Goal: Task Accomplishment & Management: Manage account settings

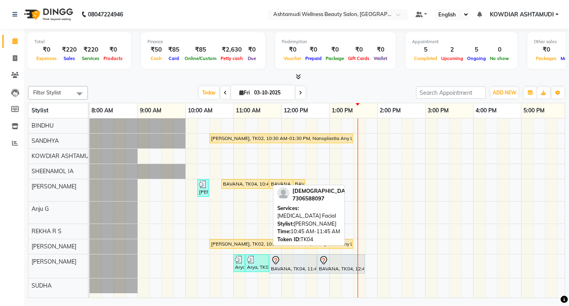
click at [230, 183] on div "BAVANA, TK04, 10:45 AM-11:45 AM, [MEDICAL_DATA] Facial" at bounding box center [245, 183] width 46 height 7
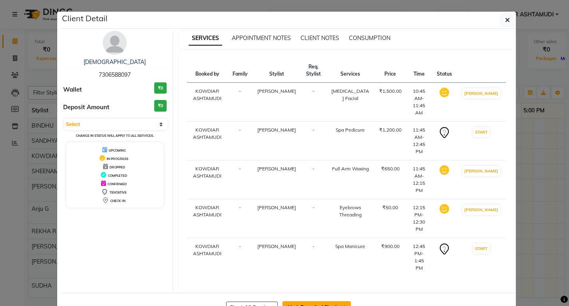
click at [326, 301] on button "Mark Done And Checkout" at bounding box center [316, 307] width 68 height 13
select select "service"
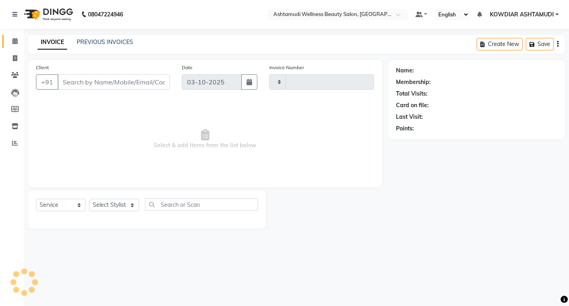
type input "2576"
select select "4668"
type input "7306588097"
select select "75615"
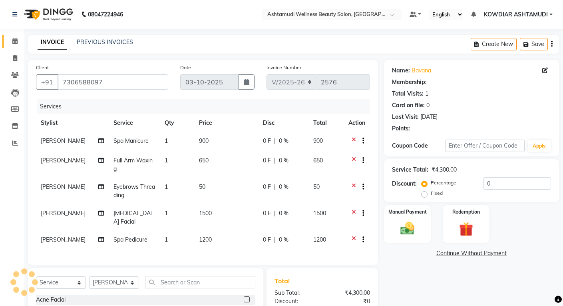
select select "2: Object"
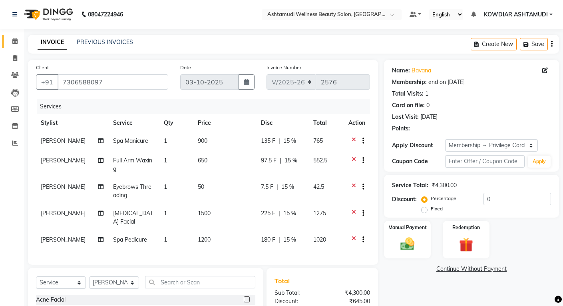
type input "15"
click at [118, 288] on select "Select Stylist [PERSON_NAME] [PERSON_NAME] KOWDIAR ASHTAMUDI REKHA R S [PERSON_…" at bounding box center [114, 282] width 50 height 12
select select "42591"
click at [89, 282] on select "Select Stylist [PERSON_NAME] [PERSON_NAME] KOWDIAR ASHTAMUDI REKHA R S [PERSON_…" at bounding box center [114, 282] width 50 height 12
click at [187, 284] on input "text" at bounding box center [200, 282] width 110 height 12
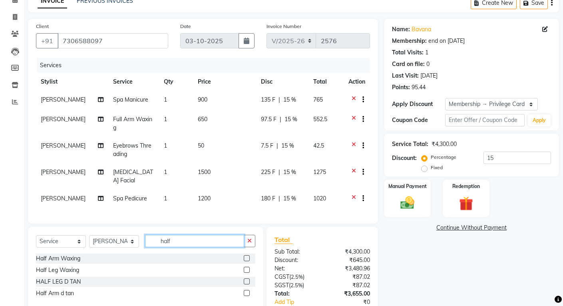
scroll to position [80, 0]
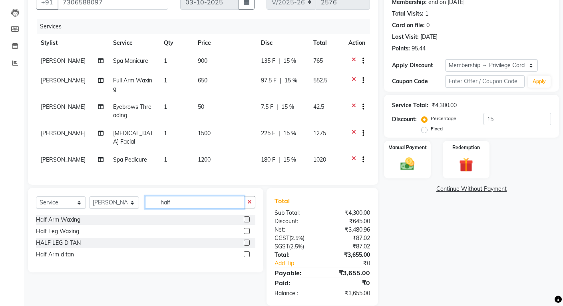
type input "half"
click at [248, 234] on label at bounding box center [247, 231] width 6 height 6
click at [248, 234] on input "checkbox" at bounding box center [246, 231] width 5 height 5
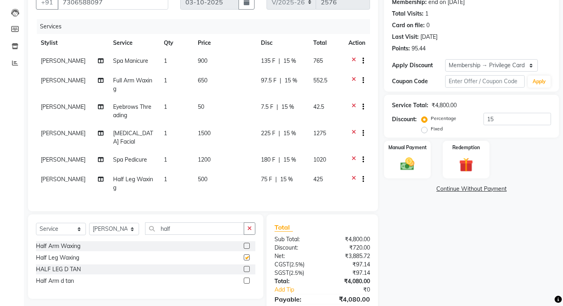
checkbox input "false"
click at [211, 234] on input "half" at bounding box center [194, 228] width 99 height 12
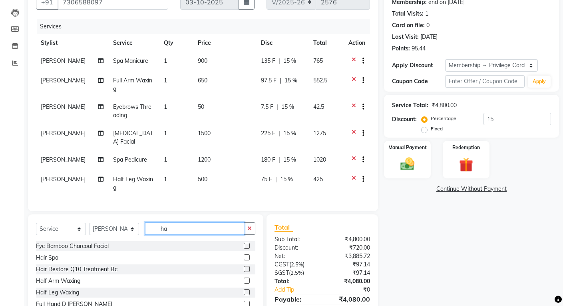
type input "h"
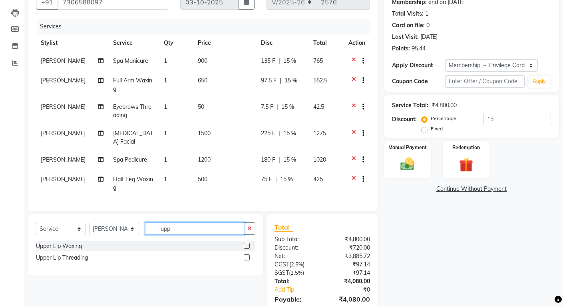
type input "upp"
click at [245, 260] on label at bounding box center [247, 257] width 6 height 6
click at [245, 260] on input "checkbox" at bounding box center [246, 257] width 5 height 5
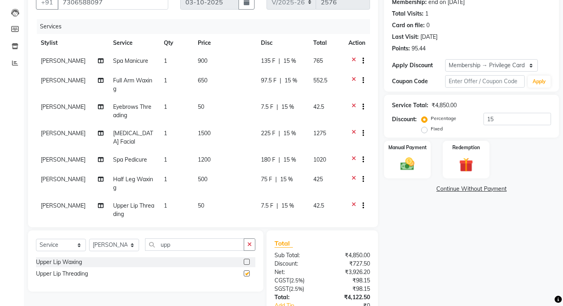
checkbox input "false"
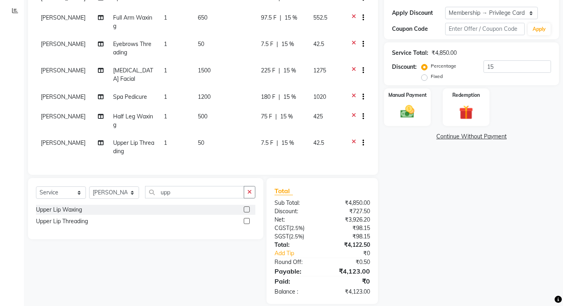
scroll to position [142, 0]
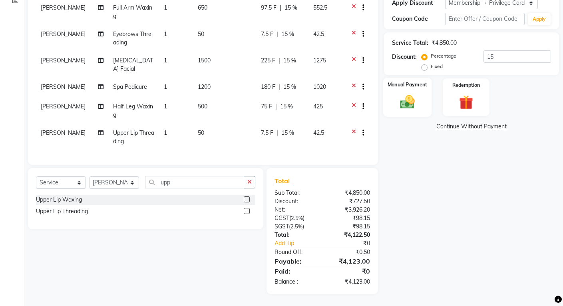
click at [414, 99] on img at bounding box center [407, 101] width 24 height 17
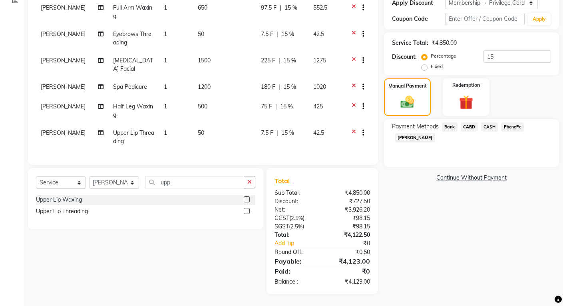
click at [510, 125] on span "PhonePe" at bounding box center [512, 126] width 23 height 9
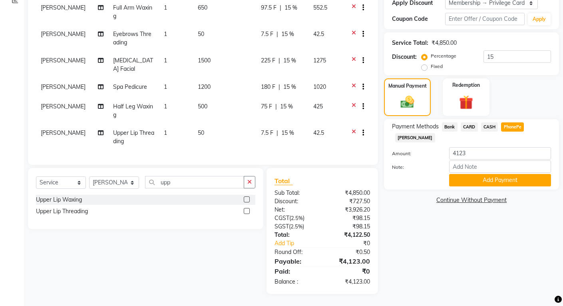
click at [500, 149] on div "Amount: 4123" at bounding box center [471, 154] width 171 height 14
click at [500, 160] on input "Note:" at bounding box center [500, 166] width 102 height 12
type input "REKHA"
click at [501, 174] on button "Add Payment" at bounding box center [500, 180] width 102 height 12
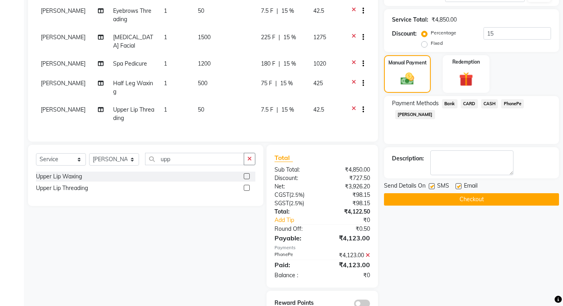
scroll to position [187, 0]
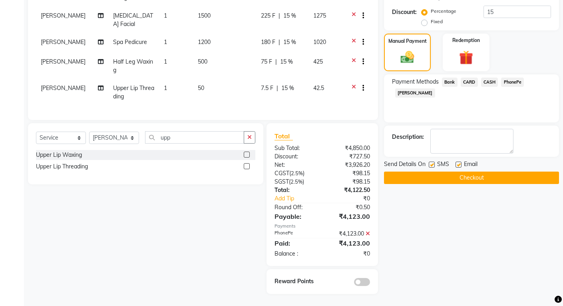
click at [475, 177] on button "Checkout" at bounding box center [471, 177] width 175 height 12
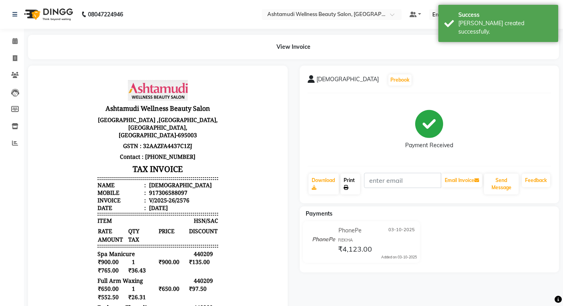
click at [355, 181] on link "Print" at bounding box center [350, 183] width 20 height 21
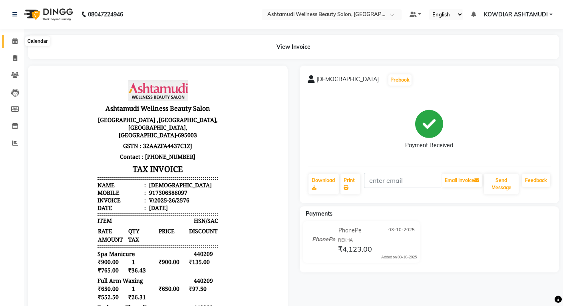
click at [14, 45] on span at bounding box center [15, 41] width 14 height 9
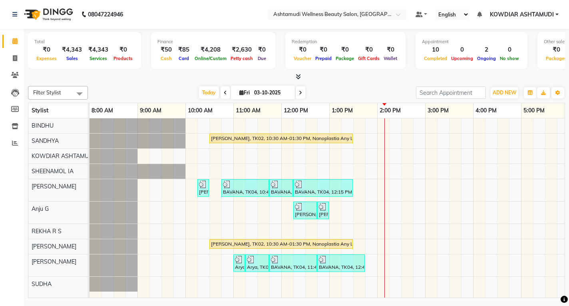
click at [233, 146] on div "[PERSON_NAME], TK02, 10:30 AM-01:30 PM, Nanoplastia Any Length Offer [PERSON_NA…" at bounding box center [400, 207] width 623 height 179
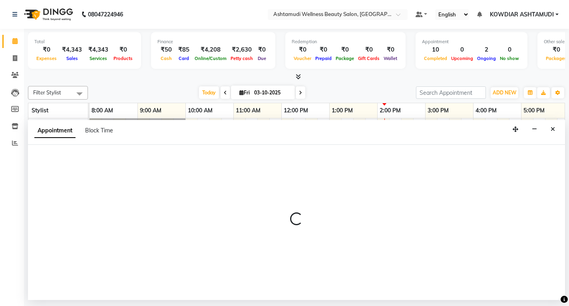
select select "27382"
select select "tentative"
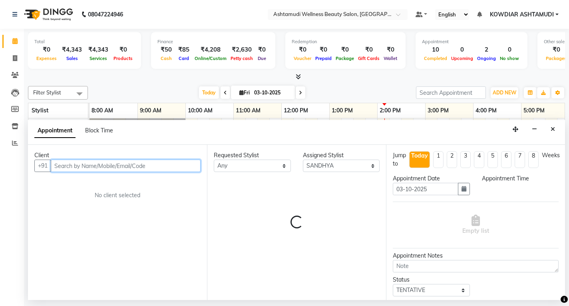
select select "645"
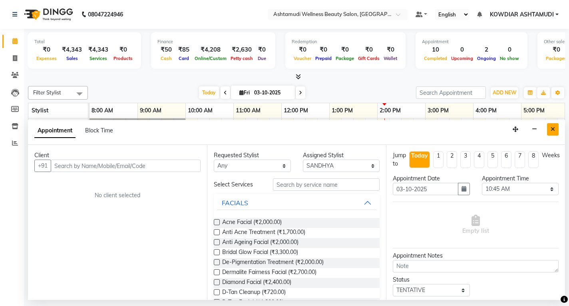
click at [551, 126] on icon "Close" at bounding box center [553, 129] width 4 height 6
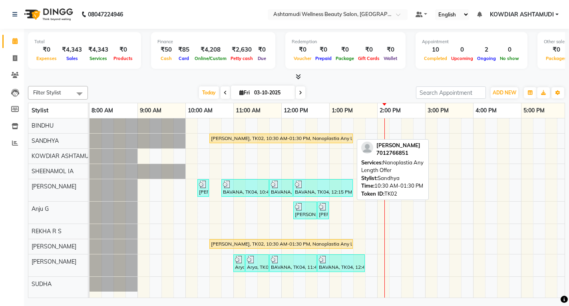
click at [324, 136] on div "[PERSON_NAME], TK02, 10:30 AM-01:30 PM, Nanoplastia Any Length Offer" at bounding box center [281, 138] width 142 height 7
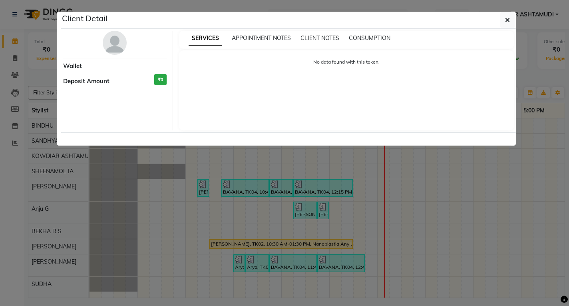
select select "1"
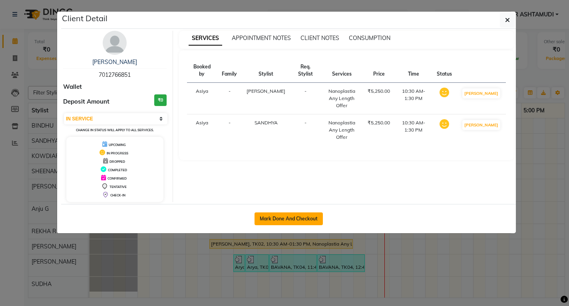
click at [290, 216] on button "Mark Done And Checkout" at bounding box center [289, 218] width 68 height 13
select select "4668"
select select "service"
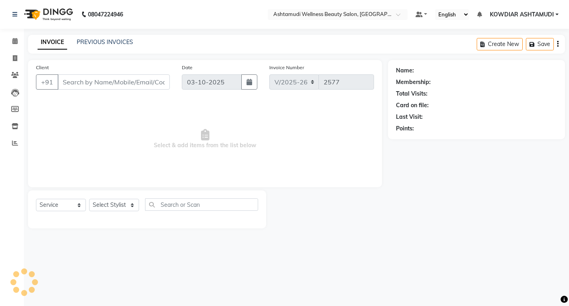
type input "7012766851"
select select "41198"
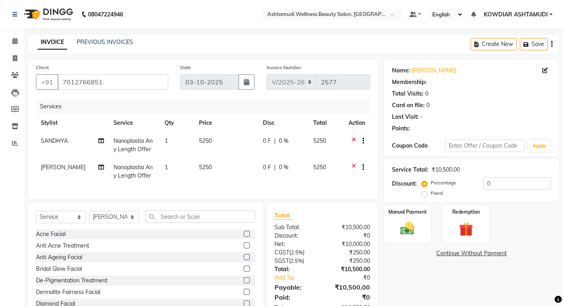
select select "1: Object"
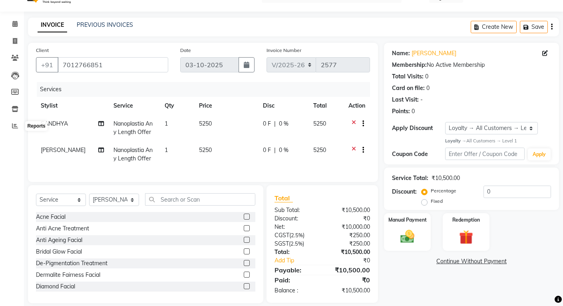
scroll to position [32, 0]
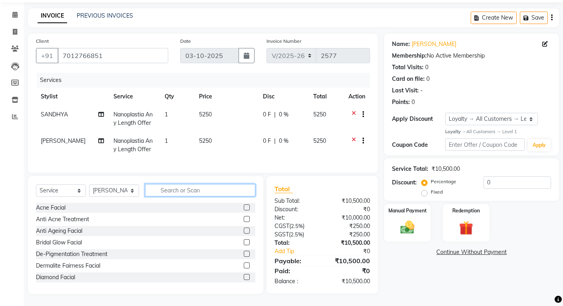
click at [165, 189] on input "text" at bounding box center [200, 190] width 110 height 12
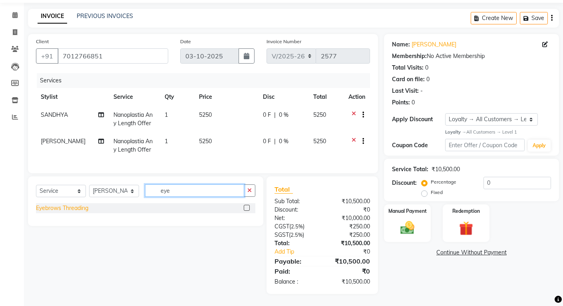
type input "eye"
click at [84, 212] on div "Eyebrows Threading" at bounding box center [62, 208] width 52 height 8
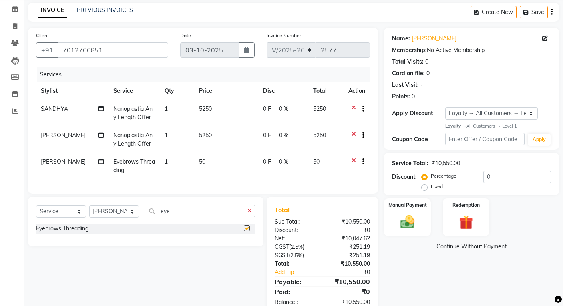
checkbox input "false"
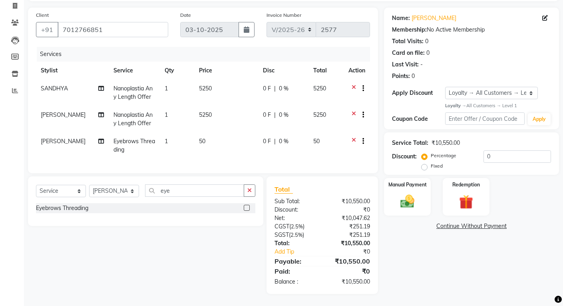
scroll to position [58, 0]
drag, startPoint x: 177, startPoint y: 191, endPoint x: 97, endPoint y: 184, distance: 80.6
click at [98, 184] on div "Select Service Product Membership Package Voucher Prepaid Gift Card Select Styl…" at bounding box center [145, 201] width 235 height 50
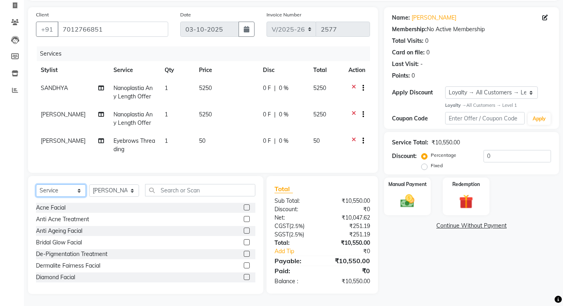
drag, startPoint x: 83, startPoint y: 185, endPoint x: 79, endPoint y: 197, distance: 12.0
click at [83, 185] on select "Select Service Product Membership Package Voucher Prepaid Gift Card" at bounding box center [61, 190] width 50 height 12
select select "product"
click at [36, 185] on select "Select Service Product Membership Package Voucher Prepaid Gift Card" at bounding box center [61, 190] width 50 height 12
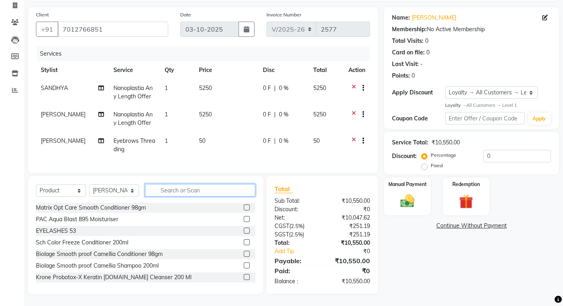
click at [164, 191] on input "text" at bounding box center [200, 190] width 110 height 12
type input "8902979004947"
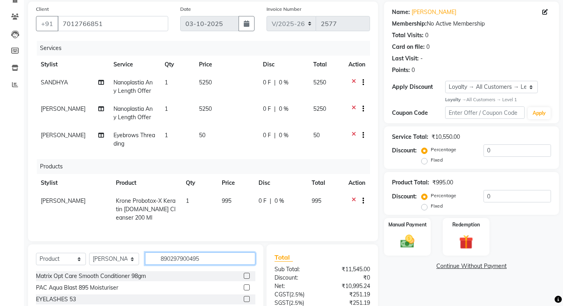
type input "8902979004954"
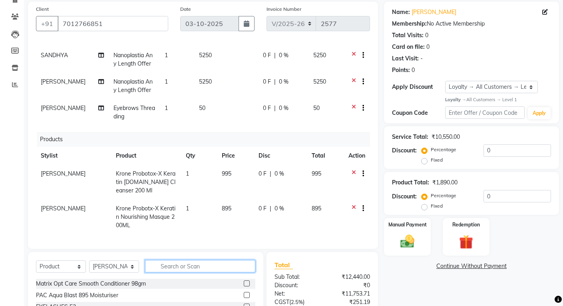
scroll to position [33, 0]
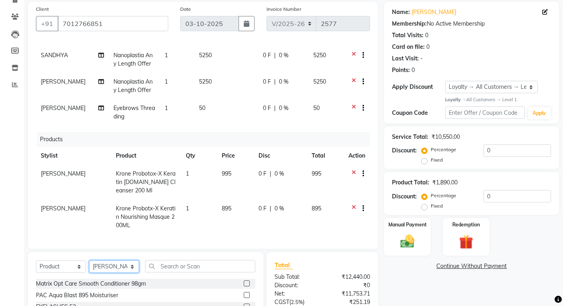
click at [118, 269] on select "Select Stylist [PERSON_NAME] [PERSON_NAME] KOWDIAR ASHTAMUDI REKHA R S [PERSON_…" at bounding box center [114, 266] width 50 height 12
select select "27382"
click at [89, 260] on select "Select Stylist [PERSON_NAME] [PERSON_NAME] KOWDIAR ASHTAMUDI REKHA R S [PERSON_…" at bounding box center [114, 266] width 50 height 12
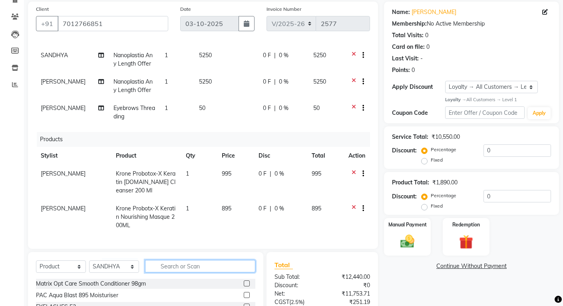
click at [171, 263] on input "text" at bounding box center [200, 266] width 110 height 12
type input "8902979004954"
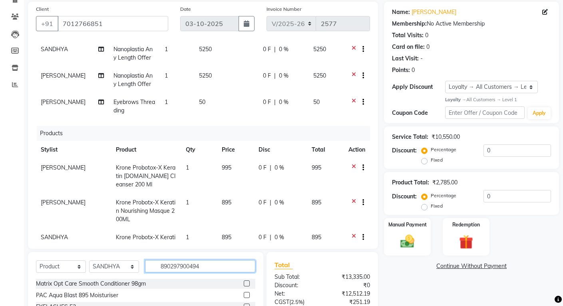
type input "8902979004947"
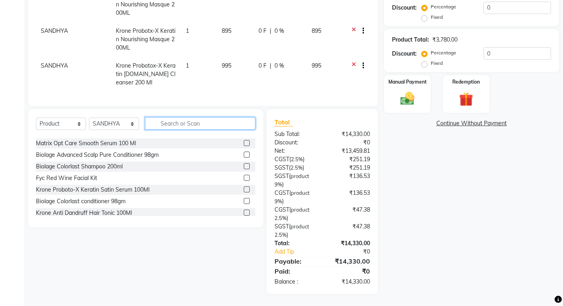
scroll to position [103, 0]
click at [398, 101] on img at bounding box center [407, 98] width 24 height 17
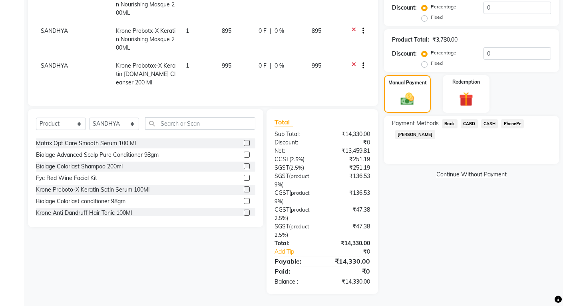
click at [489, 125] on span "CASH" at bounding box center [489, 123] width 17 height 9
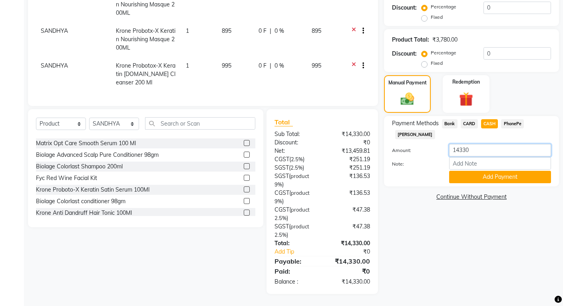
drag, startPoint x: 473, startPoint y: 137, endPoint x: 287, endPoint y: 135, distance: 186.6
click at [287, 135] on div "Client [PHONE_NUMBER] Date [DATE] Invoice Number V/2025 V/[PHONE_NUMBER] Servic…" at bounding box center [293, 76] width 543 height 435
type input "5000"
click at [486, 157] on input "Note:" at bounding box center [500, 163] width 102 height 12
type input "[PERSON_NAME]"
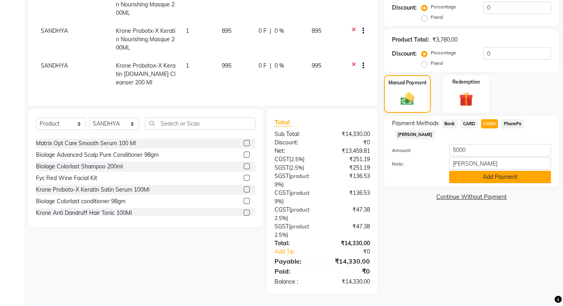
click at [484, 171] on button "Add Payment" at bounding box center [500, 177] width 102 height 12
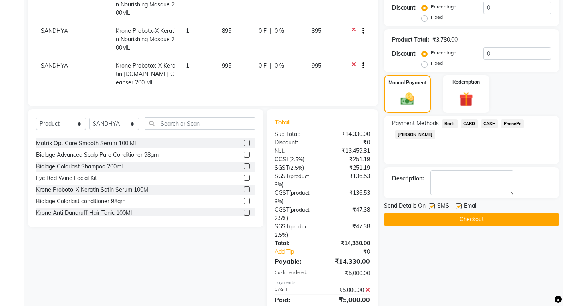
click at [513, 124] on span "PhonePe" at bounding box center [512, 123] width 23 height 9
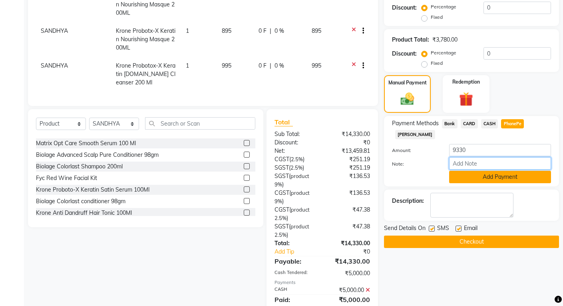
drag, startPoint x: 469, startPoint y: 155, endPoint x: 476, endPoint y: 161, distance: 9.6
click at [469, 157] on input "Note:" at bounding box center [500, 163] width 102 height 12
type input "[PERSON_NAME]"
click at [431, 225] on label at bounding box center [432, 228] width 6 height 6
click at [431, 226] on input "checkbox" at bounding box center [431, 228] width 5 height 5
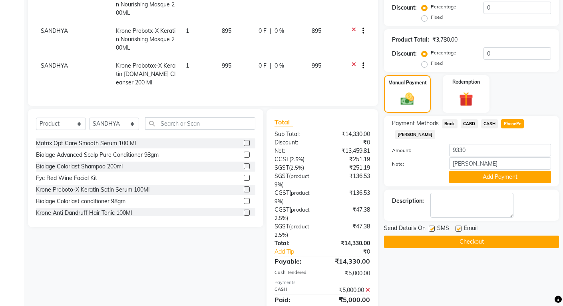
checkbox input "false"
click at [455, 225] on label at bounding box center [458, 228] width 6 height 6
click at [455, 226] on input "checkbox" at bounding box center [457, 228] width 5 height 5
checkbox input "false"
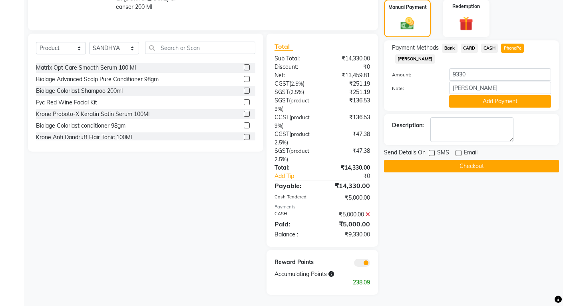
scroll to position [277, 0]
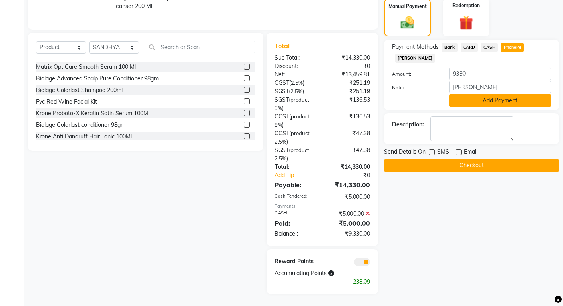
click at [484, 94] on button "Add Payment" at bounding box center [500, 100] width 102 height 12
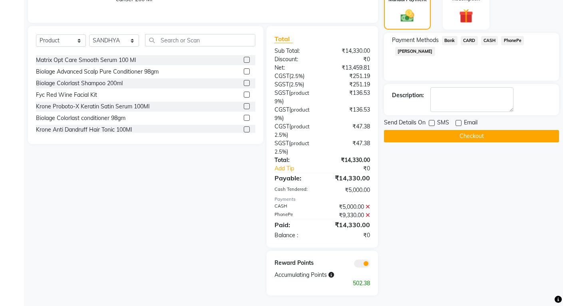
scroll to position [286, 0]
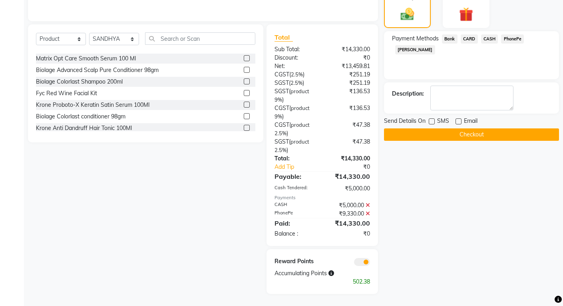
click at [440, 133] on button "Checkout" at bounding box center [471, 134] width 175 height 12
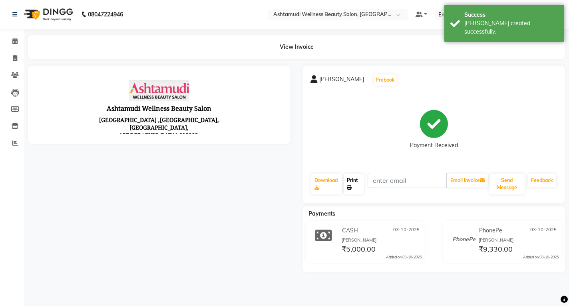
click at [354, 186] on link "Print" at bounding box center [354, 183] width 20 height 21
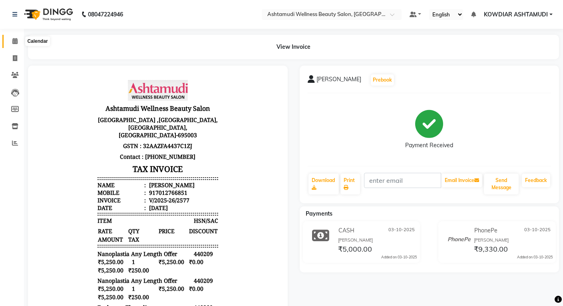
click at [19, 39] on span at bounding box center [15, 41] width 14 height 9
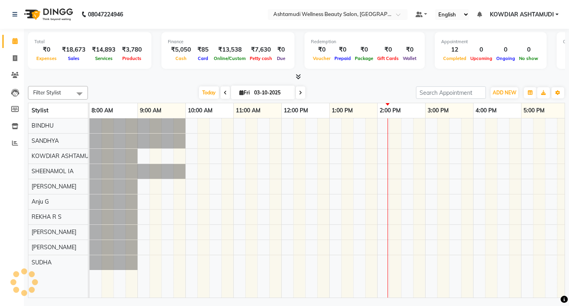
scroll to position [0, 148]
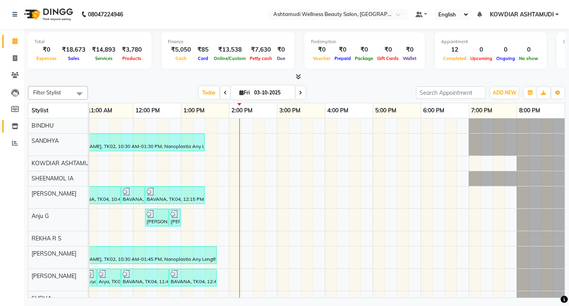
click at [19, 131] on link "Inventory" at bounding box center [11, 126] width 19 height 13
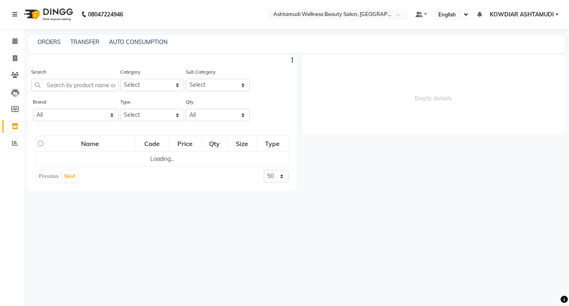
select select
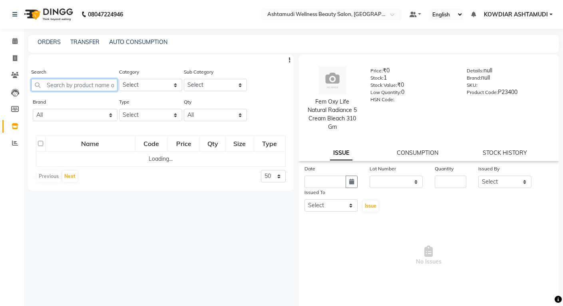
click at [65, 87] on input "text" at bounding box center [74, 85] width 86 height 12
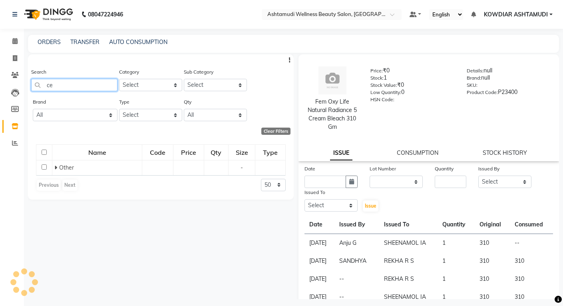
type input "c"
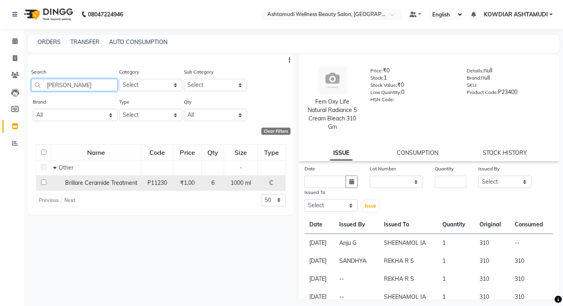
type input "[PERSON_NAME]"
click at [100, 187] on td "Brillare Ceramide Treatment" at bounding box center [96, 182] width 90 height 15
click at [41, 182] on input "checkbox" at bounding box center [43, 181] width 5 height 5
checkbox input "true"
select select
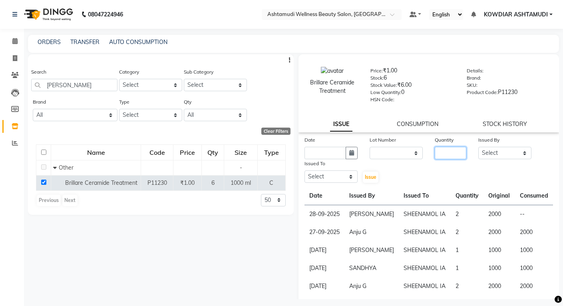
click at [445, 149] on input "number" at bounding box center [451, 153] width 32 height 12
click at [350, 153] on icon "button" at bounding box center [351, 153] width 5 height 6
select select "10"
select select "2025"
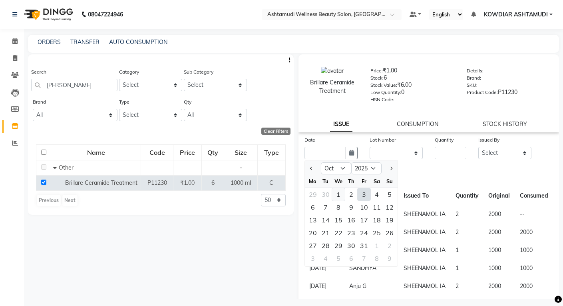
click at [340, 193] on div "1" at bounding box center [338, 194] width 13 height 13
type input "01-10-2025"
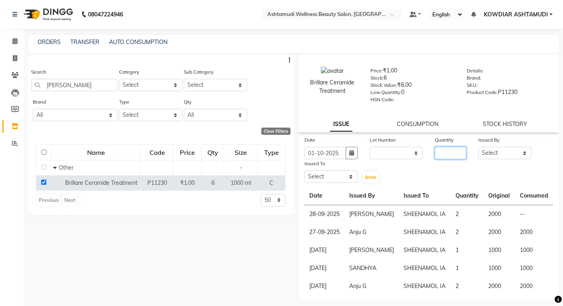
click at [442, 156] on input "number" at bounding box center [451, 153] width 32 height 12
type input "1"
click at [484, 157] on select "Select [PERSON_NAME] [PERSON_NAME] KOWDIAR ASHTAMUDI REKHA R S [PERSON_NAME] [P…" at bounding box center [504, 153] width 53 height 12
select select "41198"
click at [478, 147] on select "Select [PERSON_NAME] [PERSON_NAME] KOWDIAR ASHTAMUDI REKHA R S [PERSON_NAME] [P…" at bounding box center [504, 153] width 53 height 12
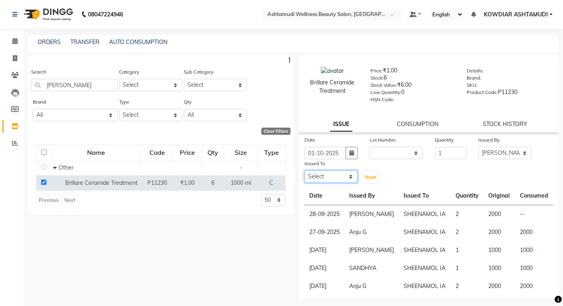
click at [344, 178] on select "Select [PERSON_NAME] [PERSON_NAME] KOWDIAR ASHTAMUDI REKHA R S [PERSON_NAME] [P…" at bounding box center [330, 176] width 53 height 12
select select "27383"
click at [304, 170] on select "Select [PERSON_NAME] [PERSON_NAME] KOWDIAR ASHTAMUDI REKHA R S [PERSON_NAME] [P…" at bounding box center [330, 176] width 53 height 12
click at [368, 177] on span "Issue" at bounding box center [371, 177] width 12 height 6
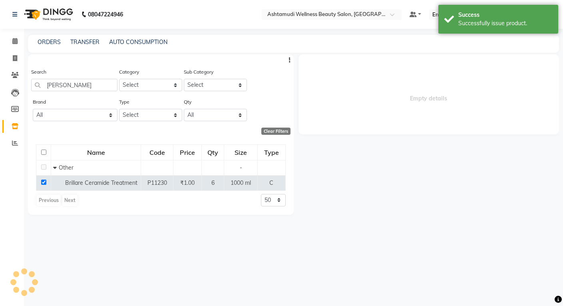
select select
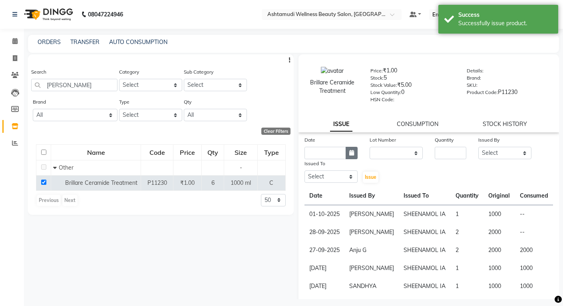
click at [351, 156] on button "button" at bounding box center [352, 153] width 12 height 12
select select "10"
select select "2025"
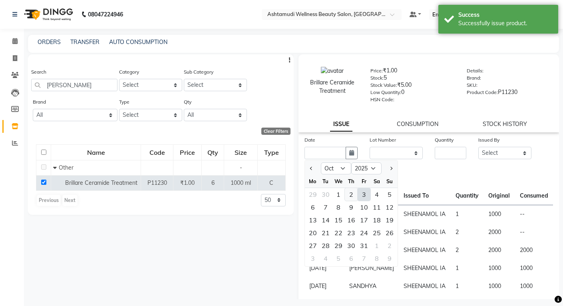
click at [353, 195] on div "2" at bounding box center [351, 194] width 13 height 13
type input "02-10-2025"
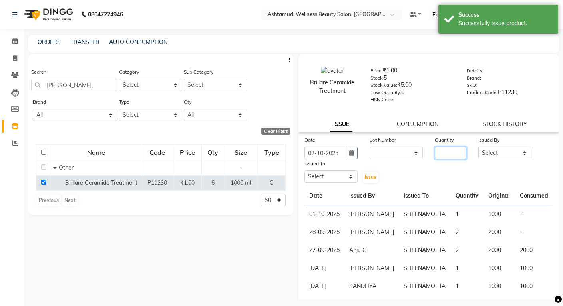
click at [440, 156] on input "number" at bounding box center [451, 153] width 32 height 12
type input "1"
click at [489, 153] on select "Select [PERSON_NAME] [PERSON_NAME] KOWDIAR ASHTAMUDI REKHA R S [PERSON_NAME] [P…" at bounding box center [504, 153] width 53 height 12
select select "75615"
click at [478, 147] on select "Select [PERSON_NAME] [PERSON_NAME] KOWDIAR ASHTAMUDI REKHA R S [PERSON_NAME] [P…" at bounding box center [504, 153] width 53 height 12
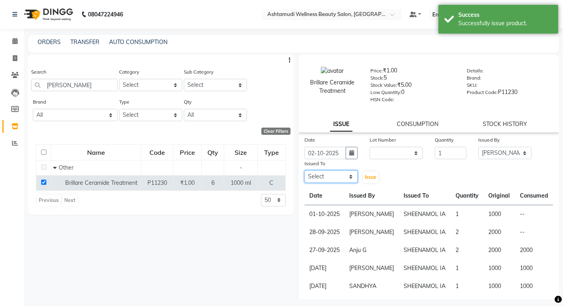
click at [337, 177] on select "Select [PERSON_NAME] [PERSON_NAME] KOWDIAR ASHTAMUDI REKHA R S [PERSON_NAME] [P…" at bounding box center [330, 176] width 53 height 12
select select "27383"
click at [304, 170] on select "Select [PERSON_NAME] [PERSON_NAME] KOWDIAR ASHTAMUDI REKHA R S [PERSON_NAME] [P…" at bounding box center [330, 176] width 53 height 12
click at [365, 180] on button "Issue" at bounding box center [371, 176] width 16 height 11
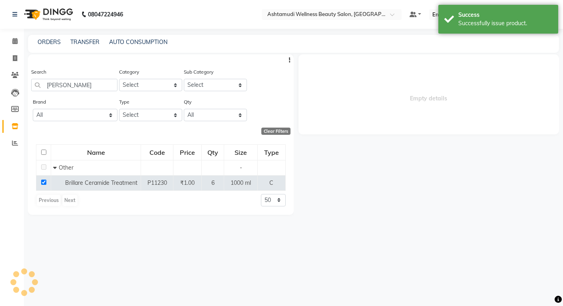
select select
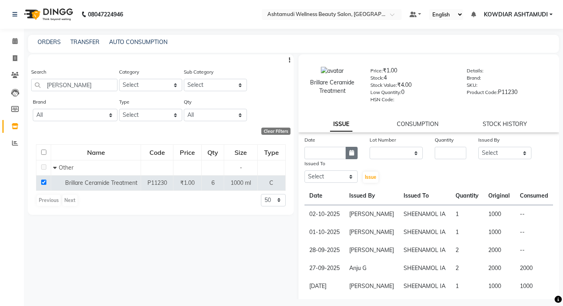
click at [347, 152] on button "button" at bounding box center [352, 153] width 12 height 12
select select "10"
select select "2025"
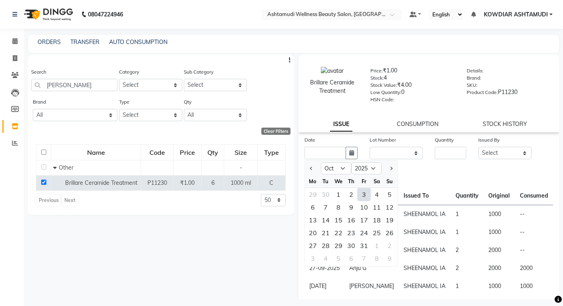
click at [363, 197] on div "3" at bounding box center [364, 194] width 13 height 13
type input "03-10-2025"
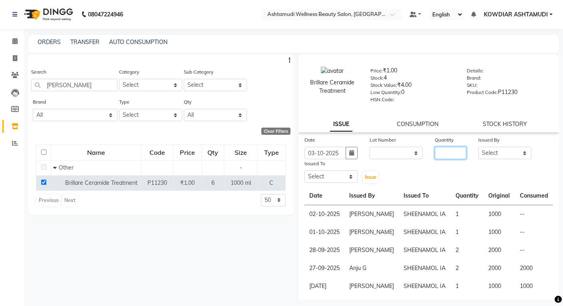
click at [449, 155] on input "number" at bounding box center [451, 153] width 32 height 12
type input "1"
drag, startPoint x: 483, startPoint y: 151, endPoint x: 485, endPoint y: 155, distance: 4.5
click at [483, 151] on select "Select [PERSON_NAME] [PERSON_NAME] KOWDIAR ASHTAMUDI REKHA R S [PERSON_NAME] [P…" at bounding box center [504, 153] width 53 height 12
select select "42591"
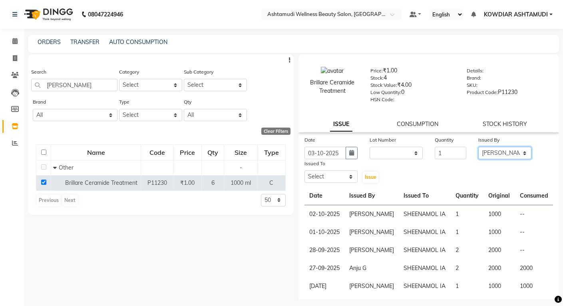
click at [478, 147] on select "Select [PERSON_NAME] [PERSON_NAME] KOWDIAR ASHTAMUDI REKHA R S [PERSON_NAME] [P…" at bounding box center [504, 153] width 53 height 12
click at [341, 176] on select "Select [PERSON_NAME] [PERSON_NAME] KOWDIAR ASHTAMUDI REKHA R S [PERSON_NAME] [P…" at bounding box center [330, 176] width 53 height 12
select select "27383"
click at [304, 170] on select "Select [PERSON_NAME] [PERSON_NAME] KOWDIAR ASHTAMUDI REKHA R S [PERSON_NAME] [P…" at bounding box center [330, 176] width 53 height 12
click at [369, 177] on span "Issue" at bounding box center [371, 177] width 12 height 6
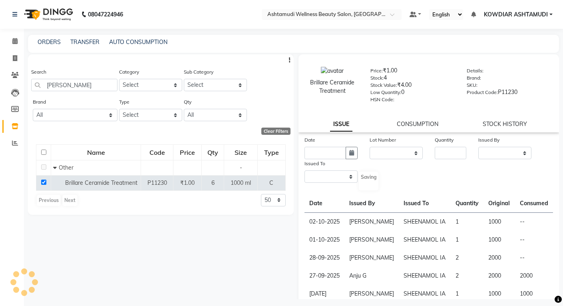
select select
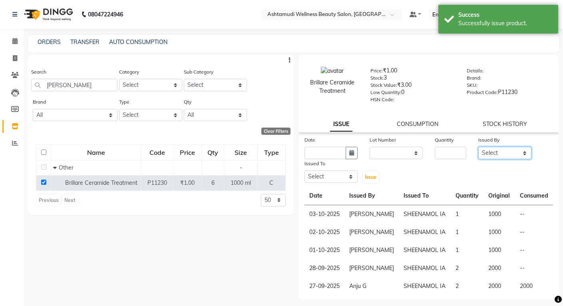
drag, startPoint x: 487, startPoint y: 151, endPoint x: 489, endPoint y: 159, distance: 7.7
click at [487, 151] on select "Select [PERSON_NAME] [PERSON_NAME] KOWDIAR ASHTAMUDI REKHA R S [PERSON_NAME] [P…" at bounding box center [504, 153] width 53 height 12
select select "75615"
click at [478, 147] on select "Select [PERSON_NAME] [PERSON_NAME] KOWDIAR ASHTAMUDI REKHA R S [PERSON_NAME] [P…" at bounding box center [504, 153] width 53 height 12
click at [430, 151] on div "Quantity" at bounding box center [451, 147] width 44 height 24
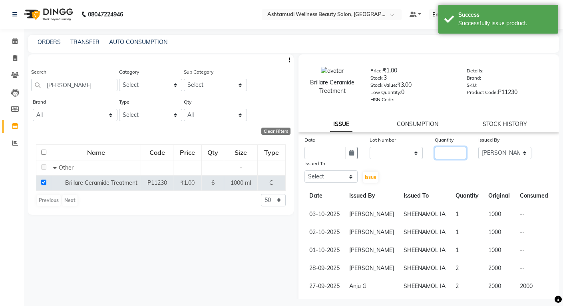
click at [443, 151] on input "number" at bounding box center [451, 153] width 32 height 12
type input "1"
click at [349, 154] on icon "button" at bounding box center [351, 153] width 5 height 6
select select "10"
select select "2025"
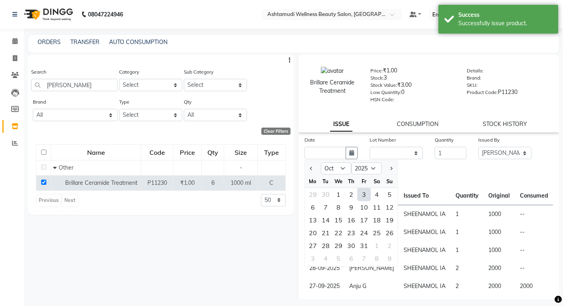
click at [362, 194] on div "3" at bounding box center [364, 194] width 13 height 13
type input "03-10-2025"
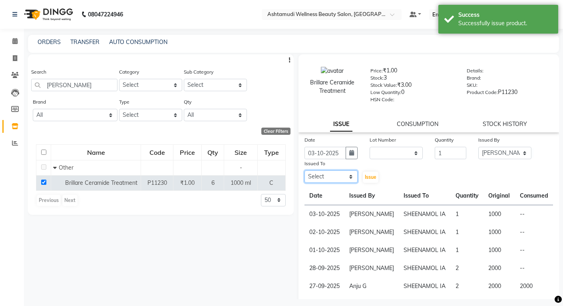
click at [348, 173] on select "Select [PERSON_NAME] [PERSON_NAME] KOWDIAR ASHTAMUDI REKHA R S [PERSON_NAME] [P…" at bounding box center [330, 176] width 53 height 12
select select "27383"
click at [304, 170] on select "Select [PERSON_NAME] [PERSON_NAME] KOWDIAR ASHTAMUDI REKHA R S [PERSON_NAME] [P…" at bounding box center [330, 176] width 53 height 12
click at [367, 179] on span "Issue" at bounding box center [371, 177] width 12 height 6
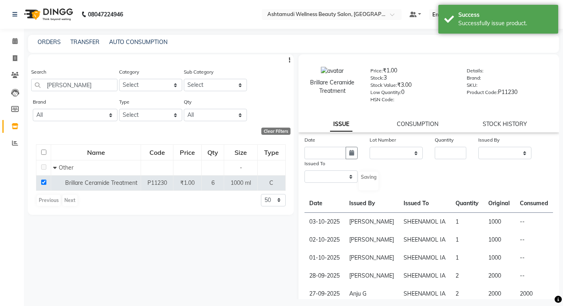
select select
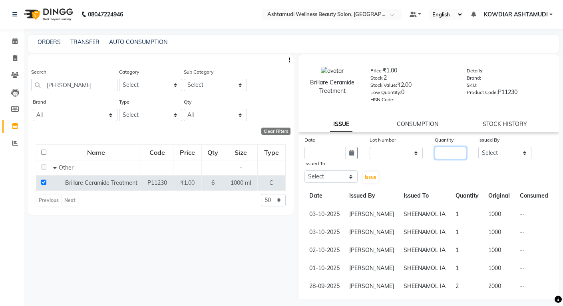
click at [439, 147] on input "number" at bounding box center [451, 153] width 32 height 12
click at [359, 46] on div "ORDERS TRANSFER AUTO CONSUMPTION" at bounding box center [288, 42] width 521 height 8
click at [14, 39] on icon at bounding box center [14, 41] width 5 height 6
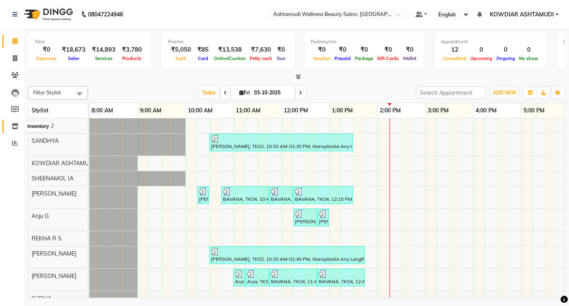
click at [16, 126] on icon at bounding box center [15, 126] width 7 height 6
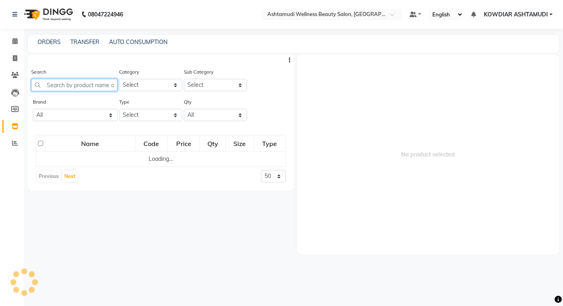
click at [66, 82] on input "text" at bounding box center [74, 85] width 86 height 12
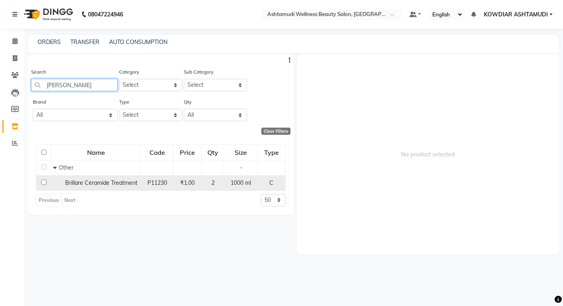
type input "[PERSON_NAME]"
click at [123, 189] on td "Brillare Ceramide Treatment" at bounding box center [96, 182] width 90 height 15
click at [124, 186] on span "Brillare Ceramide Treatment" at bounding box center [101, 182] width 72 height 7
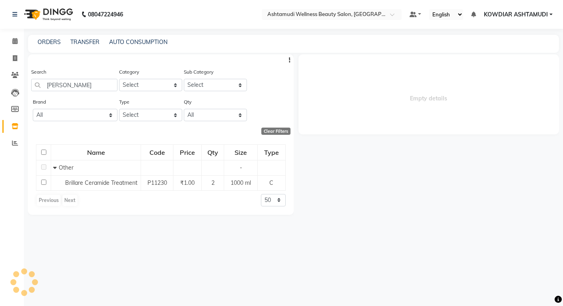
select select
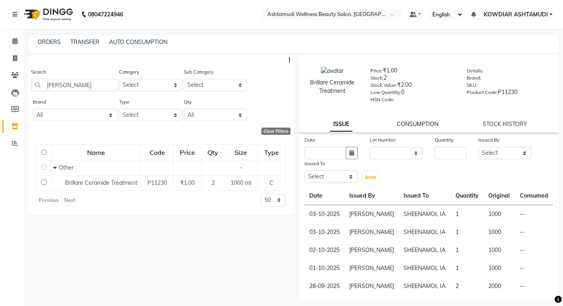
click at [420, 121] on link "CONSUMPTION" at bounding box center [418, 123] width 42 height 7
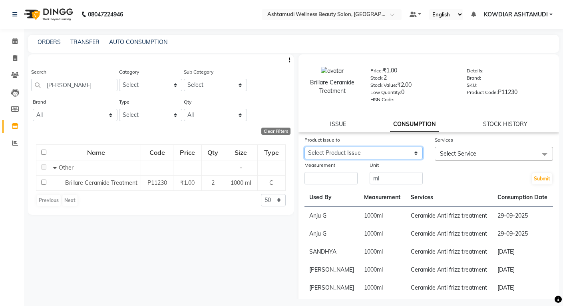
click at [410, 149] on select "Select Product Issue [DATE], Issued to: SHEENAMOL IA, Balance: 1000 [DATE], Iss…" at bounding box center [363, 153] width 118 height 12
select select "1271971"
click at [304, 147] on select "Select Product Issue [DATE], Issued to: SHEENAMOL IA, Balance: 1000 [DATE], Iss…" at bounding box center [363, 153] width 118 height 12
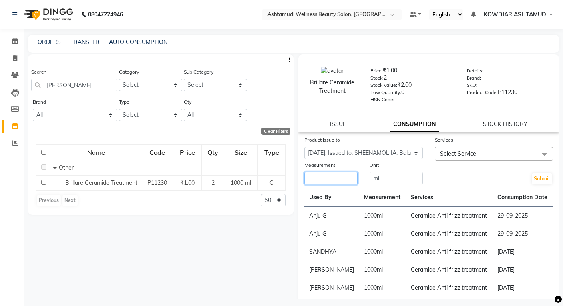
click at [325, 173] on input "number" at bounding box center [330, 178] width 53 height 12
type input "2000"
click at [491, 160] on span "Select Service" at bounding box center [494, 154] width 118 height 14
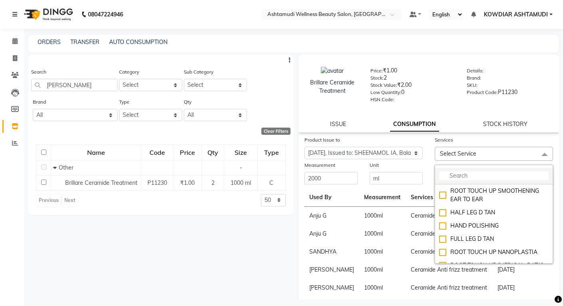
click at [484, 179] on input "multiselect-search" at bounding box center [493, 175] width 109 height 8
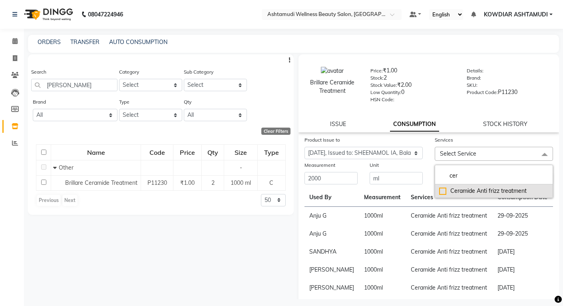
type input "cer"
click at [487, 189] on div "Ceramide Anti frizz treatment" at bounding box center [493, 191] width 109 height 8
checkbox input "true"
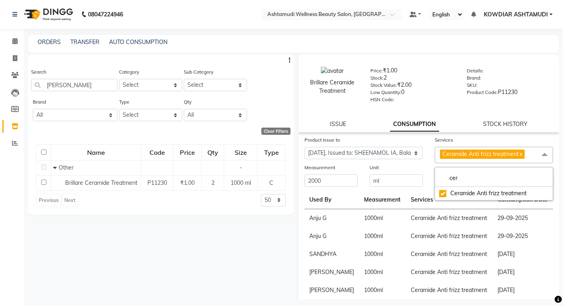
click at [431, 167] on div "Submit" at bounding box center [494, 175] width 130 height 24
click at [536, 181] on button "Submit" at bounding box center [542, 180] width 20 height 11
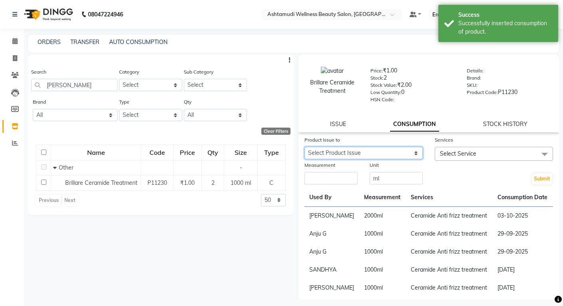
drag, startPoint x: 364, startPoint y: 150, endPoint x: 366, endPoint y: 156, distance: 5.9
click at [365, 150] on select "Select Product Issue [DATE], Issued to: SHEENAMOL IA, Balance: 1000 [DATE], Iss…" at bounding box center [363, 153] width 118 height 12
select select "1281982"
click at [304, 147] on select "Select Product Issue [DATE], Issued to: SHEENAMOL IA, Balance: 1000 [DATE], Iss…" at bounding box center [363, 153] width 118 height 12
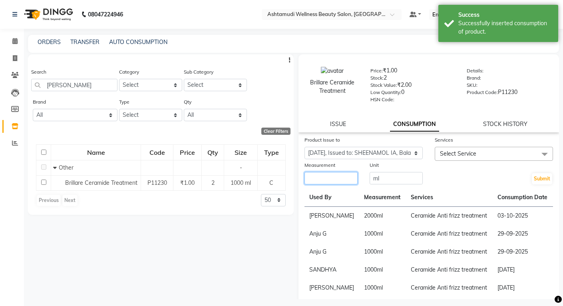
click at [342, 175] on input "number" at bounding box center [330, 178] width 53 height 12
type input "1000"
click at [492, 160] on span "Select Service" at bounding box center [494, 154] width 118 height 14
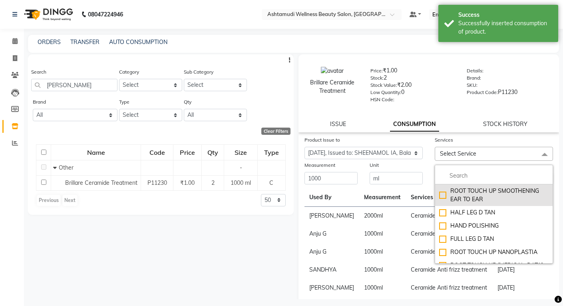
click at [479, 185] on li "ROOT TOUCH UP SMOOTHENING EAR TO EAR" at bounding box center [493, 195] width 117 height 22
checkbox input "true"
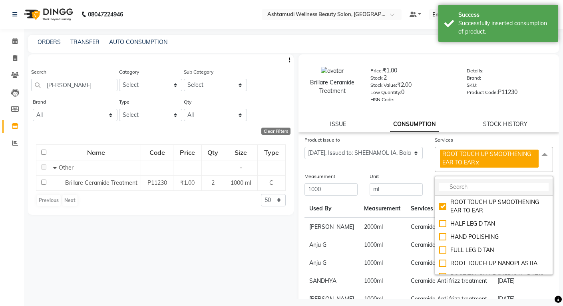
click at [463, 184] on input "multiselect-search" at bounding box center [493, 187] width 109 height 8
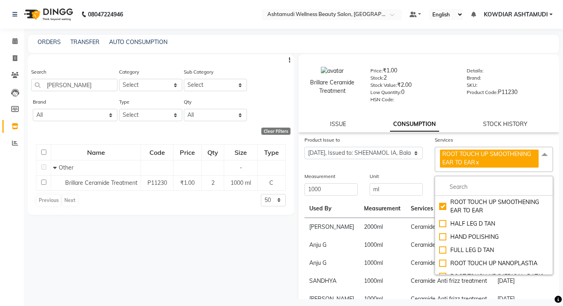
click at [479, 162] on span "ROOT TOUCH UP SMOOTHENING EAR TO EAR x" at bounding box center [489, 158] width 99 height 18
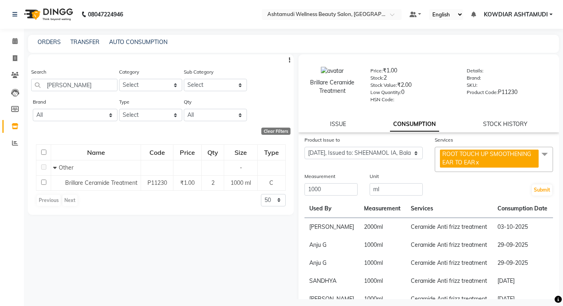
click at [479, 163] on span "ROOT TOUCH UP SMOOTHENING EAR TO EAR x" at bounding box center [489, 158] width 99 height 18
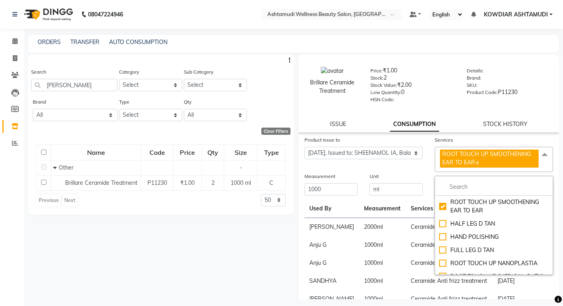
click at [477, 162] on link "x" at bounding box center [477, 162] width 4 height 7
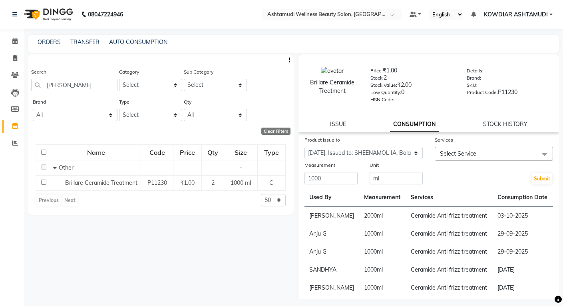
click at [461, 155] on span "Select Service" at bounding box center [458, 153] width 36 height 7
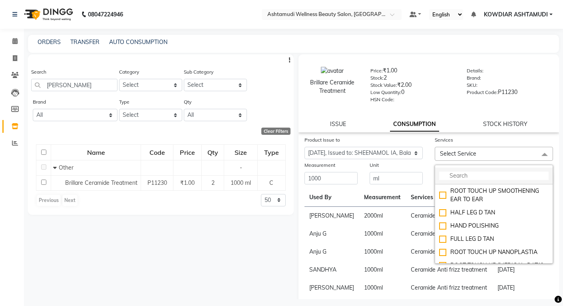
click at [460, 178] on input "multiselect-search" at bounding box center [493, 175] width 109 height 8
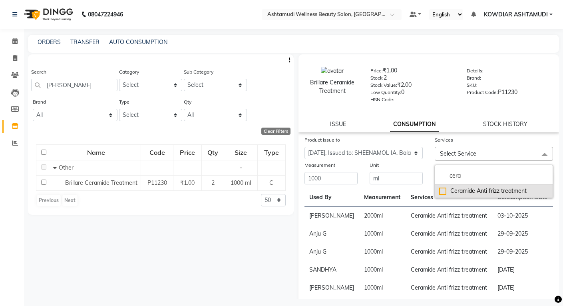
type input "cera"
click at [459, 191] on div "Ceramide Anti frizz treatment" at bounding box center [493, 191] width 109 height 8
checkbox input "true"
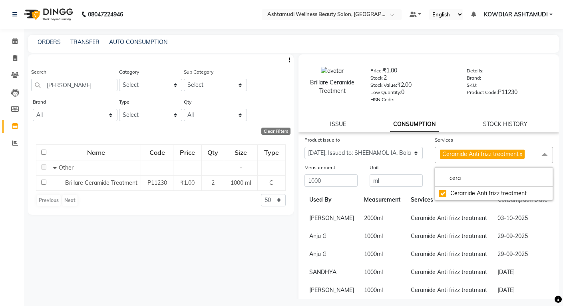
click at [429, 167] on div "Submit" at bounding box center [494, 175] width 130 height 24
click at [532, 182] on button "Submit" at bounding box center [542, 180] width 20 height 11
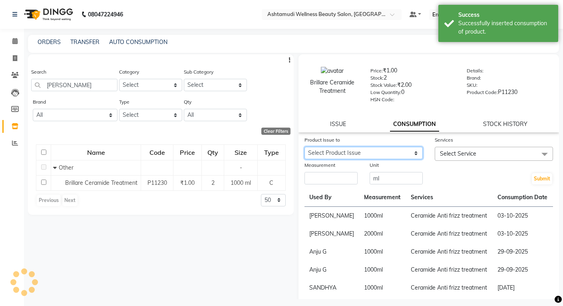
click at [414, 157] on select "Select Product Issue [DATE], Issued to: SHEENAMOL IA, Balance: 1000 [DATE], Iss…" at bounding box center [363, 153] width 118 height 12
select select "1281989"
click at [304, 147] on select "Select Product Issue [DATE], Issued to: SHEENAMOL IA, Balance: 1000 [DATE], Iss…" at bounding box center [363, 153] width 118 height 12
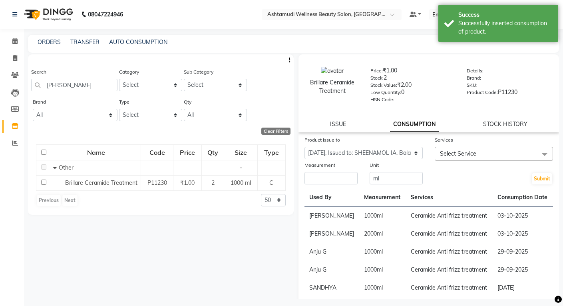
click at [356, 179] on div "Measurement" at bounding box center [330, 173] width 65 height 24
click at [347, 179] on input "number" at bounding box center [330, 178] width 53 height 12
type input "1000"
click at [469, 151] on span "Select Service" at bounding box center [458, 153] width 36 height 7
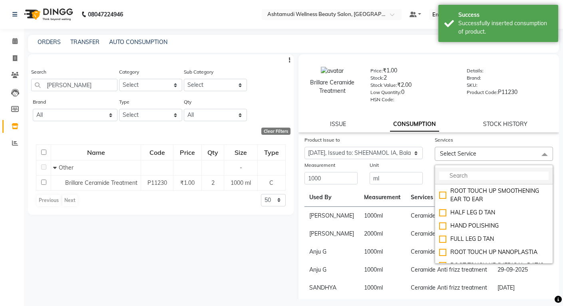
click at [464, 176] on input "multiselect-search" at bounding box center [493, 175] width 109 height 8
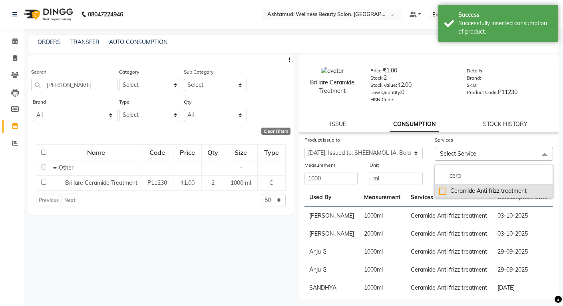
type input "cera"
click at [463, 193] on div "Ceramide Anti frizz treatment" at bounding box center [493, 191] width 109 height 8
checkbox input "true"
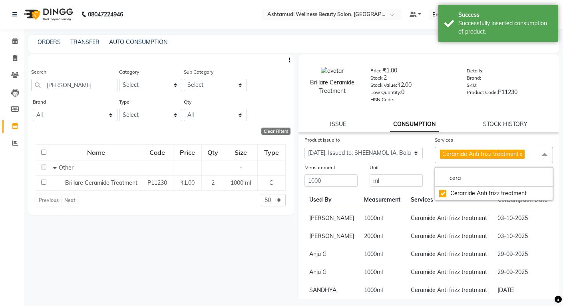
click at [407, 160] on div "Product Issue to Select Product Issue [DATE], Issued to: SHEENAMOL IA, Balance:…" at bounding box center [363, 149] width 130 height 28
click at [535, 180] on button "Submit" at bounding box center [542, 180] width 20 height 11
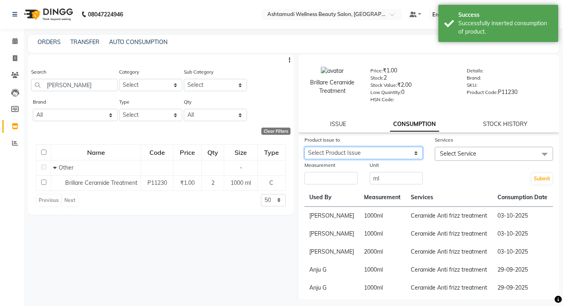
drag, startPoint x: 397, startPoint y: 153, endPoint x: 398, endPoint y: 159, distance: 5.7
click at [396, 153] on select "Select Product Issue [DATE], Issued to: SHEENAMOL IA, Balance: 1000 [DATE], Iss…" at bounding box center [363, 153] width 118 height 12
select select "1281997"
click at [304, 147] on select "Select Product Issue [DATE], Issued to: SHEENAMOL IA, Balance: 1000 [DATE], Iss…" at bounding box center [363, 153] width 118 height 12
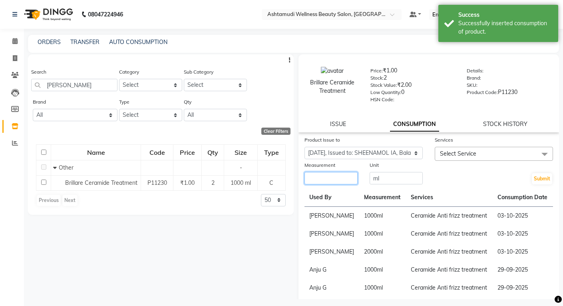
click at [340, 179] on input "number" at bounding box center [330, 178] width 53 height 12
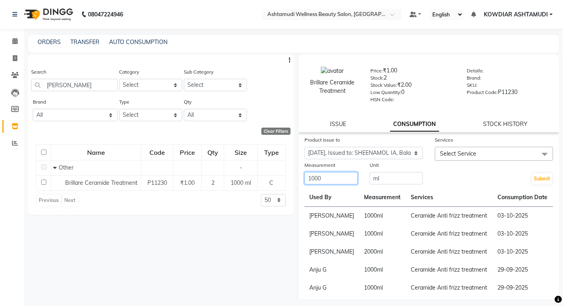
type input "1000"
click at [459, 159] on span "Select Service" at bounding box center [494, 154] width 118 height 14
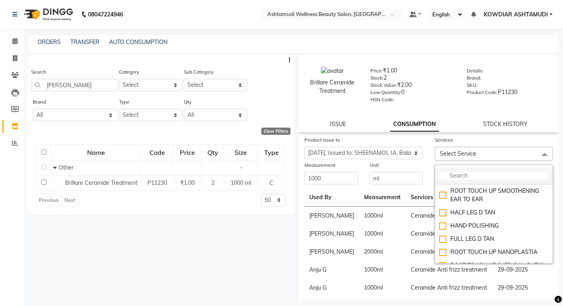
click at [457, 178] on input "multiselect-search" at bounding box center [493, 175] width 109 height 8
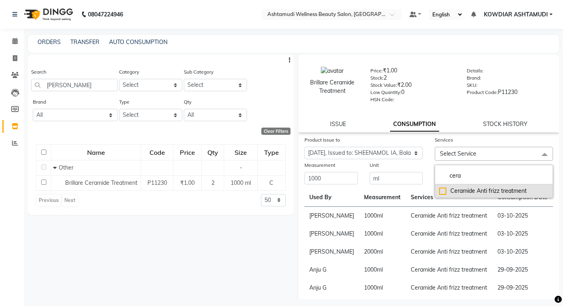
type input "cera"
click at [459, 195] on div "Ceramide Anti frizz treatment" at bounding box center [493, 191] width 109 height 8
checkbox input "true"
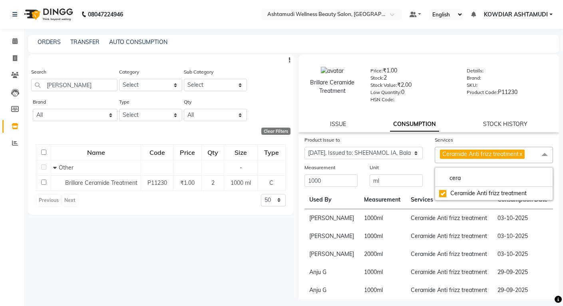
click at [420, 170] on div "Unit ml" at bounding box center [396, 175] width 65 height 24
click at [532, 184] on button "Submit" at bounding box center [542, 180] width 20 height 11
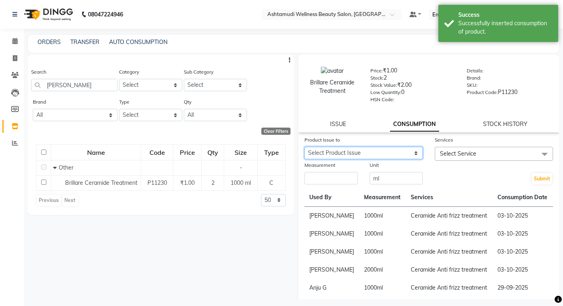
click at [394, 158] on select "Select Product Issue [DATE], Issued to: SHEENAMOL IA, Balance: 1000" at bounding box center [363, 153] width 118 height 12
select select "1281984"
click at [304, 147] on select "Select Product Issue [DATE], Issued to: SHEENAMOL IA, Balance: 1000" at bounding box center [363, 153] width 118 height 12
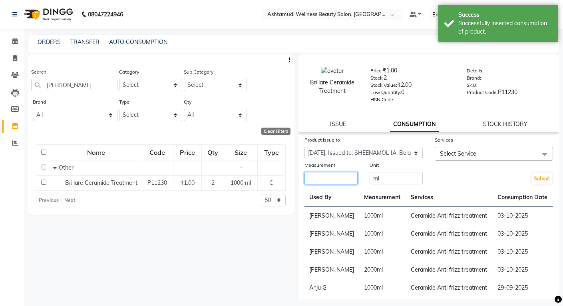
click at [345, 180] on input "number" at bounding box center [330, 178] width 53 height 12
type input "1000"
click at [478, 153] on span "Select Service" at bounding box center [494, 154] width 118 height 14
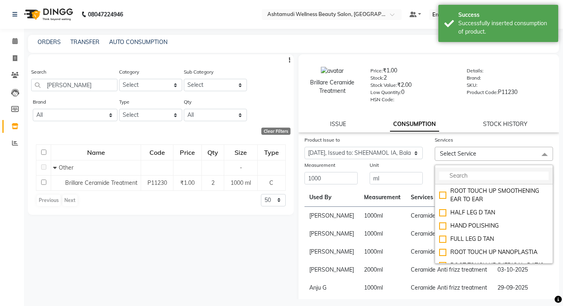
click at [472, 177] on input "multiselect-search" at bounding box center [493, 175] width 109 height 8
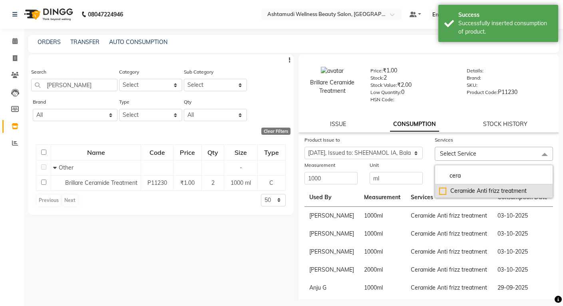
type input "cera"
click at [469, 192] on div "Ceramide Anti frizz treatment" at bounding box center [493, 191] width 109 height 8
checkbox input "true"
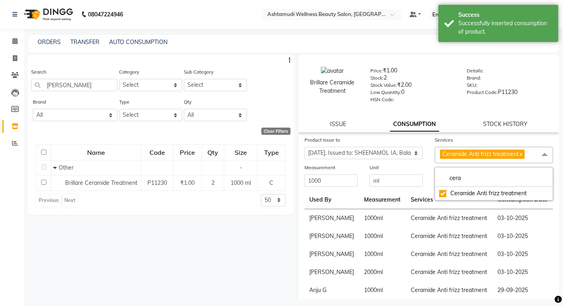
click at [422, 169] on div "Unit ml" at bounding box center [396, 175] width 65 height 24
click at [538, 181] on button "Submit" at bounding box center [542, 180] width 20 height 11
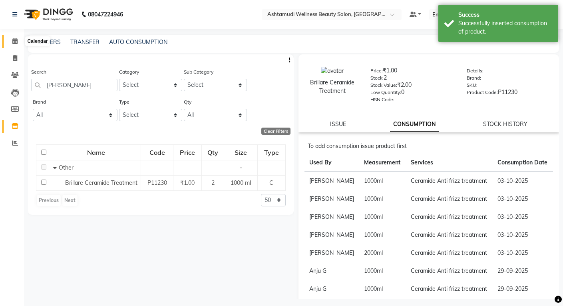
click at [16, 39] on icon at bounding box center [14, 41] width 5 height 6
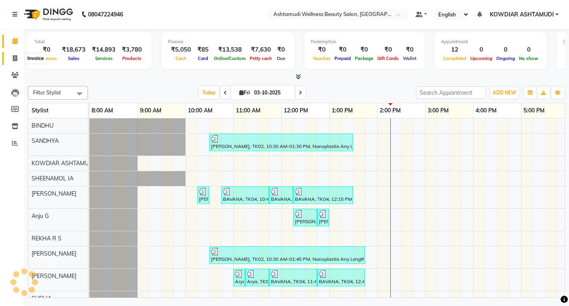
click at [14, 54] on span at bounding box center [15, 58] width 14 height 9
select select "4668"
select select "service"
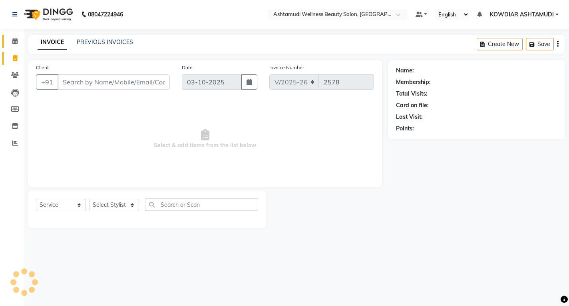
click at [15, 43] on icon at bounding box center [14, 41] width 5 height 6
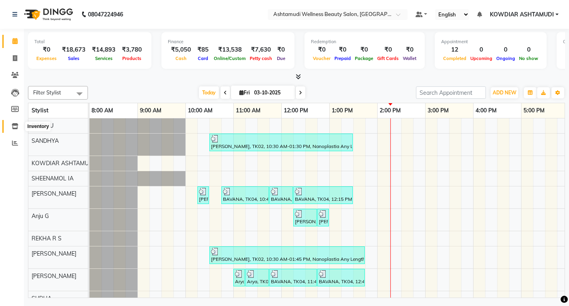
click at [21, 127] on span at bounding box center [15, 126] width 14 height 9
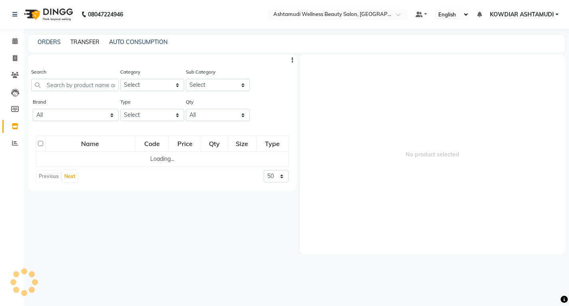
click at [85, 40] on link "TRANSFER" at bounding box center [84, 41] width 29 height 7
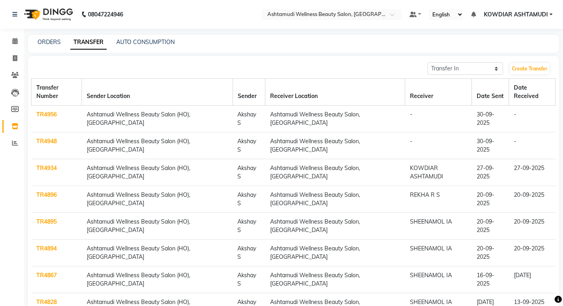
click at [46, 111] on link "TR4956" at bounding box center [46, 114] width 20 height 7
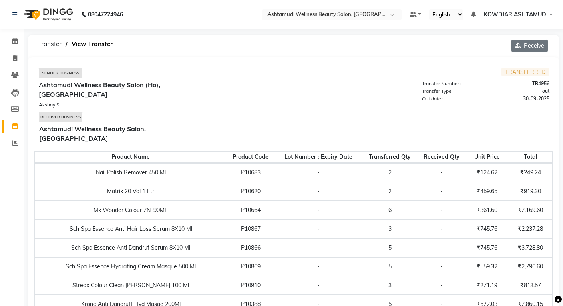
click at [528, 48] on button "Receive" at bounding box center [529, 46] width 36 height 12
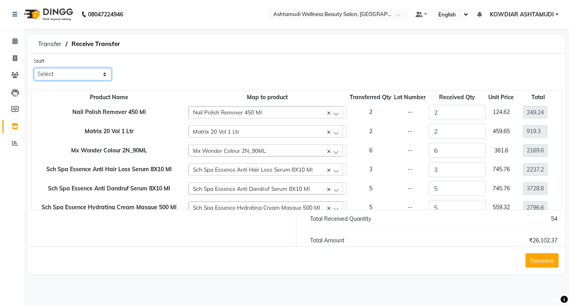
click at [68, 68] on select "Select [PERSON_NAME] [PERSON_NAME] KOWDIAR ASHTAMUDI REKHA R S [PERSON_NAME] [P…" at bounding box center [73, 74] width 78 height 12
click at [130, 56] on div "Staff Select [PERSON_NAME] [PERSON_NAME] KOWDIAR ASHTAMUDI REKHA R S [PERSON_NA…" at bounding box center [296, 164] width 537 height 220
click at [69, 70] on select "Select [PERSON_NAME] [PERSON_NAME] KOWDIAR ASHTAMUDI REKHA R S [PERSON_NAME] [P…" at bounding box center [73, 74] width 78 height 12
select select "27383"
click at [34, 68] on select "Select [PERSON_NAME] [PERSON_NAME] KOWDIAR ASHTAMUDI REKHA R S [PERSON_NAME] [P…" at bounding box center [73, 74] width 78 height 12
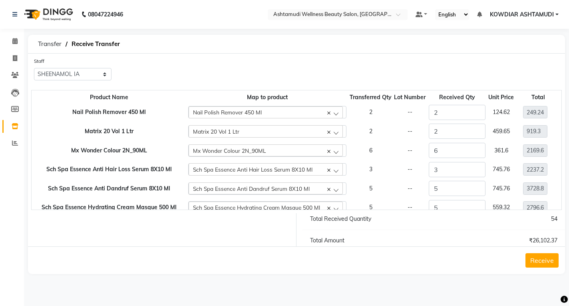
click at [185, 72] on div "Staff Select [PERSON_NAME] [PERSON_NAME] KOWDIAR ASHTAMUDI REKHA R S [PERSON_NA…" at bounding box center [296, 72] width 537 height 30
click at [525, 259] on div "Receive" at bounding box center [296, 260] width 537 height 28
click at [532, 259] on button "Receive" at bounding box center [541, 260] width 33 height 14
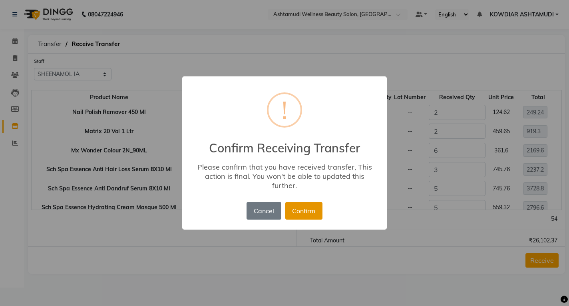
click at [300, 212] on button "Confirm" at bounding box center [303, 211] width 37 height 18
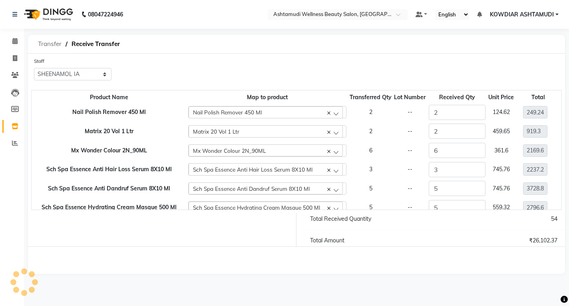
click at [45, 44] on span "Transfer" at bounding box center [50, 44] width 32 height 14
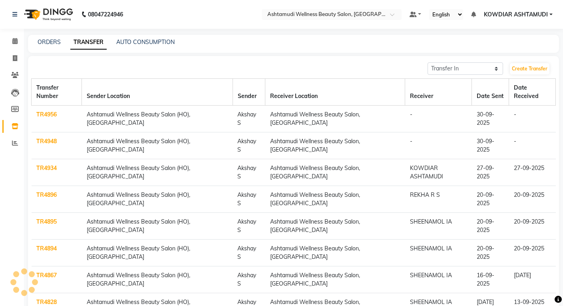
click at [52, 111] on link "TR4956" at bounding box center [46, 114] width 20 height 7
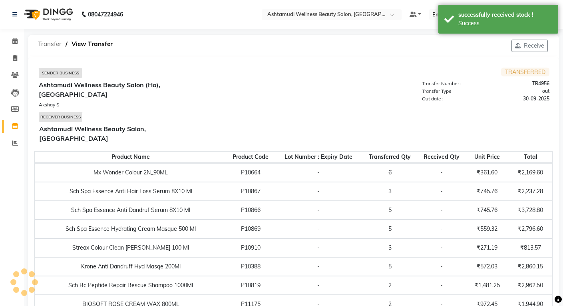
click at [52, 47] on span "Transfer" at bounding box center [50, 44] width 32 height 14
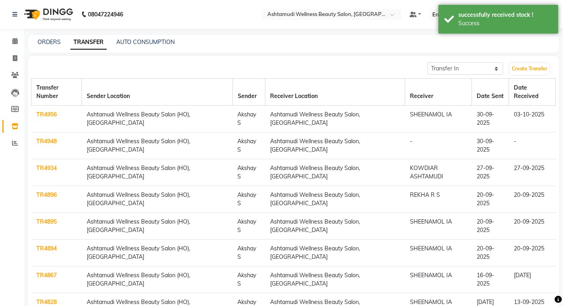
click at [47, 137] on link "TR4948" at bounding box center [46, 140] width 20 height 7
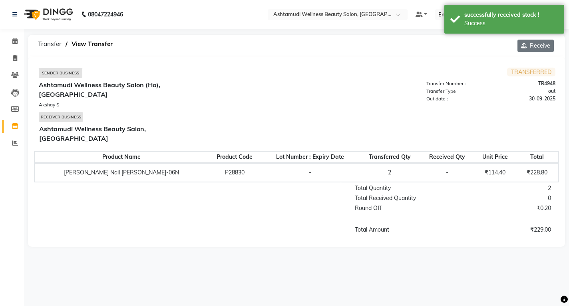
click at [531, 48] on button "Receive" at bounding box center [535, 46] width 36 height 12
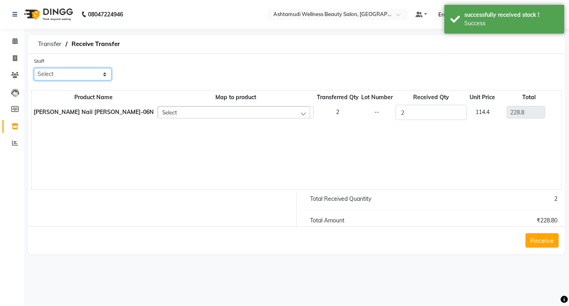
click at [55, 74] on select "Select [PERSON_NAME] [PERSON_NAME] KOWDIAR ASHTAMUDI REKHA R S [PERSON_NAME] [P…" at bounding box center [73, 74] width 78 height 12
select select "27383"
click at [34, 68] on select "Select [PERSON_NAME] [PERSON_NAME] KOWDIAR ASHTAMUDI REKHA R S [PERSON_NAME] [P…" at bounding box center [73, 74] width 78 height 12
click at [537, 236] on button "Receive" at bounding box center [541, 240] width 33 height 14
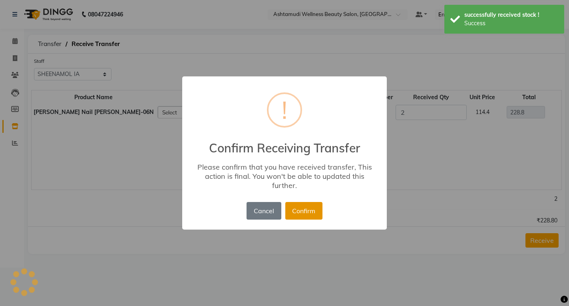
click at [290, 207] on button "Confirm" at bounding box center [303, 211] width 37 height 18
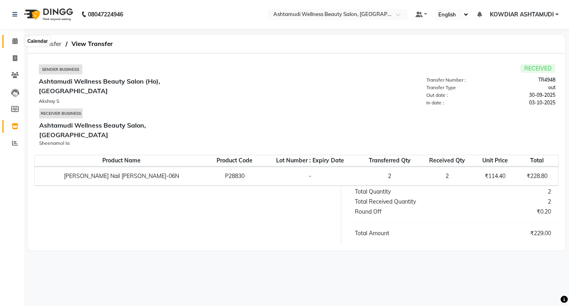
click at [11, 44] on span at bounding box center [15, 41] width 14 height 9
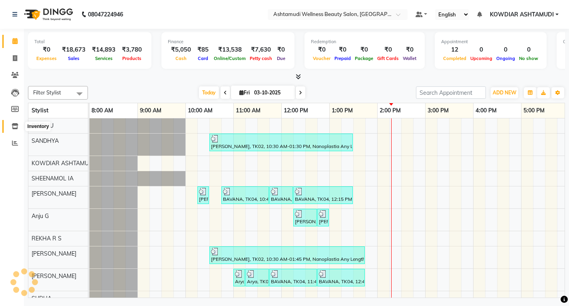
click at [13, 123] on icon at bounding box center [15, 126] width 7 height 6
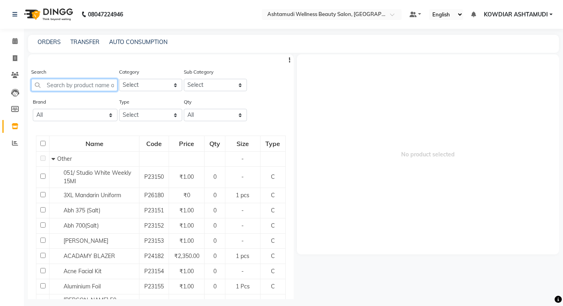
click at [93, 81] on input "text" at bounding box center [74, 85] width 86 height 12
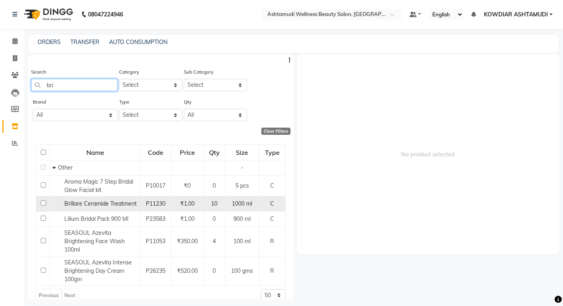
type input "bri"
click at [115, 205] on span "Brillare Ceramide Treatment" at bounding box center [100, 203] width 72 height 7
select select
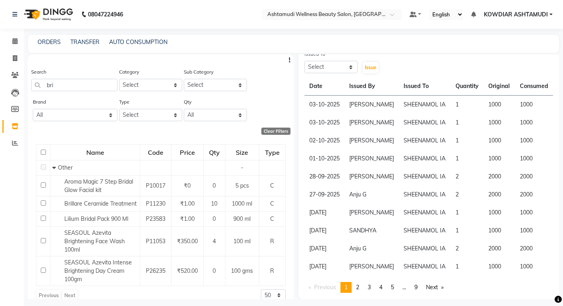
scroll to position [113, 0]
click at [349, 64] on select "Select [PERSON_NAME] [PERSON_NAME] KOWDIAR ASHTAMUDI REKHA R S [PERSON_NAME] [P…" at bounding box center [330, 67] width 53 height 12
click at [408, 62] on div "Date Lot Number None Quantity Issued By Select [PERSON_NAME] [PERSON_NAME] KOWD…" at bounding box center [428, 50] width 261 height 48
click at [344, 65] on select "Select [PERSON_NAME] [PERSON_NAME] KOWDIAR ASHTAMUDI REKHA R S [PERSON_NAME] [P…" at bounding box center [330, 67] width 53 height 12
click at [408, 42] on div "ORDERS TRANSFER AUTO CONSUMPTION" at bounding box center [288, 42] width 521 height 8
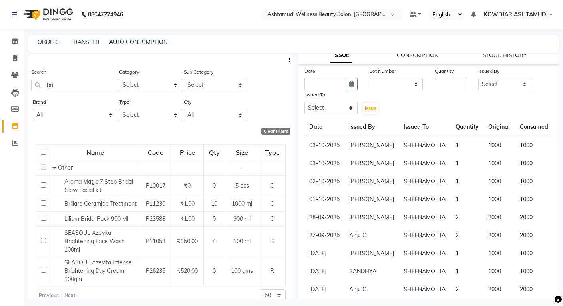
scroll to position [0, 0]
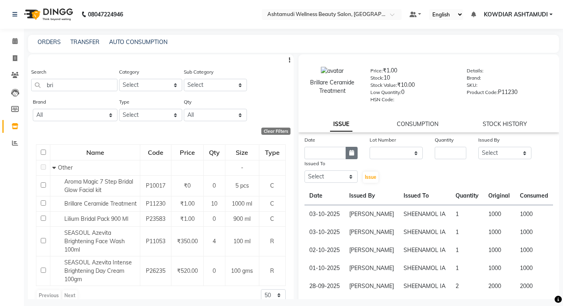
click at [346, 152] on button "button" at bounding box center [352, 153] width 12 height 12
select select "10"
select select "2025"
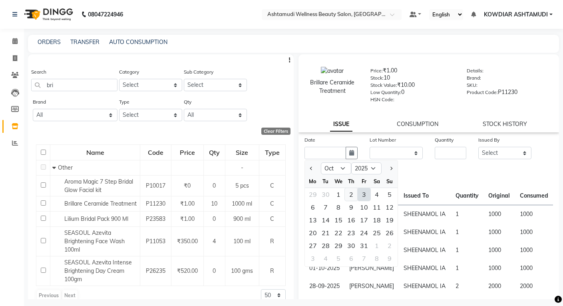
click at [349, 197] on div "2" at bounding box center [351, 194] width 13 height 13
type input "02-10-2025"
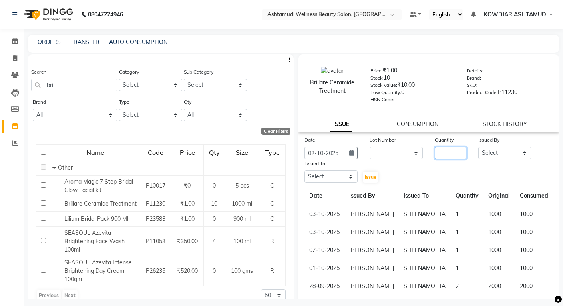
click at [447, 149] on input "number" at bounding box center [451, 153] width 32 height 12
type input "2"
click at [489, 149] on select "Select [PERSON_NAME] [PERSON_NAME] KOWDIAR ASHTAMUDI REKHA R S [PERSON_NAME] [P…" at bounding box center [504, 153] width 53 height 12
select select "27377"
click at [478, 147] on select "Select [PERSON_NAME] [PERSON_NAME] KOWDIAR ASHTAMUDI REKHA R S [PERSON_NAME] [P…" at bounding box center [504, 153] width 53 height 12
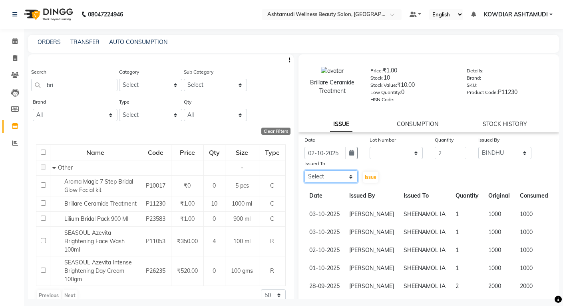
click at [320, 174] on select "Select [PERSON_NAME] [PERSON_NAME] KOWDIAR ASHTAMUDI REKHA R S [PERSON_NAME] [P…" at bounding box center [330, 176] width 53 height 12
select select "27383"
click at [304, 170] on select "Select [PERSON_NAME] [PERSON_NAME] KOWDIAR ASHTAMUDI REKHA R S [PERSON_NAME] [P…" at bounding box center [330, 176] width 53 height 12
click at [368, 171] on button "Issue" at bounding box center [371, 176] width 16 height 11
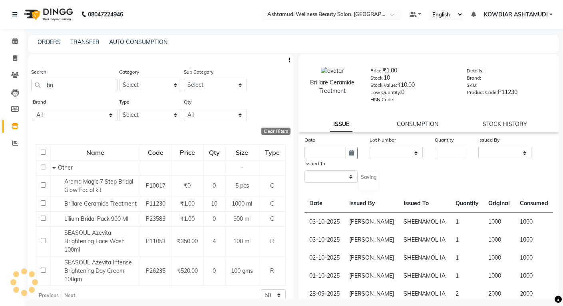
select select
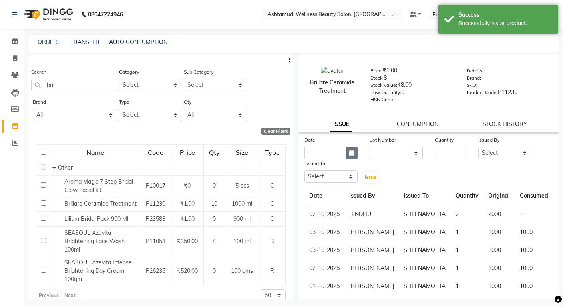
click at [353, 153] on button "button" at bounding box center [352, 153] width 12 height 12
select select "10"
select select "2025"
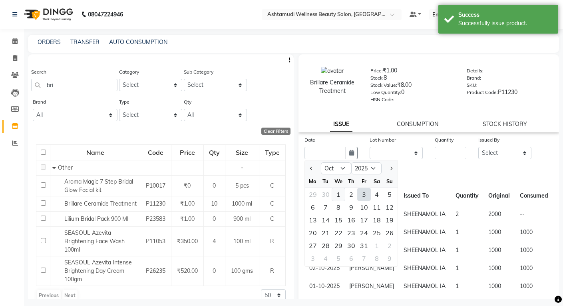
click at [340, 197] on div "1" at bounding box center [338, 194] width 13 height 13
type input "01-10-2025"
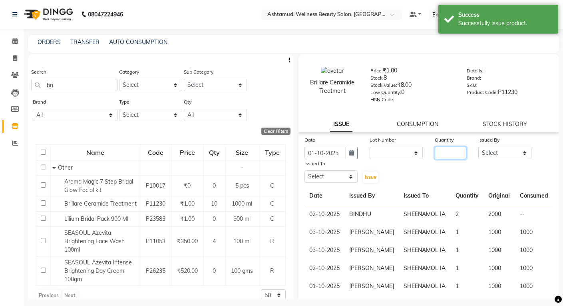
click at [444, 150] on input "number" at bounding box center [451, 153] width 32 height 12
type input "2"
click at [502, 156] on select "Select [PERSON_NAME] [PERSON_NAME] KOWDIAR ASHTAMUDI REKHA R S [PERSON_NAME] [P…" at bounding box center [504, 153] width 53 height 12
click at [351, 155] on button "button" at bounding box center [352, 153] width 12 height 12
select select "10"
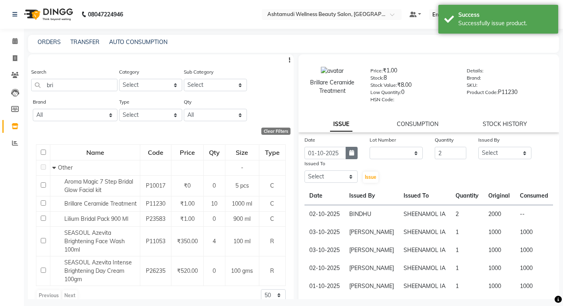
select select "2025"
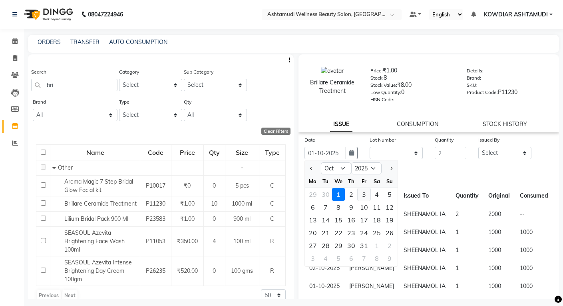
click at [366, 196] on div "3" at bounding box center [364, 194] width 13 height 13
type input "03-10-2025"
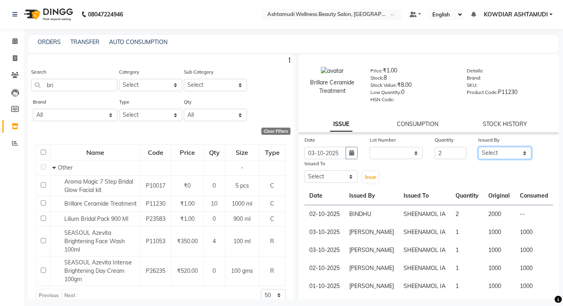
drag, startPoint x: 489, startPoint y: 150, endPoint x: 491, endPoint y: 158, distance: 7.8
click at [489, 150] on select "Select [PERSON_NAME] [PERSON_NAME] KOWDIAR ASHTAMUDI REKHA R S [PERSON_NAME] [P…" at bounding box center [504, 153] width 53 height 12
select select "87774"
click at [478, 147] on select "Select [PERSON_NAME] [PERSON_NAME] KOWDIAR ASHTAMUDI REKHA R S [PERSON_NAME] [P…" at bounding box center [504, 153] width 53 height 12
click at [352, 177] on select "Select [PERSON_NAME] [PERSON_NAME] KOWDIAR ASHTAMUDI REKHA R S [PERSON_NAME] [P…" at bounding box center [330, 176] width 53 height 12
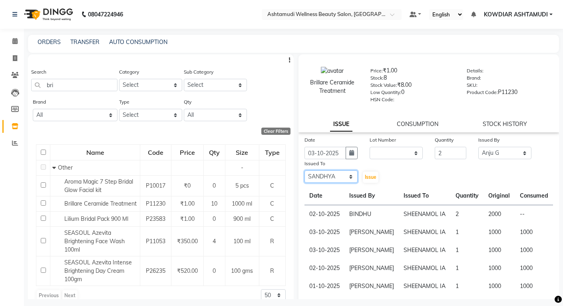
click at [304, 170] on select "Select [PERSON_NAME] [PERSON_NAME] KOWDIAR ASHTAMUDI REKHA R S [PERSON_NAME] [P…" at bounding box center [330, 176] width 53 height 12
click at [341, 178] on select "Select [PERSON_NAME] [PERSON_NAME] KOWDIAR ASHTAMUDI REKHA R S [PERSON_NAME] [P…" at bounding box center [330, 176] width 53 height 12
select select "27383"
click at [304, 170] on select "Select [PERSON_NAME] [PERSON_NAME] KOWDIAR ASHTAMUDI REKHA R S [PERSON_NAME] [P…" at bounding box center [330, 176] width 53 height 12
click at [364, 184] on div "Date [DATE] Lot Number None Quantity 2 Issued By Select [PERSON_NAME] [PERSON_N…" at bounding box center [428, 268] width 261 height 266
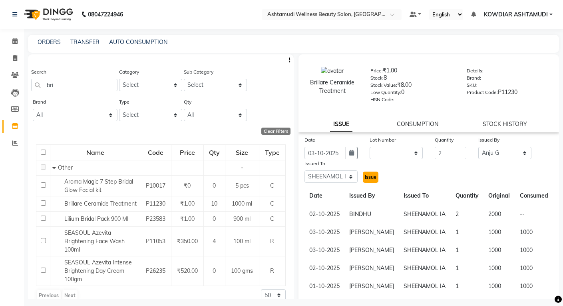
click at [367, 179] on span "Issue" at bounding box center [371, 177] width 12 height 6
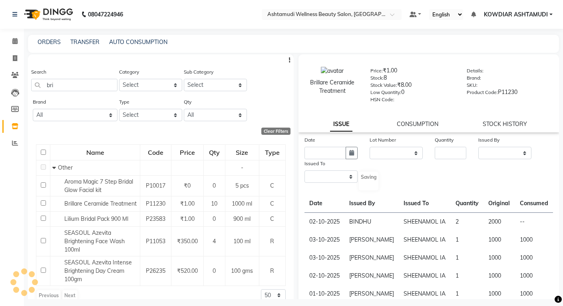
select select
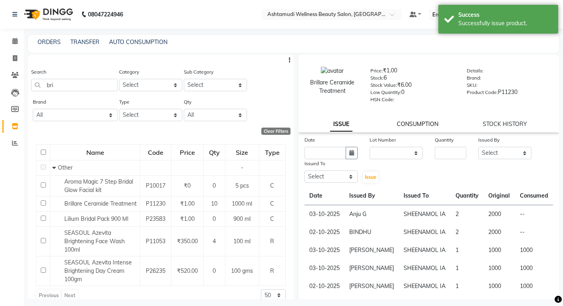
click at [416, 121] on link "CONSUMPTION" at bounding box center [418, 123] width 42 height 7
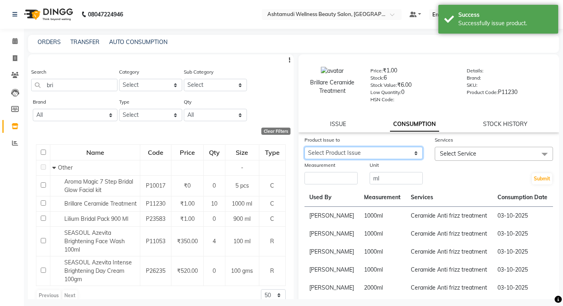
drag, startPoint x: 412, startPoint y: 153, endPoint x: 409, endPoint y: 156, distance: 4.5
click at [411, 153] on select "Select Product Issue [DATE], Issued to: SHEENAMOL IA, Balance: 2000 [DATE], Iss…" at bounding box center [363, 153] width 118 height 12
select select "1282007"
click at [304, 147] on select "Select Product Issue [DATE], Issued to: SHEENAMOL IA, Balance: 2000 [DATE], Iss…" at bounding box center [363, 153] width 118 height 12
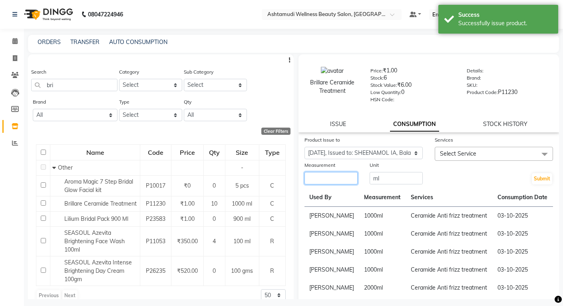
click at [337, 178] on input "number" at bounding box center [330, 178] width 53 height 12
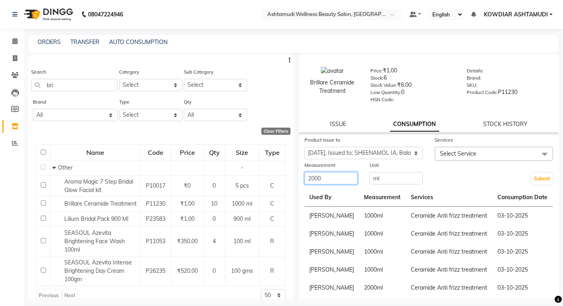
type input "2000"
click at [458, 153] on span "Select Service" at bounding box center [458, 153] width 36 height 7
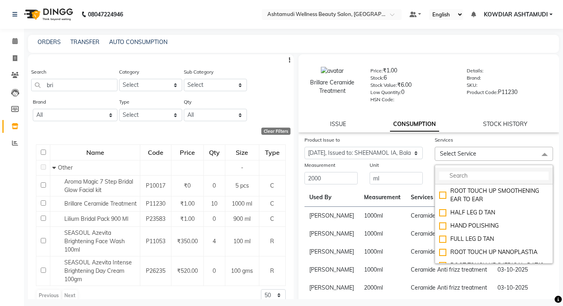
click at [454, 173] on input "multiselect-search" at bounding box center [493, 175] width 109 height 8
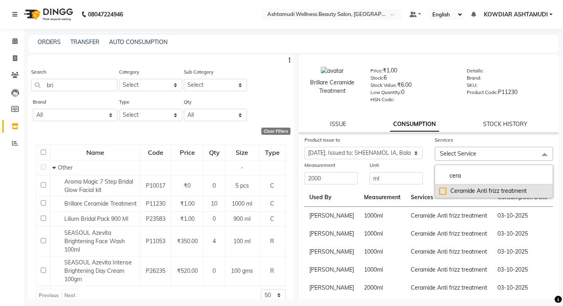
type input "cera"
click at [475, 193] on div "Ceramide Anti frizz treatment" at bounding box center [493, 191] width 109 height 8
checkbox input "true"
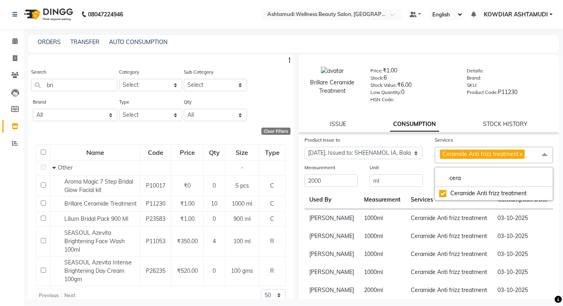
click at [454, 167] on div "cera Ceramide Anti frizz treatment" at bounding box center [494, 183] width 118 height 33
click at [429, 166] on div "Submit" at bounding box center [494, 175] width 130 height 24
click at [532, 179] on button "Submit" at bounding box center [542, 180] width 20 height 11
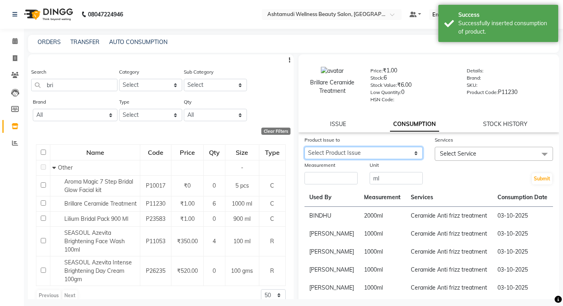
drag, startPoint x: 390, startPoint y: 159, endPoint x: 382, endPoint y: 152, distance: 11.0
click at [382, 152] on select "Select Product Issue [DATE], Issued to: SHEENAMOL IA, Balance: 2000" at bounding box center [363, 153] width 118 height 12
select select "1282011"
click at [304, 147] on select "Select Product Issue [DATE], Issued to: SHEENAMOL IA, Balance: 2000" at bounding box center [363, 153] width 118 height 12
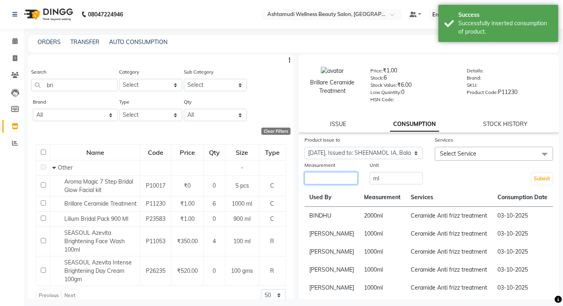
click at [332, 175] on input "number" at bounding box center [330, 178] width 53 height 12
type input "0"
type input "1000"
click at [443, 152] on span "Select Service" at bounding box center [458, 153] width 36 height 7
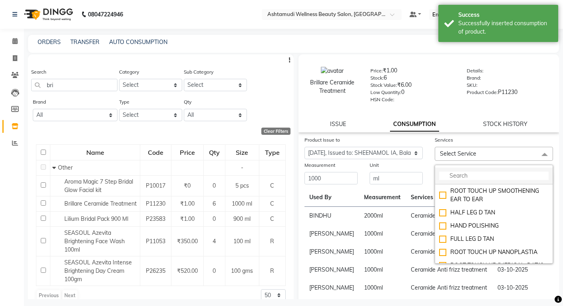
click at [444, 178] on input "multiselect-search" at bounding box center [493, 175] width 109 height 8
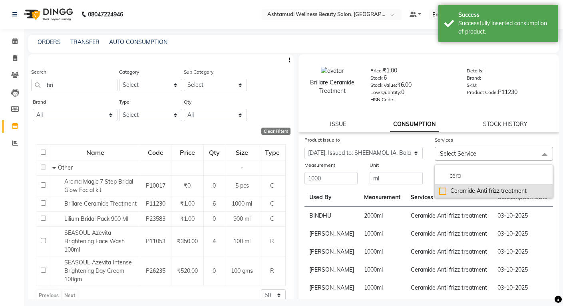
type input "cera"
click at [471, 185] on li "Ceramide Anti frizz treatment" at bounding box center [493, 190] width 117 height 13
checkbox input "true"
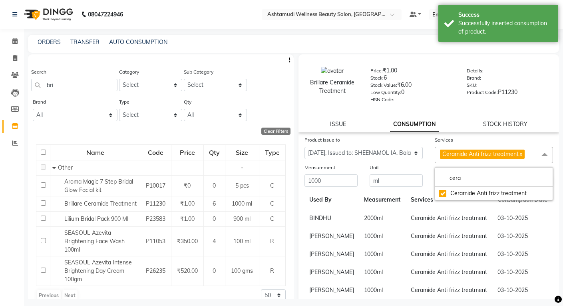
click at [420, 170] on div "Unit ml" at bounding box center [396, 175] width 65 height 24
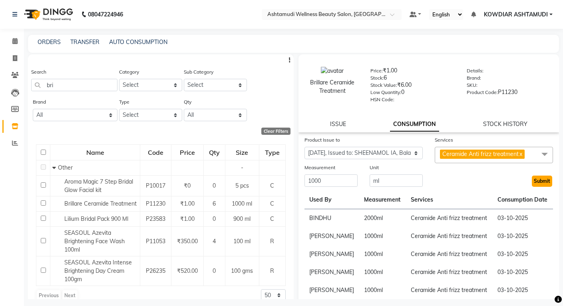
click at [532, 182] on button "Submit" at bounding box center [542, 180] width 20 height 11
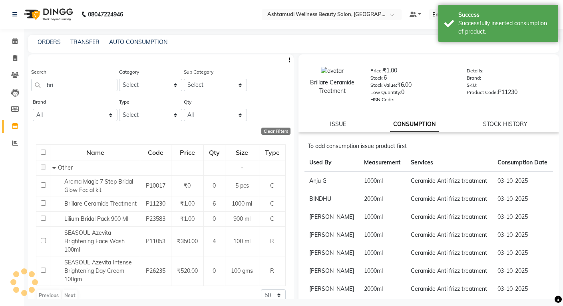
click at [437, 110] on div "Brillare Ceramide Treatment Price: ₹1.00 Stock: 6 Stock Value: ₹6.00 Low Quanti…" at bounding box center [428, 84] width 273 height 52
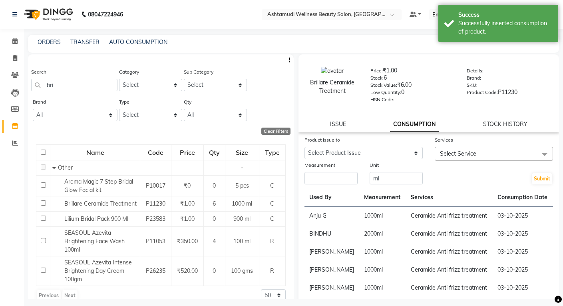
click at [326, 121] on div "ISSUE CONSUMPTION STOCK HISTORY" at bounding box center [429, 124] width 242 height 8
click at [336, 125] on link "ISSUE" at bounding box center [338, 123] width 16 height 7
select select
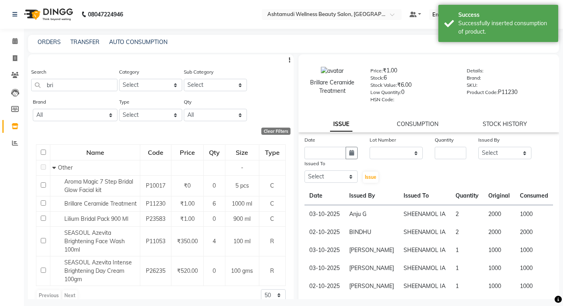
click at [91, 60] on div at bounding box center [161, 59] width 266 height 10
click at [0, 81] on html "08047224946 Select Location × Ashtamudi Wellness Beauty Salon, Kowdiar Default …" at bounding box center [281, 153] width 563 height 306
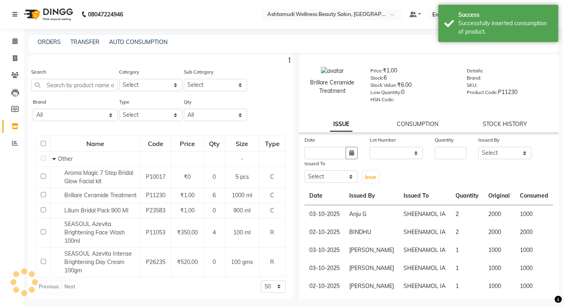
click at [198, 28] on nav "08047224946 Select Location × Ashtamudi Wellness Beauty Salon, Kowdiar Default …" at bounding box center [281, 14] width 563 height 29
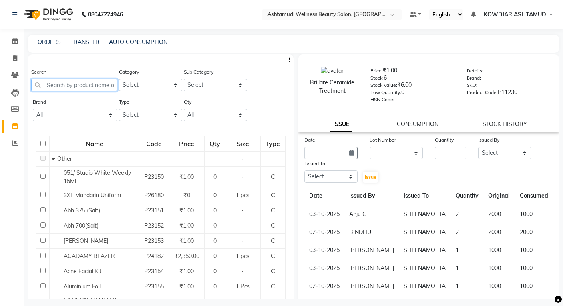
click at [59, 85] on input "text" at bounding box center [74, 85] width 86 height 12
click at [203, 36] on div "ORDERS TRANSFER AUTO CONSUMPTION" at bounding box center [293, 44] width 531 height 18
click at [70, 81] on input "text" at bounding box center [74, 85] width 86 height 12
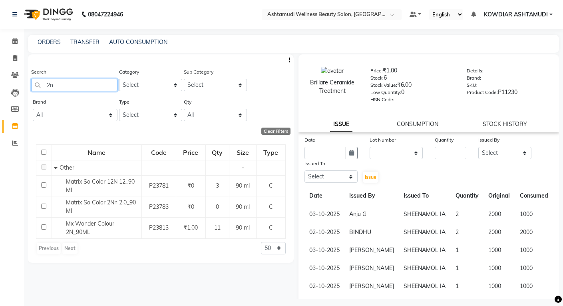
type input "2n"
click at [14, 44] on icon at bounding box center [14, 41] width 5 height 6
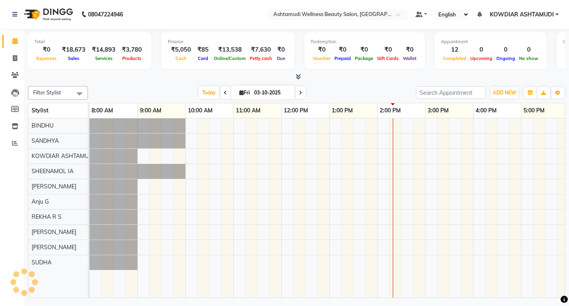
click at [14, 44] on icon at bounding box center [14, 41] width 5 height 6
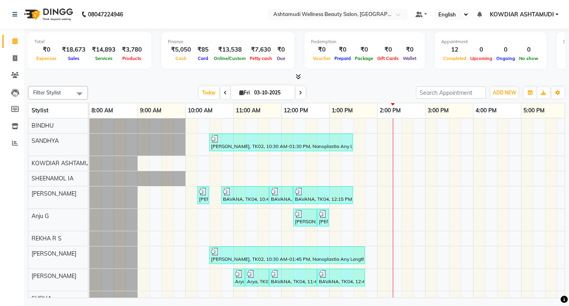
click at [263, 33] on div "Finance ₹5,050 Cash ₹85 Card ₹13,538 Online/Custom ₹7,630 [PERSON_NAME] cash ₹0…" at bounding box center [227, 50] width 133 height 37
click at [18, 59] on span at bounding box center [15, 58] width 14 height 9
select select "4668"
select select "service"
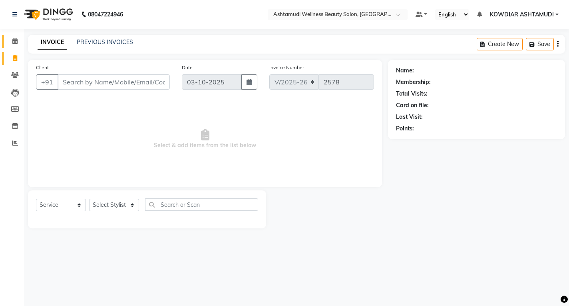
click at [16, 46] on link "Calendar" at bounding box center [11, 41] width 19 height 13
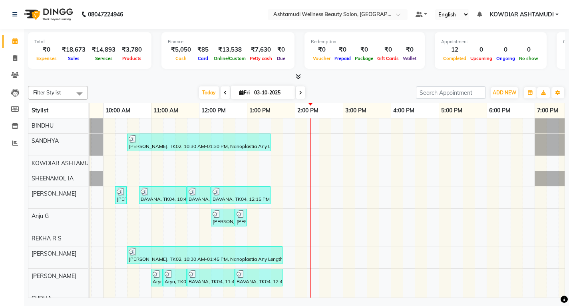
scroll to position [0, 84]
click at [207, 70] on div "Total ₹0 Expenses ₹18,673 Sales ₹14,893 Services ₹3,780 Products Finance ₹5,050…" at bounding box center [296, 51] width 537 height 39
click at [173, 11] on nav "08047224946 Select Location × Ashtamudi Wellness Beauty Salon, Kowdiar Default …" at bounding box center [284, 14] width 569 height 29
click at [153, 9] on nav "08047224946 Select Location × Ashtamudi Wellness Beauty Salon, Kowdiar Default …" at bounding box center [284, 14] width 569 height 29
click at [150, 16] on nav "08047224946 Select Location × Ashtamudi Wellness Beauty Salon, Kowdiar Default …" at bounding box center [284, 14] width 569 height 29
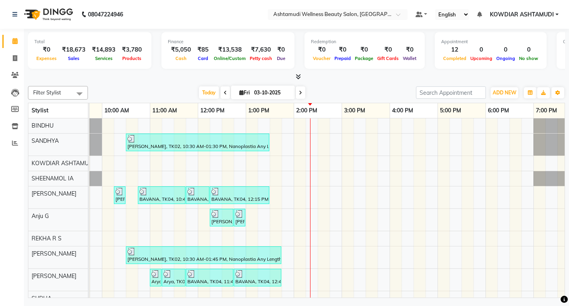
scroll to position [0, 0]
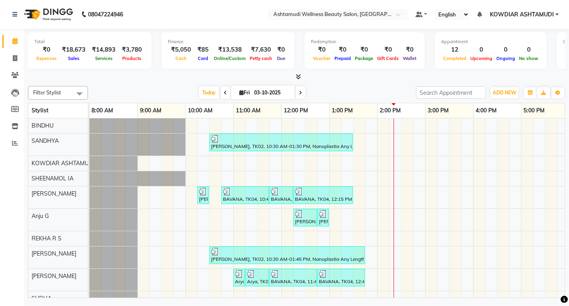
click at [324, 125] on div "[PERSON_NAME], TK02, 10:30 AM-01:30 PM, Nanoplastia Any Length Offer [PERSON_NA…" at bounding box center [400, 211] width 623 height 187
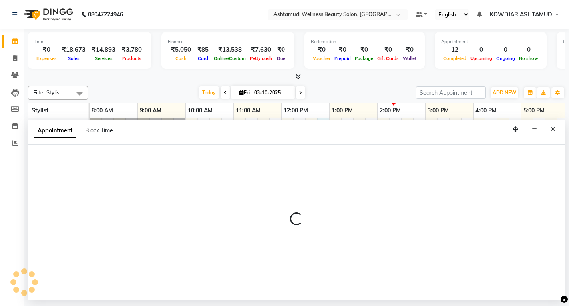
select select "27377"
select select "765"
select select "tentative"
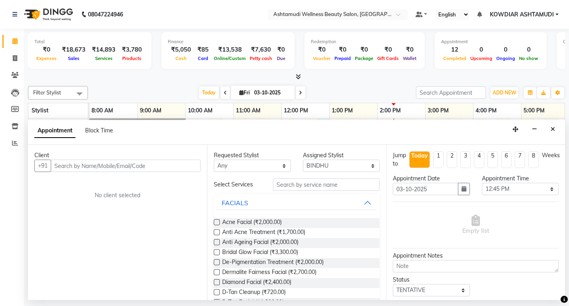
click at [150, 163] on input "text" at bounding box center [126, 165] width 150 height 12
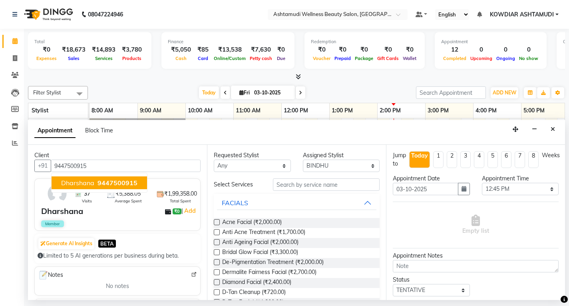
drag, startPoint x: 100, startPoint y: 184, endPoint x: 235, endPoint y: 179, distance: 135.5
click at [100, 184] on span "9447500915" at bounding box center [117, 183] width 40 height 8
type input "9447500915"
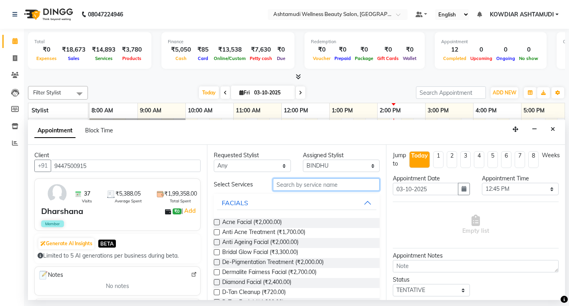
click at [297, 179] on input "text" at bounding box center [326, 184] width 107 height 12
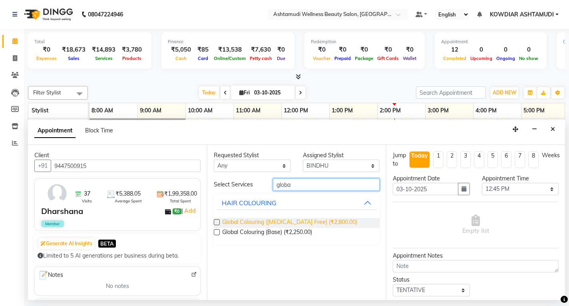
type input "globa"
click at [282, 221] on span "Global Colouring ([MEDICAL_DATA] Free) (₹2,800.00)" at bounding box center [289, 223] width 135 height 10
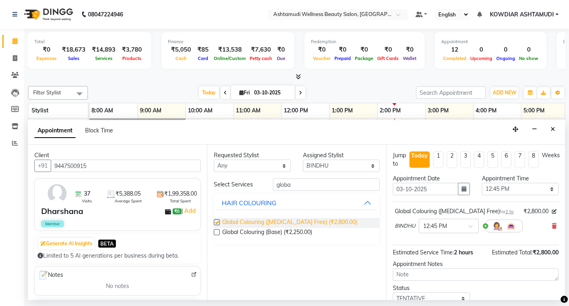
checkbox input "false"
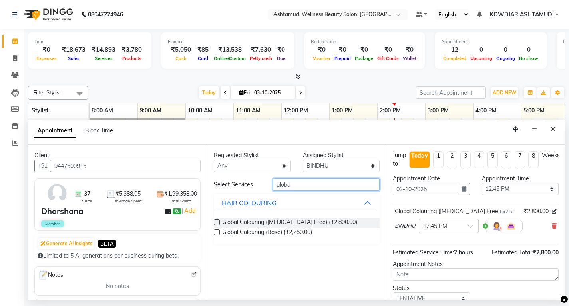
click at [298, 180] on input "globa" at bounding box center [326, 184] width 107 height 12
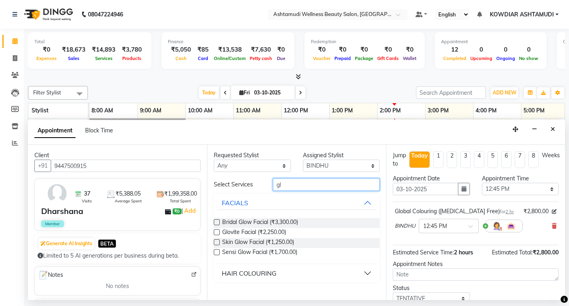
type input "g"
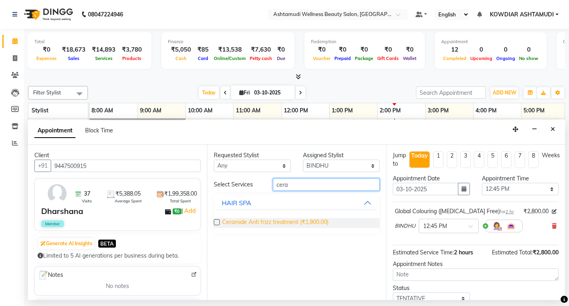
type input "cera"
click at [313, 219] on span "Ceramide Anti frizz treatment (₹1,900.00)" at bounding box center [275, 223] width 106 height 10
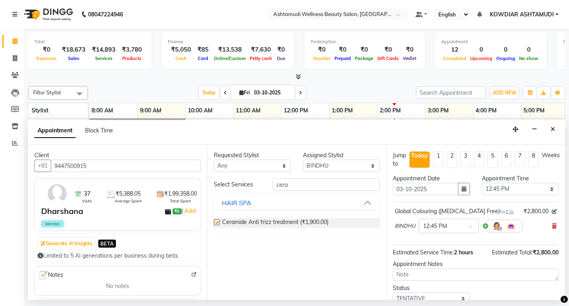
checkbox input "false"
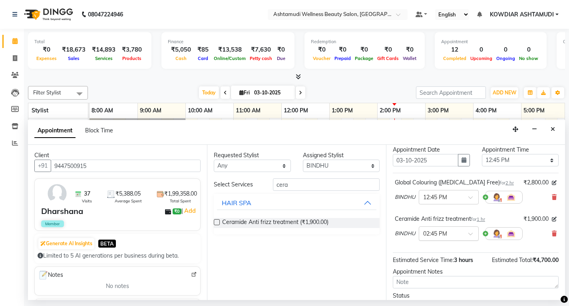
scroll to position [80, 0]
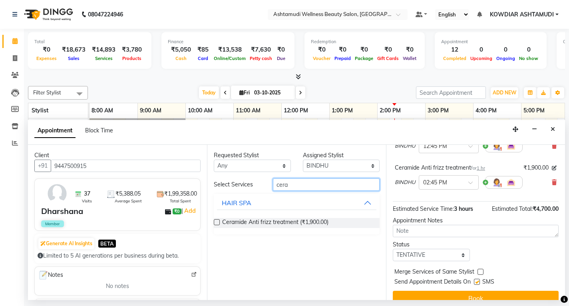
drag, startPoint x: 164, startPoint y: 181, endPoint x: 133, endPoint y: 174, distance: 31.1
click at [138, 176] on div "Client +91 9447500915 37 Visits ₹5,388.05 Average Spent ₹1,99,358.00 Total Spen…" at bounding box center [296, 222] width 537 height 155
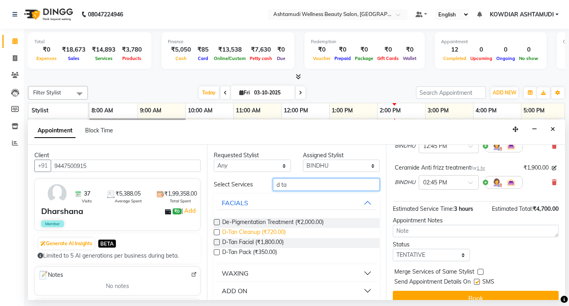
type input "d ta"
click at [269, 235] on span "D-Tan Cleanup (₹720.00)" at bounding box center [254, 233] width 64 height 10
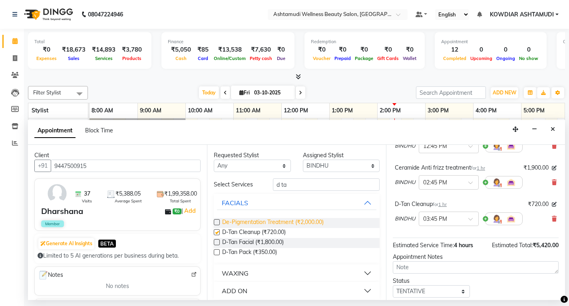
checkbox input "false"
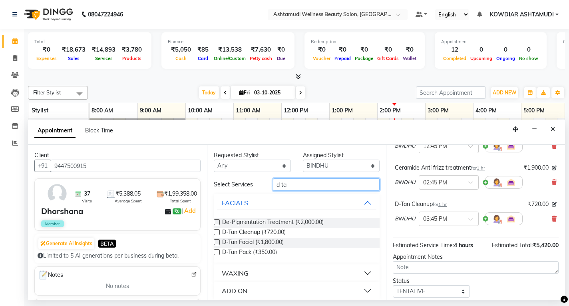
drag, startPoint x: 265, startPoint y: 184, endPoint x: 210, endPoint y: 184, distance: 54.7
click at [210, 184] on div "Select Services d ta" at bounding box center [297, 184] width 178 height 12
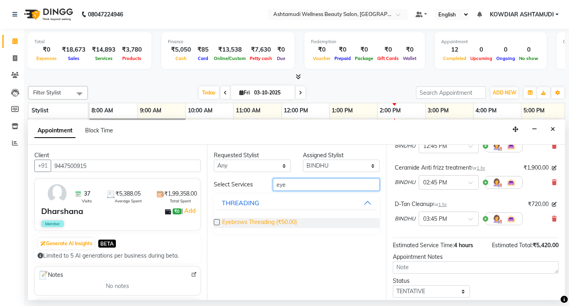
type input "eye"
click at [243, 224] on span "Eyebrows Threading (₹50.00)" at bounding box center [259, 223] width 75 height 10
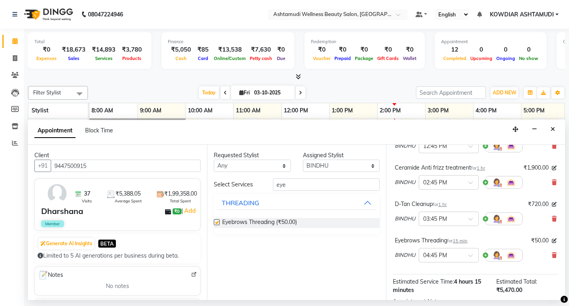
checkbox input "false"
drag, startPoint x: 279, startPoint y: 189, endPoint x: 211, endPoint y: 186, distance: 67.6
click at [211, 186] on div "Select Services eye" at bounding box center [297, 184] width 178 height 12
type input "upper"
click at [239, 243] on div "THREADING" at bounding box center [241, 243] width 38 height 10
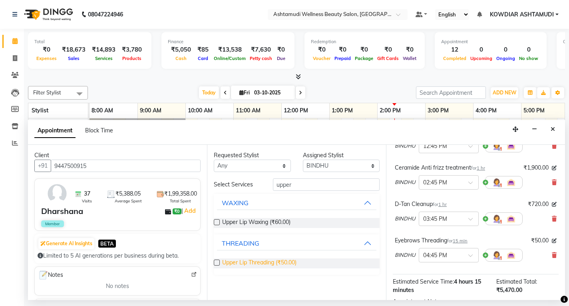
click at [248, 260] on span "Upper Lip Threading (₹50.00)" at bounding box center [259, 263] width 74 height 10
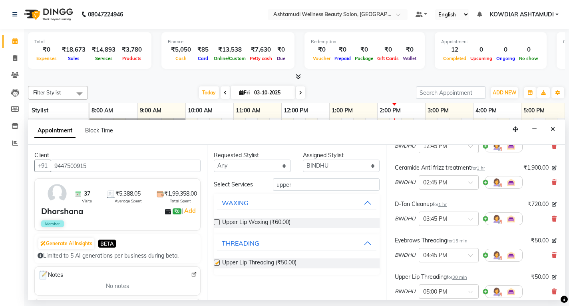
checkbox input "false"
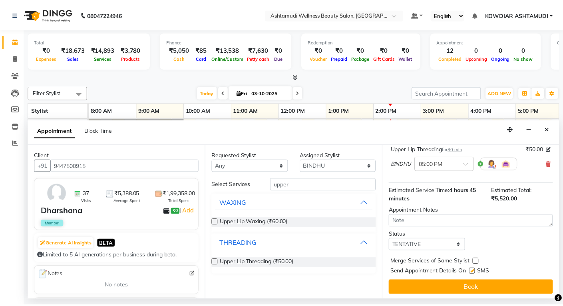
scroll to position [209, 0]
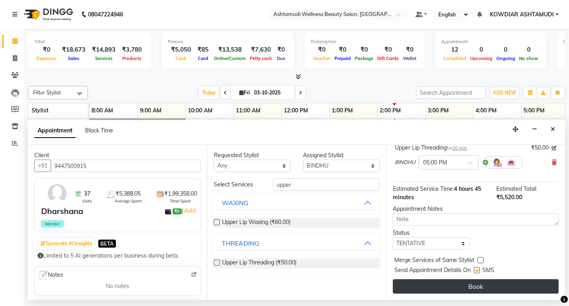
click at [453, 287] on button "Book" at bounding box center [476, 286] width 166 height 14
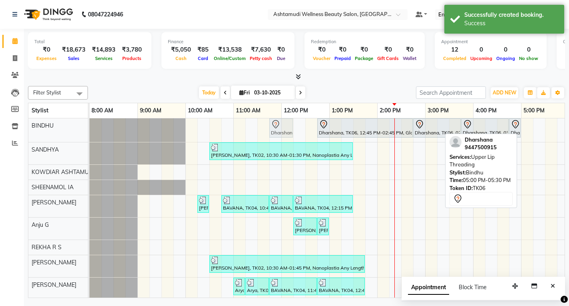
drag, startPoint x: 529, startPoint y: 128, endPoint x: 277, endPoint y: 123, distance: 251.4
click at [89, 123] on div "Dharshana, TK06, 12:45 PM-02:45 PM, Global Colouring ([MEDICAL_DATA] Free) Dhar…" at bounding box center [89, 130] width 0 height 24
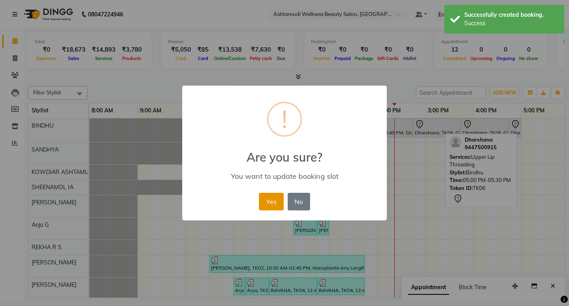
click at [267, 201] on button "Yes" at bounding box center [271, 202] width 24 height 18
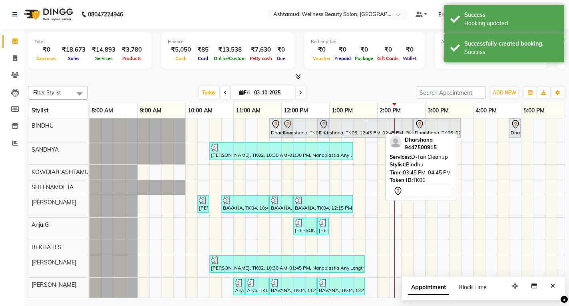
drag, startPoint x: 486, startPoint y: 129, endPoint x: 312, endPoint y: 122, distance: 174.3
click at [89, 122] on div "Dharshana, TK06, 11:45 AM-12:15 PM, Upper Lip Threading Dharshana, TK06, 12:45 …" at bounding box center [89, 130] width 0 height 24
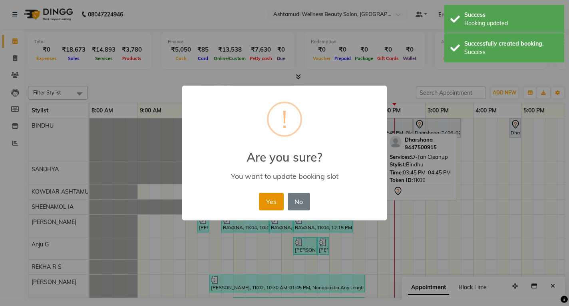
click at [272, 205] on button "Yes" at bounding box center [271, 202] width 24 height 18
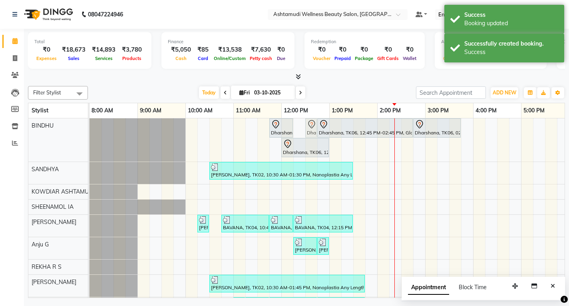
drag, startPoint x: 511, startPoint y: 126, endPoint x: 302, endPoint y: 127, distance: 208.6
click at [302, 127] on div "Dharshana, TK06, 11:45 AM-12:15 PM, Upper Lip Threading Dharshana, TK06, 12:45 …" at bounding box center [400, 226] width 623 height 216
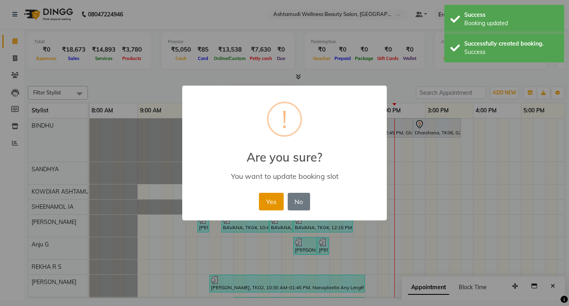
click at [278, 199] on button "Yes" at bounding box center [271, 202] width 24 height 18
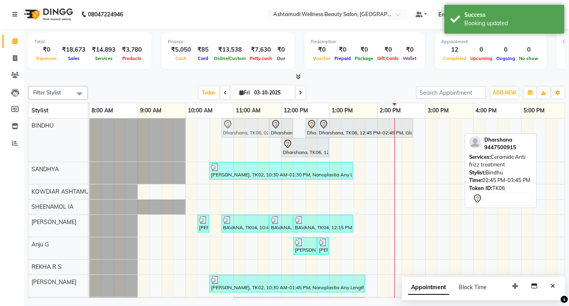
drag, startPoint x: 440, startPoint y: 125, endPoint x: 252, endPoint y: 126, distance: 188.2
click at [89, 126] on div "Dharshana, TK06, 11:45 AM-12:15 PM, Upper Lip Threading Dharshana, TK06, 12:30 …" at bounding box center [89, 139] width 0 height 43
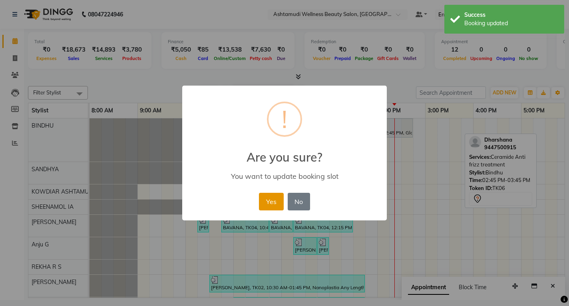
click at [276, 201] on button "Yes" at bounding box center [271, 202] width 24 height 18
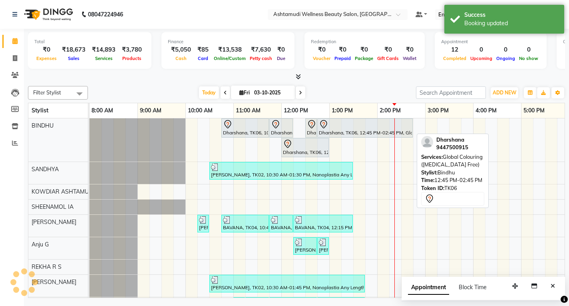
click at [340, 129] on div "Dharshana, TK06, 12:45 PM-02:45 PM, Global Colouring ([MEDICAL_DATA] Free)" at bounding box center [365, 127] width 94 height 17
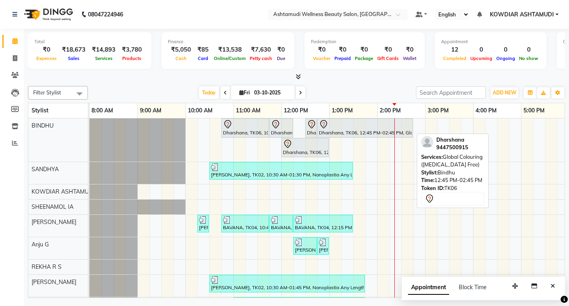
click at [338, 129] on div "Dharshana, TK06, 12:45 PM-02:45 PM, Global Colouring ([MEDICAL_DATA] Free)" at bounding box center [365, 127] width 94 height 17
select select "7"
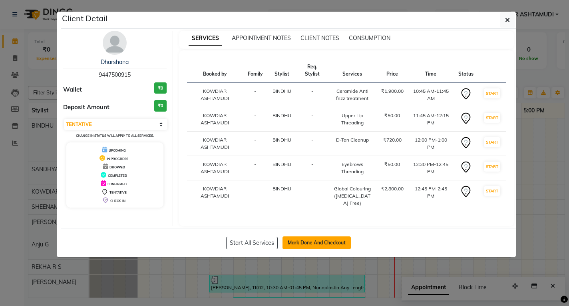
click at [330, 247] on button "Mark Done And Checkout" at bounding box center [316, 242] width 68 height 13
select select "4668"
select select "service"
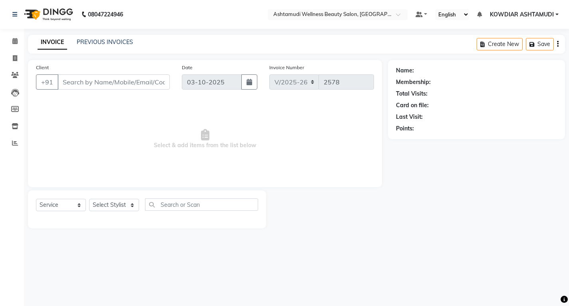
type input "9447500915"
select select "27377"
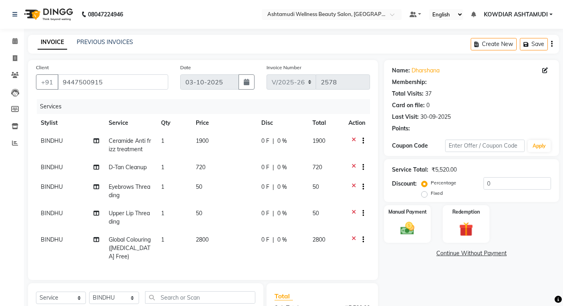
select select "2: Object"
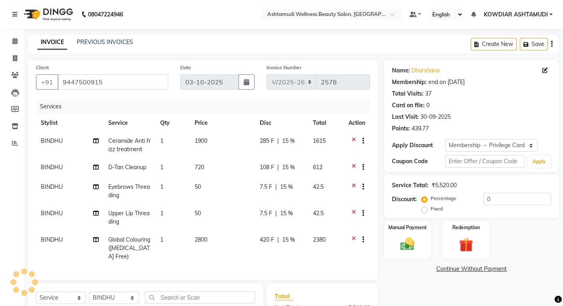
type input "15"
click at [405, 251] on img at bounding box center [407, 243] width 24 height 17
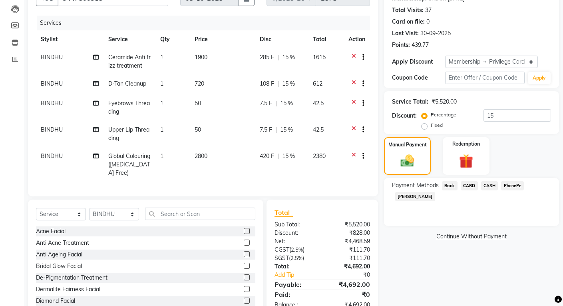
scroll to position [113, 0]
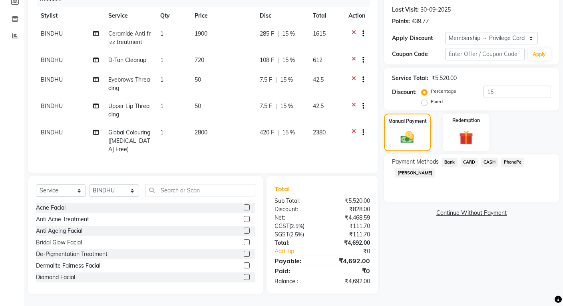
click at [509, 157] on span "PhonePe" at bounding box center [512, 161] width 23 height 9
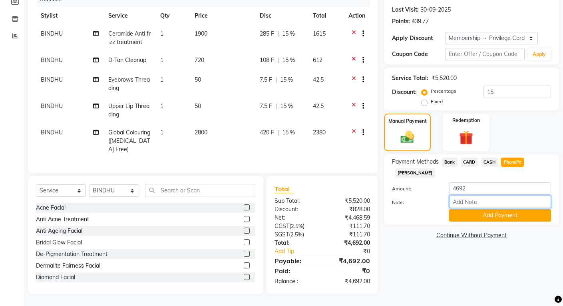
click at [499, 195] on input "Note:" at bounding box center [500, 201] width 102 height 12
type input "[PERSON_NAME]"
click at [487, 209] on button "Add Payment" at bounding box center [500, 215] width 102 height 12
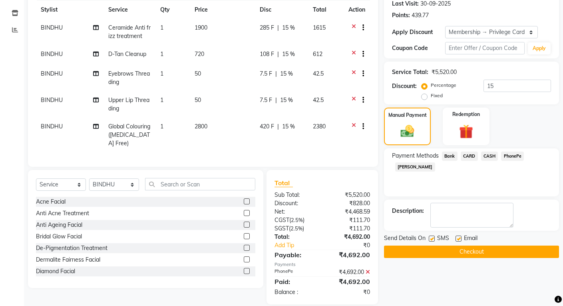
click at [431, 241] on div at bounding box center [431, 239] width 5 height 8
click at [433, 240] on label at bounding box center [432, 238] width 6 height 6
click at [433, 240] on input "checkbox" at bounding box center [431, 238] width 5 height 5
checkbox input "false"
click at [458, 240] on label at bounding box center [458, 238] width 6 height 6
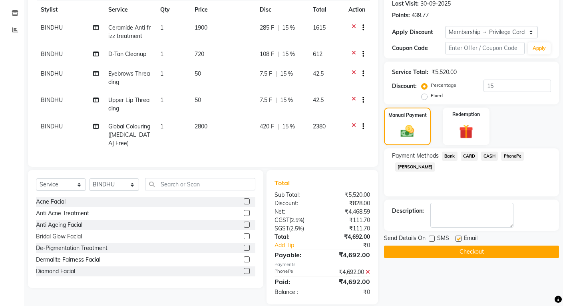
click at [458, 240] on input "checkbox" at bounding box center [457, 238] width 5 height 5
checkbox input "false"
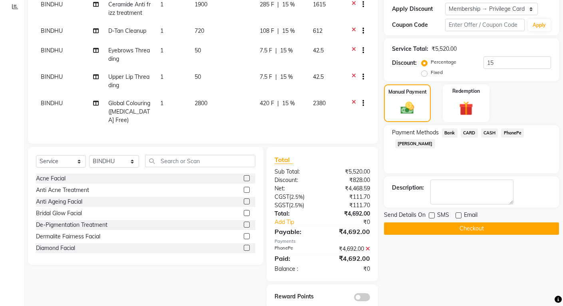
scroll to position [157, 0]
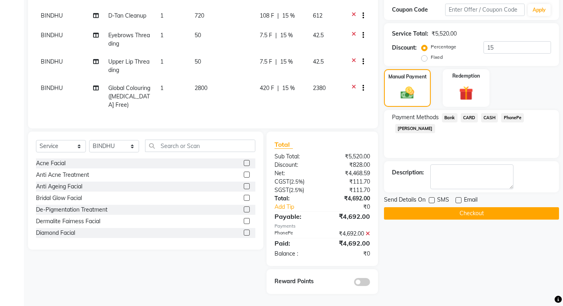
click at [432, 207] on button "Checkout" at bounding box center [471, 213] width 175 height 12
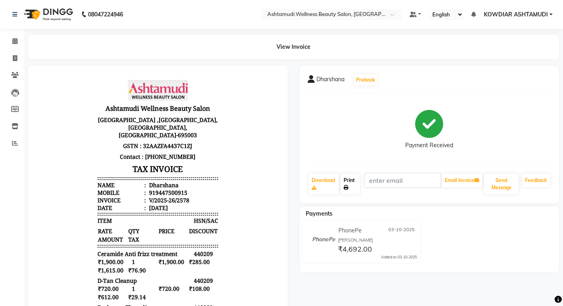
click at [348, 178] on link "Print" at bounding box center [350, 183] width 20 height 21
click at [139, 42] on div "View Invoice" at bounding box center [293, 47] width 531 height 24
click at [14, 45] on span at bounding box center [15, 41] width 14 height 9
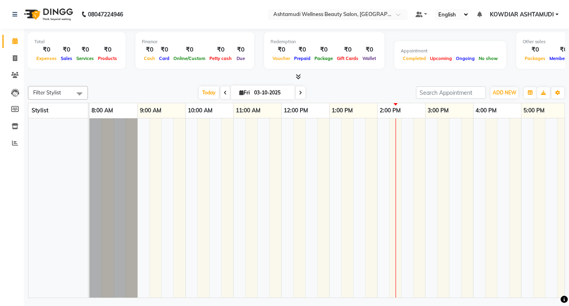
click at [11, 51] on li "Invoice" at bounding box center [12, 58] width 24 height 17
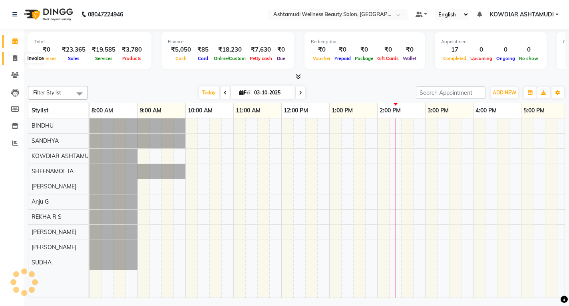
click at [11, 56] on span at bounding box center [15, 58] width 14 height 9
select select "service"
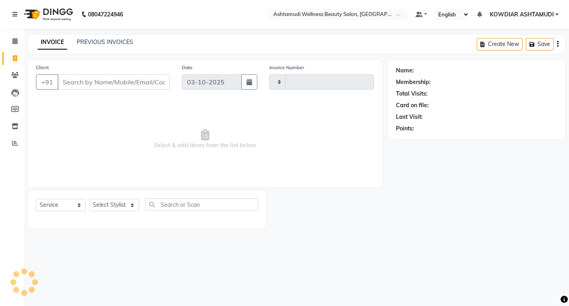
type input "2579"
select select "4668"
click at [159, 28] on nav "08047224946 Select Location × Ashtamudi Wellness Beauty Salon, Kowdiar Default …" at bounding box center [284, 14] width 569 height 29
click at [16, 41] on icon at bounding box center [14, 41] width 5 height 6
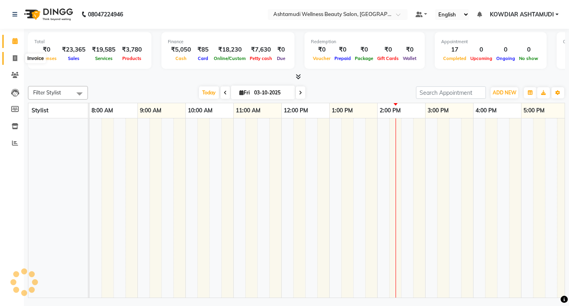
click at [14, 56] on icon at bounding box center [15, 58] width 4 height 6
select select "service"
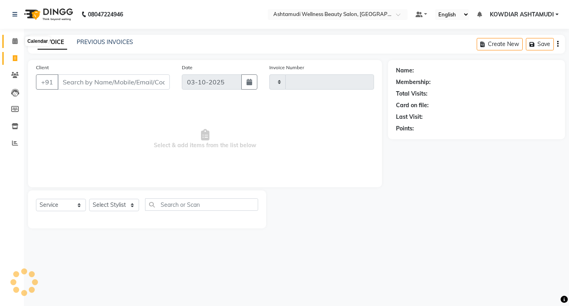
type input "2579"
select select "4668"
click at [19, 45] on span at bounding box center [15, 41] width 14 height 9
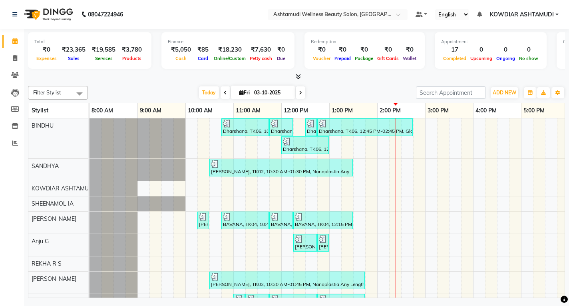
click at [153, 18] on nav "08047224946 Select Location × Ashtamudi Wellness Beauty Salon, Kowdiar Default …" at bounding box center [284, 14] width 569 height 29
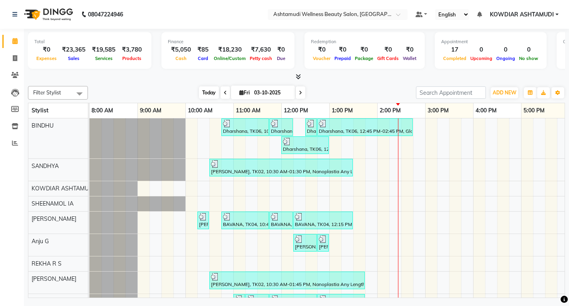
click at [213, 91] on span "Today" at bounding box center [209, 92] width 20 height 12
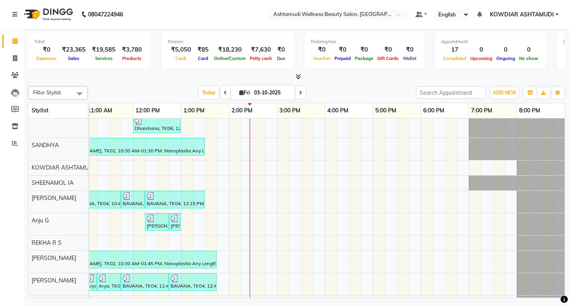
scroll to position [40, 0]
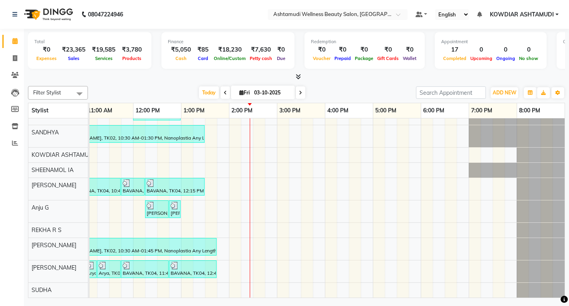
click at [247, 235] on div "Dharshana, TK06, 10:45 AM-11:45 AM, Ceramide Anti frizz treatment Dharshana, TK…" at bounding box center [252, 191] width 623 height 213
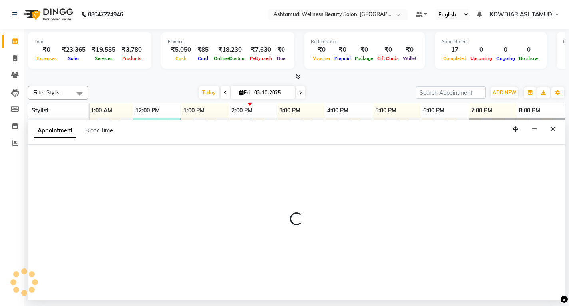
select select "41198"
select select "tentative"
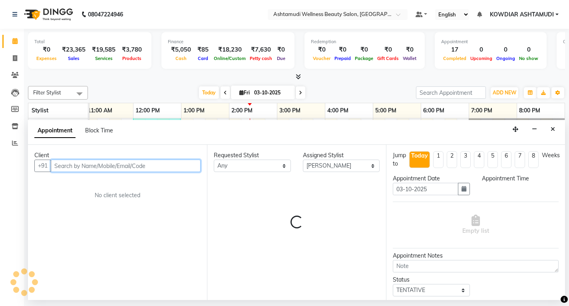
select select "855"
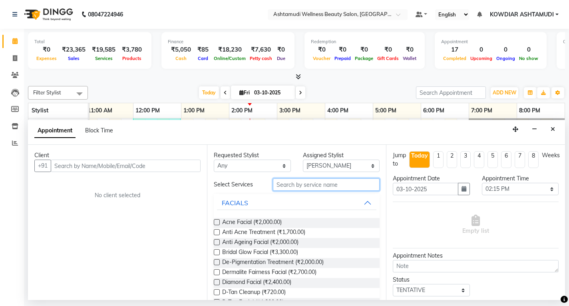
click at [306, 188] on input "text" at bounding box center [326, 184] width 107 height 12
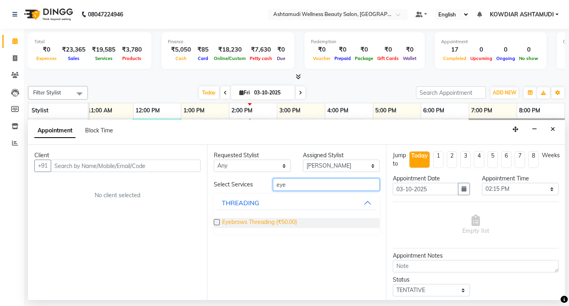
type input "eye"
click at [285, 218] on span "Eyebrows Threading (₹50.00)" at bounding box center [259, 223] width 75 height 10
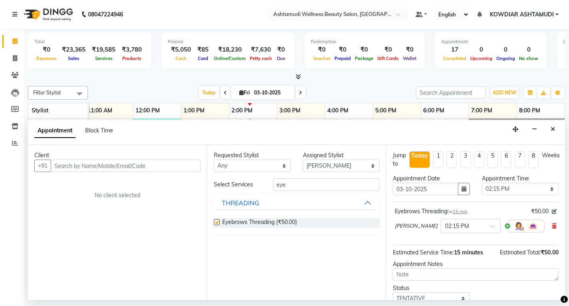
checkbox input "false"
drag, startPoint x: 296, startPoint y: 183, endPoint x: 219, endPoint y: 189, distance: 77.8
click at [219, 189] on div "Select Services eye" at bounding box center [297, 184] width 178 height 12
type input "upper"
click at [241, 243] on div "THREADING" at bounding box center [241, 243] width 38 height 10
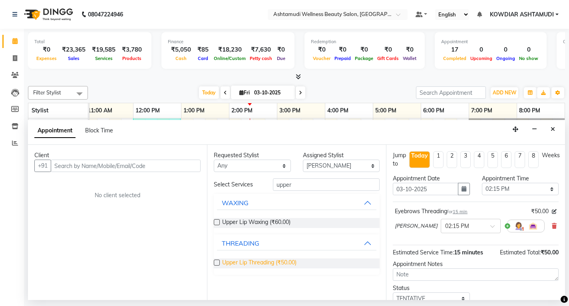
click at [241, 266] on span "Upper Lip Threading (₹50.00)" at bounding box center [259, 263] width 74 height 10
checkbox input "false"
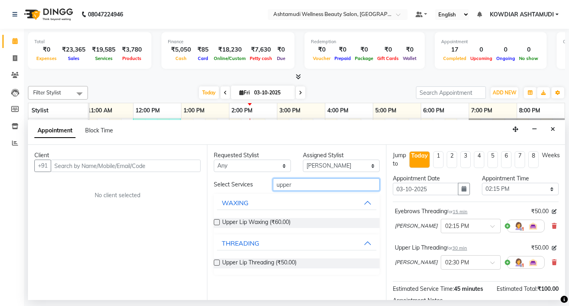
drag, startPoint x: 295, startPoint y: 187, endPoint x: 137, endPoint y: 184, distance: 158.2
click at [137, 184] on div "Client +91 No client selected Requested Stylist Any [PERSON_NAME] [PERSON_NAME]…" at bounding box center [296, 222] width 537 height 155
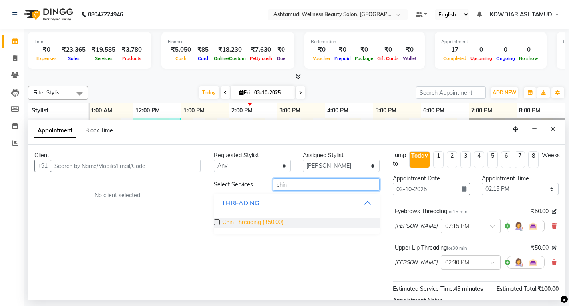
type input "chin"
click at [235, 223] on span "Chin Threading (₹50.00)" at bounding box center [252, 223] width 61 height 10
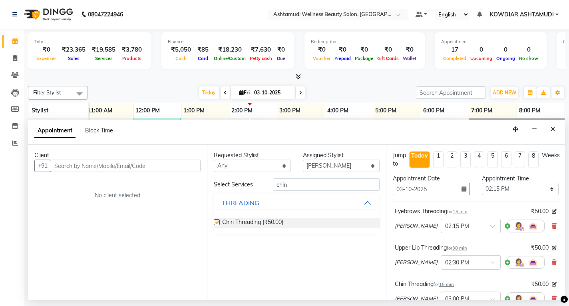
checkbox input "false"
drag, startPoint x: 295, startPoint y: 188, endPoint x: 182, endPoint y: 183, distance: 112.8
click at [183, 183] on div "Client +91 No client selected Requested Stylist Any [PERSON_NAME] [PERSON_NAME]…" at bounding box center [296, 222] width 537 height 155
type input "for"
click at [223, 223] on span "Forehead Threading (₹50.00)" at bounding box center [259, 223] width 74 height 10
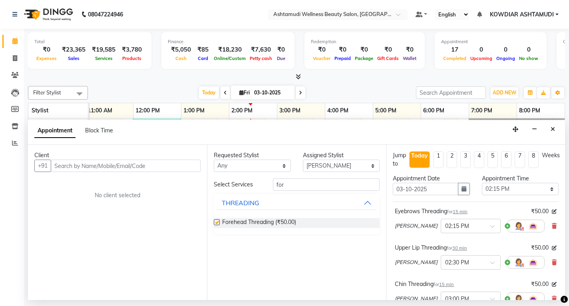
checkbox input "false"
click at [296, 187] on input "for" at bounding box center [326, 184] width 107 height 12
type input "f"
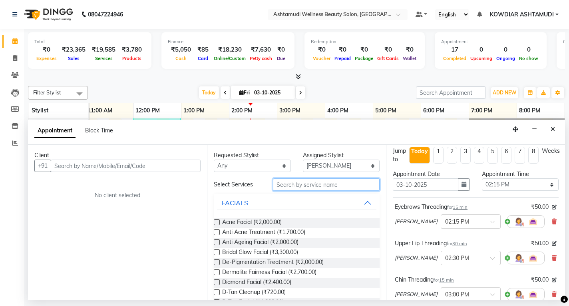
scroll to position [0, 0]
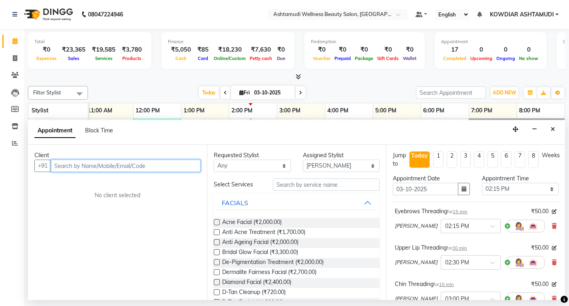
click at [70, 161] on input "text" at bounding box center [126, 165] width 150 height 12
click at [70, 166] on input "text" at bounding box center [126, 165] width 150 height 12
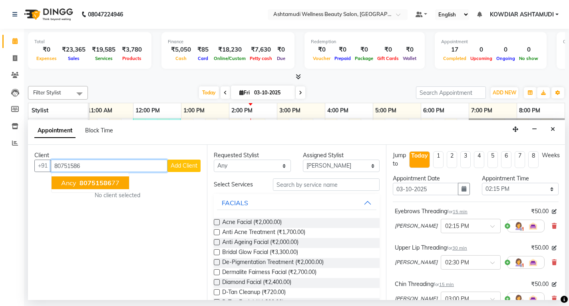
click at [73, 178] on button "Ancy 80751586 77" at bounding box center [91, 182] width 78 height 13
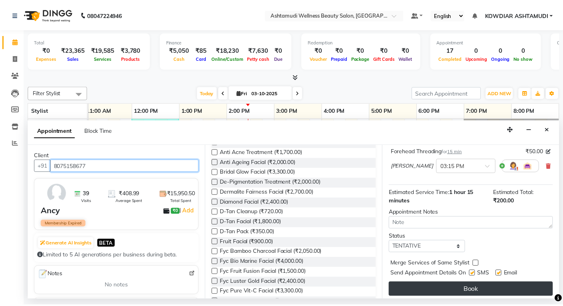
scroll to position [173, 0]
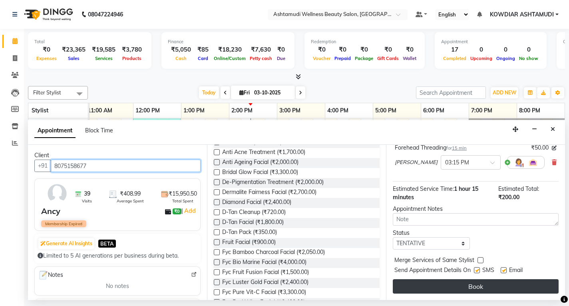
type input "8075158677"
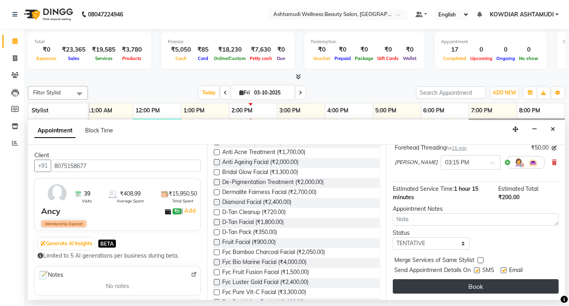
click at [476, 288] on button "Book" at bounding box center [476, 286] width 166 height 14
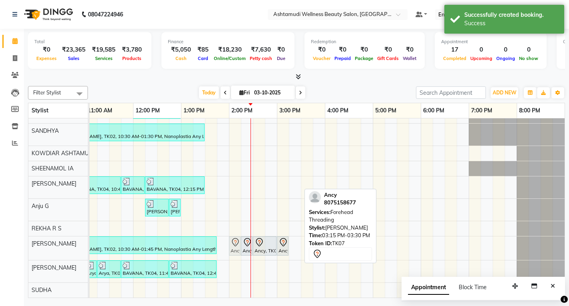
drag, startPoint x: 294, startPoint y: 237, endPoint x: 234, endPoint y: 238, distance: 60.7
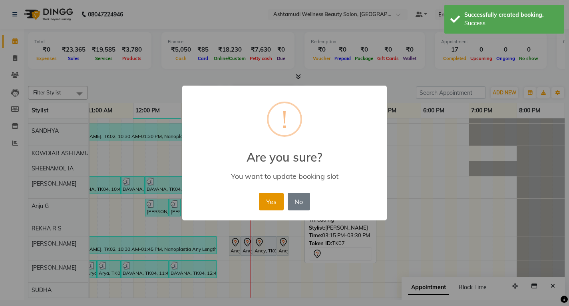
click at [270, 206] on button "Yes" at bounding box center [271, 202] width 24 height 18
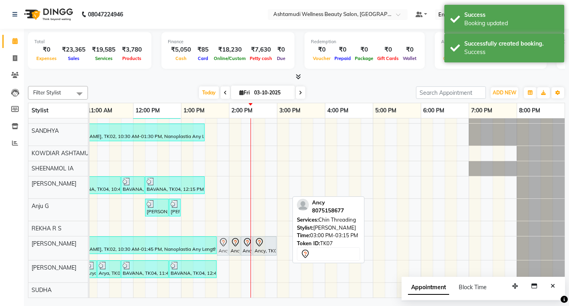
drag, startPoint x: 286, startPoint y: 236, endPoint x: 226, endPoint y: 237, distance: 60.3
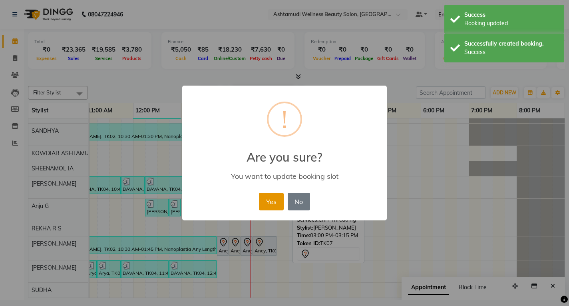
click at [265, 206] on button "Yes" at bounding box center [271, 202] width 24 height 18
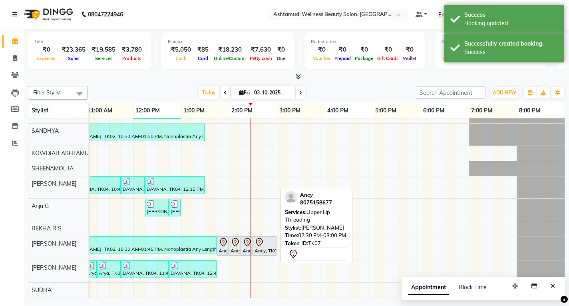
click at [256, 244] on div "Ancy, TK07, 02:30 PM-03:00 PM, [GEOGRAPHIC_DATA] Threading" at bounding box center [265, 245] width 22 height 17
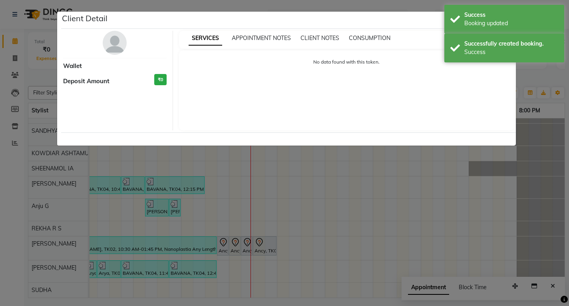
select select "7"
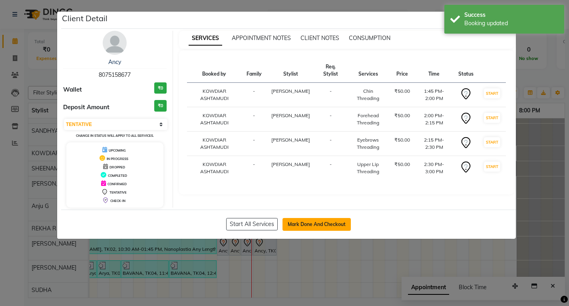
click at [291, 223] on button "Mark Done And Checkout" at bounding box center [316, 224] width 68 height 13
select select "service"
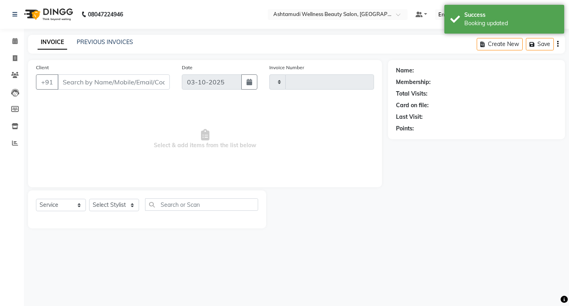
type input "2579"
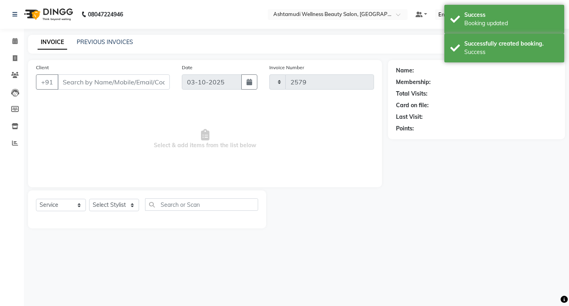
select select "4668"
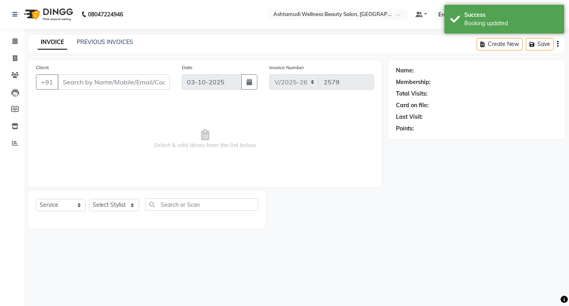
type input "8075158677"
select select "41198"
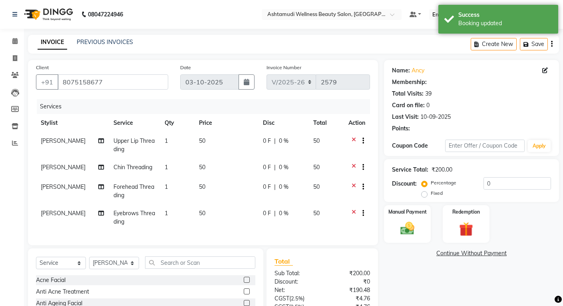
select select "1: Object"
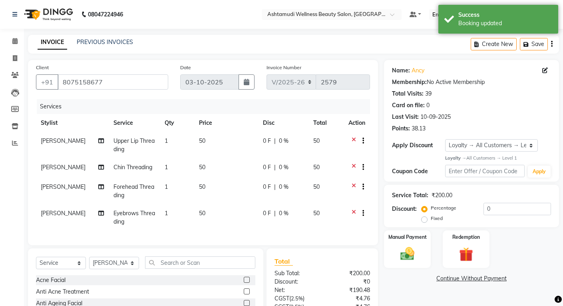
scroll to position [78, 0]
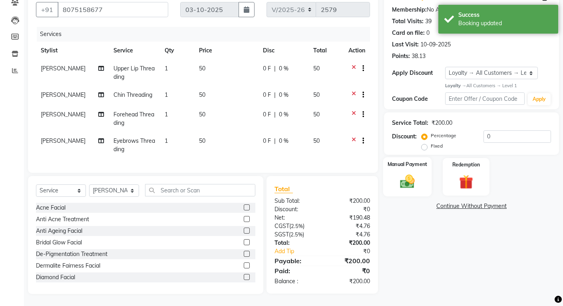
click at [398, 184] on div "Manual Payment" at bounding box center [407, 176] width 49 height 39
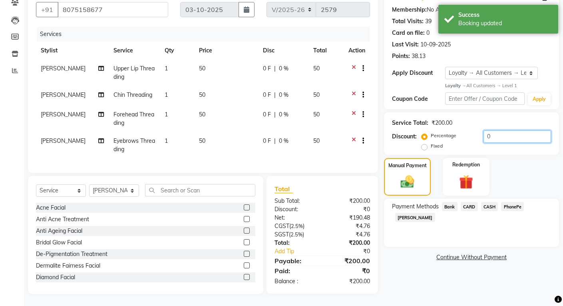
drag, startPoint x: 504, startPoint y: 130, endPoint x: 405, endPoint y: 131, distance: 98.7
click at [408, 131] on div "Discount: Percentage Fixed 0" at bounding box center [471, 141] width 159 height 22
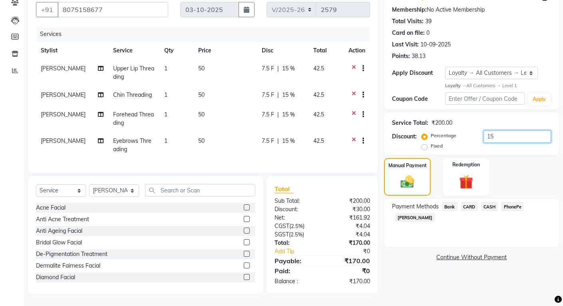
type input "15"
click at [509, 202] on span "PhonePe" at bounding box center [512, 206] width 23 height 9
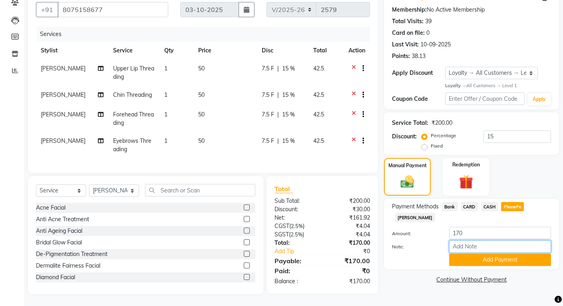
click at [483, 240] on input "Note:" at bounding box center [500, 246] width 102 height 12
type input "[PERSON_NAME]"
click at [474, 253] on button "Add Payment" at bounding box center [500, 259] width 102 height 12
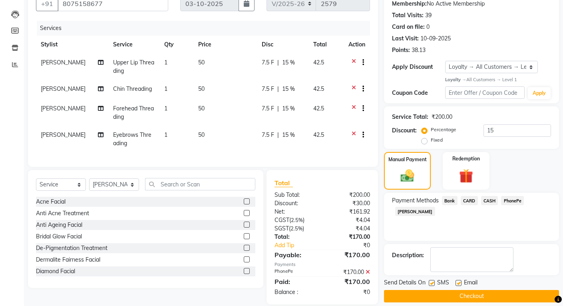
click at [462, 296] on button "Checkout" at bounding box center [471, 296] width 175 height 12
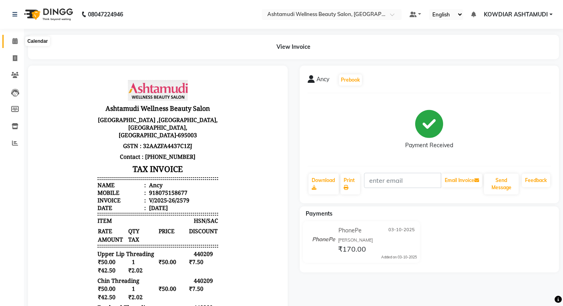
click at [19, 43] on span at bounding box center [15, 41] width 14 height 9
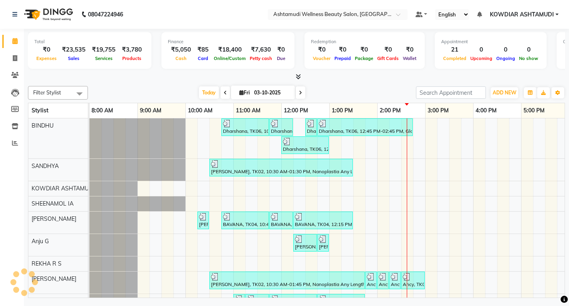
click at [163, 32] on div "Total ₹0 Expenses ₹23,535 Sales ₹19,755 Services ₹3,780 Products Finance ₹5,050…" at bounding box center [296, 55] width 537 height 52
click at [15, 123] on icon at bounding box center [15, 126] width 7 height 6
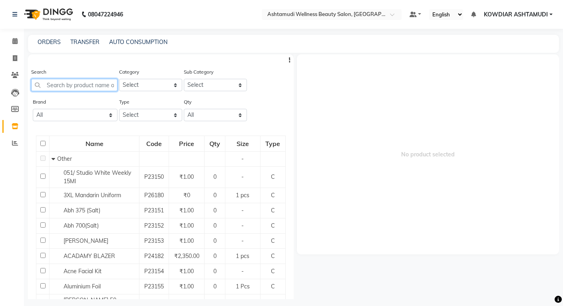
click at [72, 90] on input "text" at bounding box center [74, 85] width 86 height 12
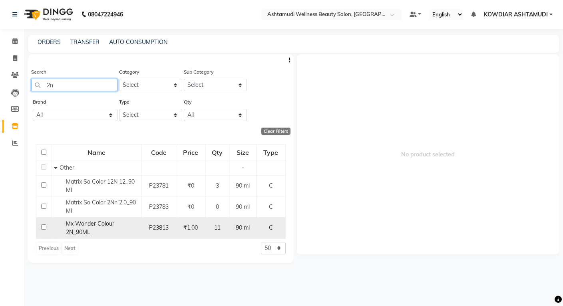
type input "2n"
click at [83, 227] on div "Mx Wonder Colour 2N_90ML" at bounding box center [97, 227] width 86 height 17
select select
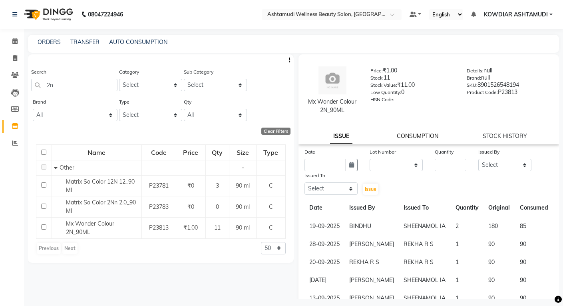
click at [426, 135] on link "CONSUMPTION" at bounding box center [418, 135] width 42 height 7
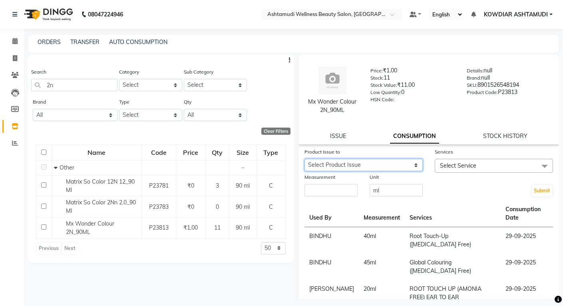
click at [397, 166] on select "Select Product Issue [DATE], Issued to: SHEENAMOL IA, Balance: 95" at bounding box center [363, 165] width 118 height 12
select select "1271858"
click at [304, 159] on select "Select Product Issue [DATE], Issued to: SHEENAMOL IA, Balance: 95" at bounding box center [363, 165] width 118 height 12
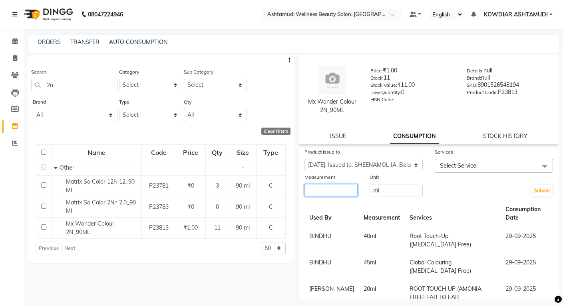
click at [330, 193] on input "number" at bounding box center [330, 190] width 53 height 12
type input "45"
click at [440, 173] on div at bounding box center [494, 177] width 118 height 8
click at [453, 163] on span "Select Service" at bounding box center [458, 165] width 36 height 7
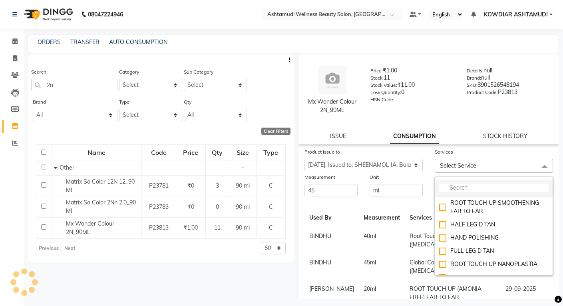
click at [449, 188] on input "multiselect-search" at bounding box center [493, 187] width 109 height 8
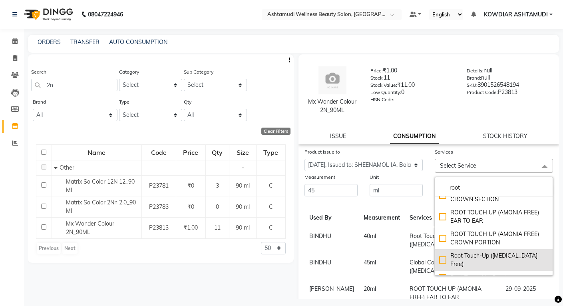
scroll to position [74, 0]
type input "root"
click at [511, 252] on div "Root Touch-Up ([MEDICAL_DATA] Free)" at bounding box center [493, 259] width 109 height 17
checkbox input "true"
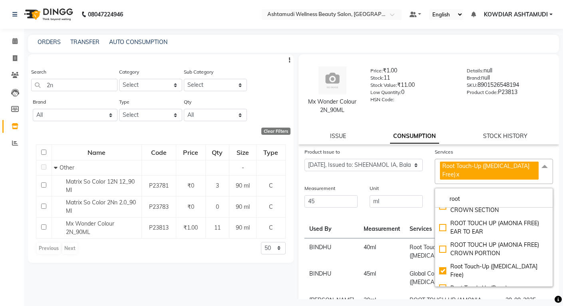
click at [429, 184] on div "Submit" at bounding box center [494, 196] width 130 height 24
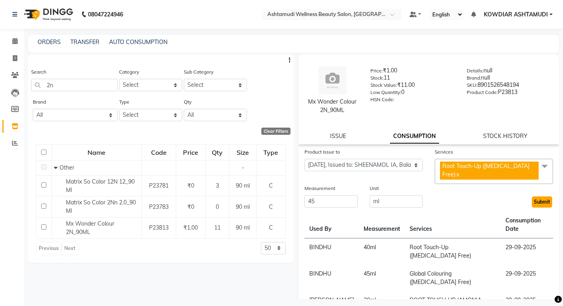
click at [532, 196] on button "Submit" at bounding box center [542, 201] width 20 height 11
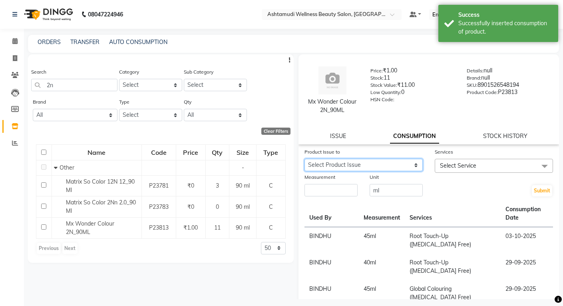
drag, startPoint x: 396, startPoint y: 162, endPoint x: 396, endPoint y: 170, distance: 7.6
click at [396, 162] on select "Select Product Issue [DATE], Issued to: SHEENAMOL IA, Balance: 50" at bounding box center [363, 165] width 118 height 12
select select "1271858"
click at [304, 159] on select "Select Product Issue [DATE], Issued to: SHEENAMOL IA, Balance: 50" at bounding box center [363, 165] width 118 height 12
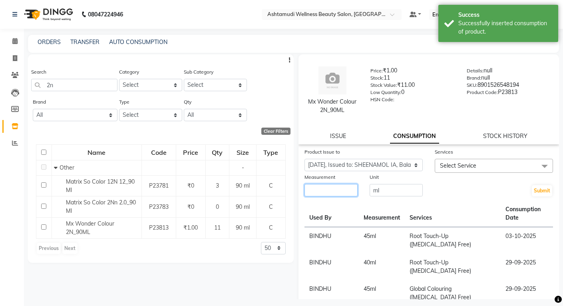
click at [330, 187] on input "number" at bounding box center [330, 190] width 53 height 12
type input "50"
click at [440, 168] on span "Select Service" at bounding box center [458, 165] width 36 height 7
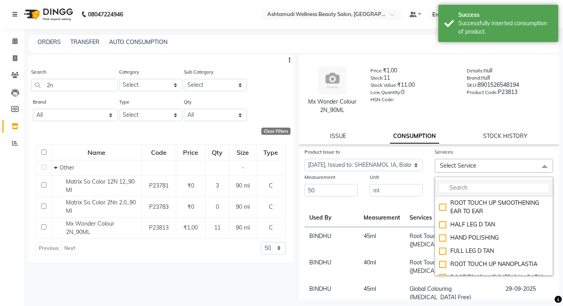
click at [443, 185] on input "multiselect-search" at bounding box center [493, 187] width 109 height 8
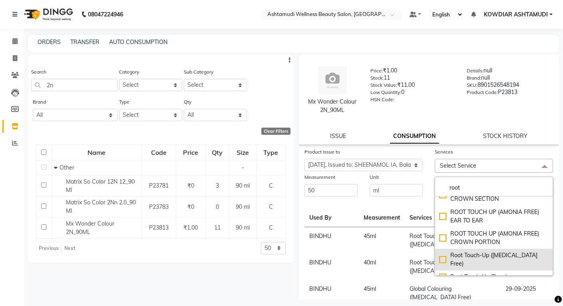
type input "root"
click at [488, 257] on div "Root Touch-Up ([MEDICAL_DATA] Free)" at bounding box center [493, 259] width 109 height 17
checkbox input "true"
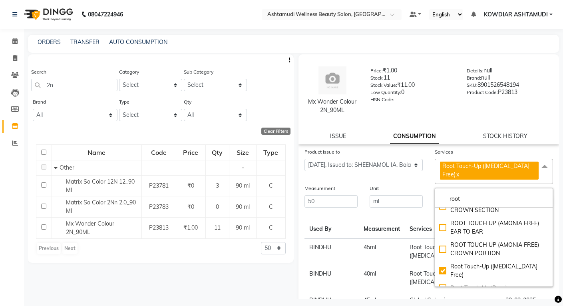
click at [429, 186] on div "Submit" at bounding box center [494, 196] width 130 height 24
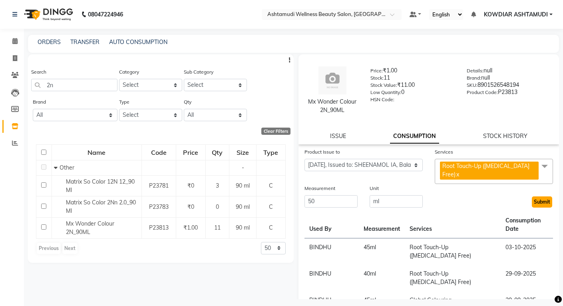
click at [544, 196] on button "Submit" at bounding box center [542, 201] width 20 height 11
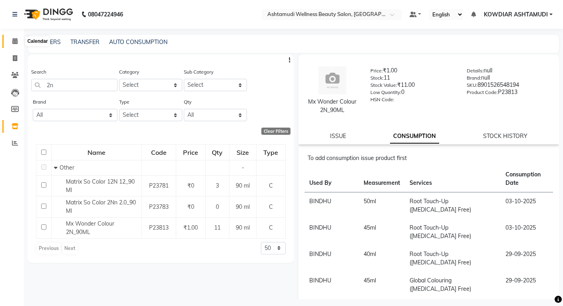
click at [16, 39] on icon at bounding box center [14, 41] width 5 height 6
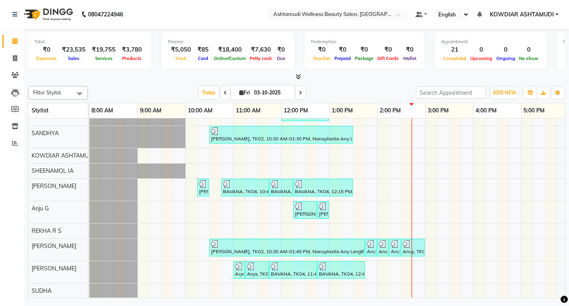
scroll to position [40, 0]
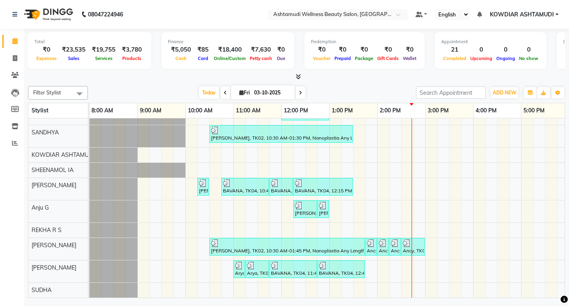
click at [392, 201] on div "Dharshana, TK06, 10:45 AM-11:45 AM, Ceramide Anti frizz treatment Dharshana, TK…" at bounding box center [400, 191] width 623 height 213
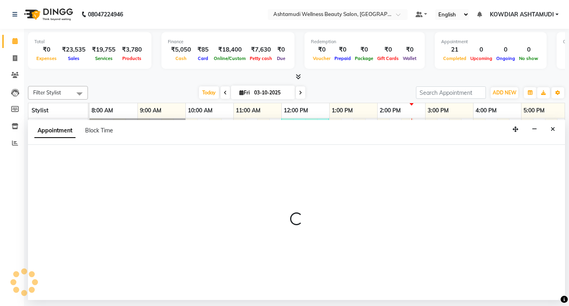
select select "87774"
select select "855"
select select "tentative"
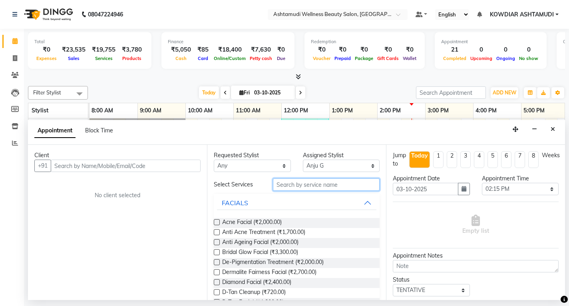
click at [285, 190] on input "text" at bounding box center [326, 184] width 107 height 12
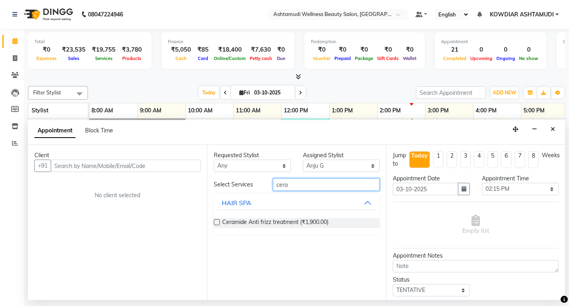
type input "cera"
click at [279, 217] on div "Ceramide Anti frizz treatment (₹1,900.00)" at bounding box center [297, 222] width 166 height 23
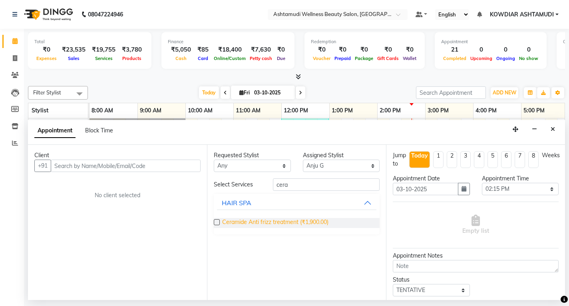
click at [279, 220] on span "Ceramide Anti frizz treatment (₹1,900.00)" at bounding box center [275, 223] width 106 height 10
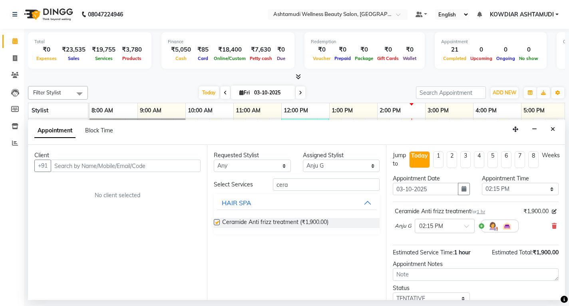
checkbox input "false"
drag, startPoint x: 296, startPoint y: 183, endPoint x: 120, endPoint y: 166, distance: 176.7
click at [121, 166] on div "Client +91 No client selected Requested Stylist Any [PERSON_NAME] [PERSON_NAME]…" at bounding box center [296, 222] width 537 height 155
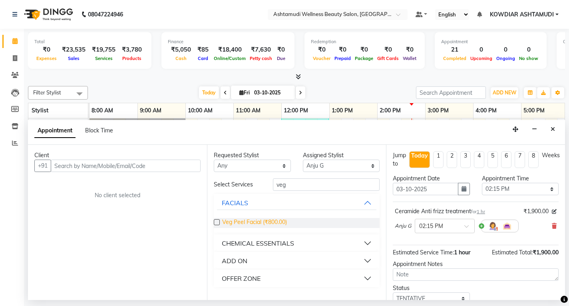
click at [265, 223] on span "Veg Peel Facial (₹800.00)" at bounding box center [254, 223] width 65 height 10
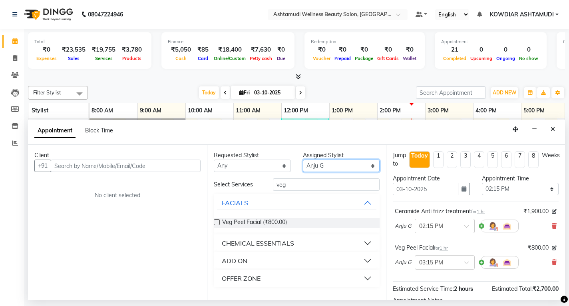
click at [330, 167] on select "Select [PERSON_NAME] [PERSON_NAME] KOWDIAR ASHTAMUDI REKHA R S [PERSON_NAME] [P…" at bounding box center [341, 165] width 77 height 12
click at [303, 159] on select "Select [PERSON_NAME] [PERSON_NAME] KOWDIAR ASHTAMUDI REKHA R S [PERSON_NAME] [P…" at bounding box center [341, 165] width 77 height 12
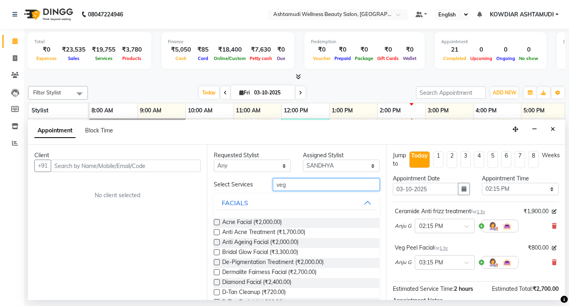
drag, startPoint x: 276, startPoint y: 181, endPoint x: 210, endPoint y: 181, distance: 66.3
click at [210, 181] on div "Select Services veg" at bounding box center [297, 184] width 178 height 12
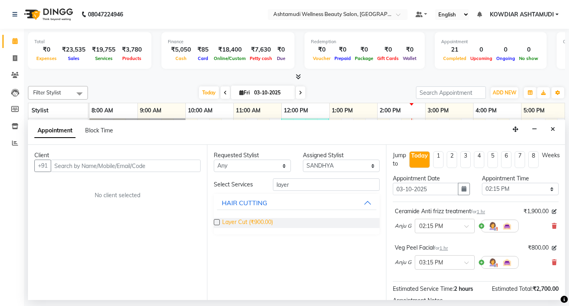
click at [238, 223] on span "Layer Cut (₹900.00)" at bounding box center [247, 223] width 51 height 10
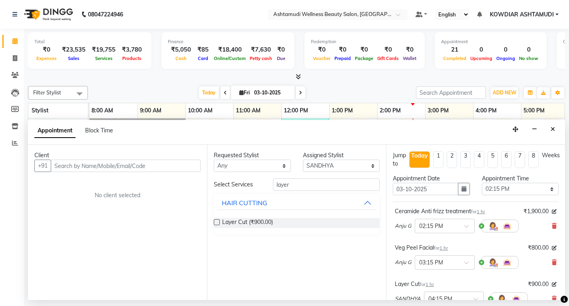
click at [332, 172] on div "Requested Stylist Any [PERSON_NAME] [PERSON_NAME] KOWDIAR ASHTAMUDI REKHA R S […" at bounding box center [296, 222] width 179 height 155
click at [332, 169] on select "Select [PERSON_NAME] [PERSON_NAME] KOWDIAR ASHTAMUDI REKHA R S [PERSON_NAME] [P…" at bounding box center [341, 165] width 77 height 12
click at [303, 159] on select "Select [PERSON_NAME] [PERSON_NAME] KOWDIAR ASHTAMUDI REKHA R S [PERSON_NAME] [P…" at bounding box center [341, 165] width 77 height 12
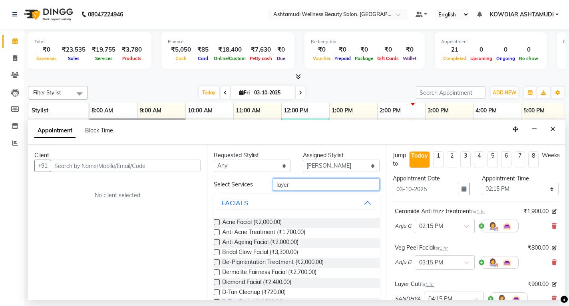
drag, startPoint x: 289, startPoint y: 186, endPoint x: 200, endPoint y: 181, distance: 89.3
click at [200, 181] on div "Client +91 No client selected Requested Stylist Any [PERSON_NAME] [PERSON_NAME]…" at bounding box center [296, 222] width 537 height 155
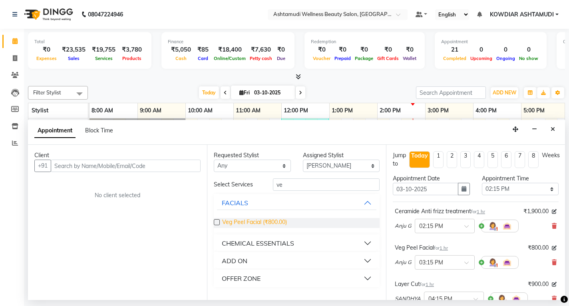
click at [248, 220] on span "Veg Peel Facial (₹800.00)" at bounding box center [254, 223] width 65 height 10
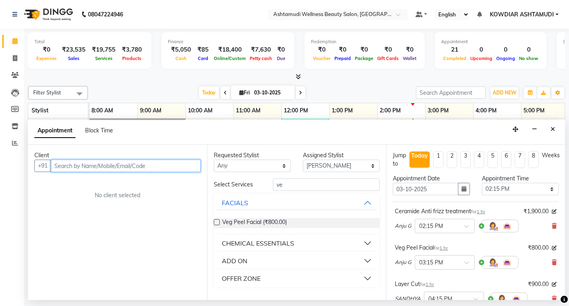
click at [117, 164] on input "text" at bounding box center [126, 165] width 150 height 12
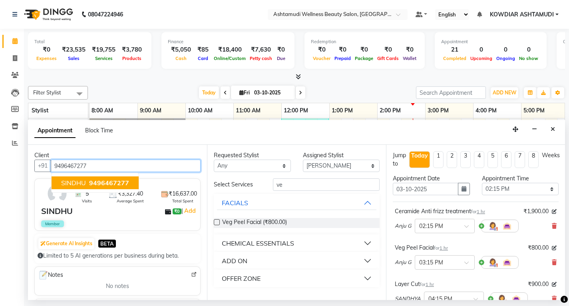
click at [109, 186] on span "9496467277" at bounding box center [109, 183] width 40 height 8
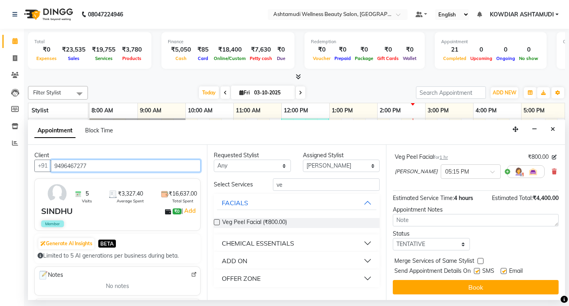
scroll to position [164, 0]
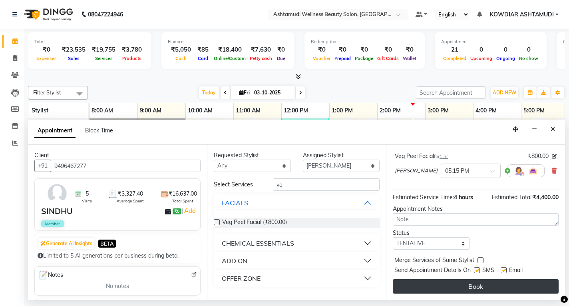
click at [461, 284] on button "Book" at bounding box center [476, 286] width 166 height 14
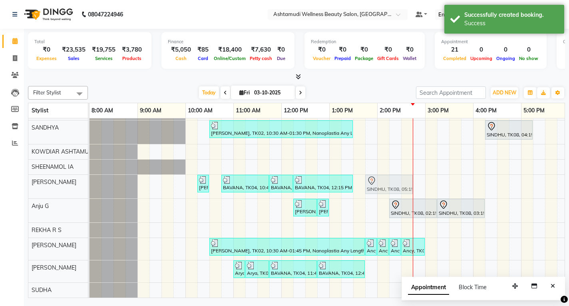
drag, startPoint x: 539, startPoint y: 182, endPoint x: 372, endPoint y: 182, distance: 166.6
click at [89, 182] on div "[PERSON_NAME], TK01, 10:15 AM-10:30 AM, Eyebrows Threading BAVANA, TK04, 10:45 …" at bounding box center [89, 187] width 0 height 24
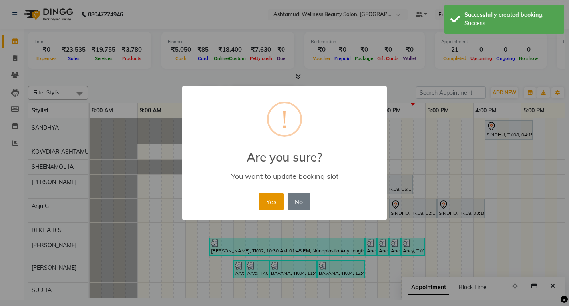
click at [267, 204] on button "Yes" at bounding box center [271, 202] width 24 height 18
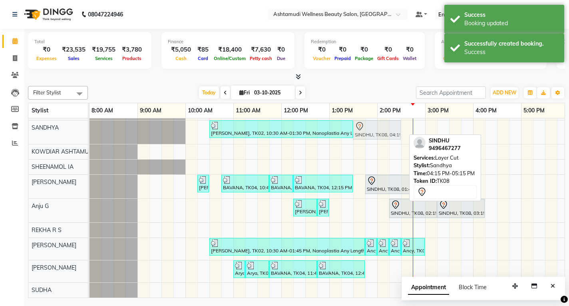
scroll to position [38, 0]
drag, startPoint x: 502, startPoint y: 126, endPoint x: 373, endPoint y: 133, distance: 129.3
click at [89, 133] on div "[PERSON_NAME], TK02, 10:30 AM-01:30 PM, Nanoplastia Any Length Offer SINDHU, TK…" at bounding box center [89, 132] width 0 height 24
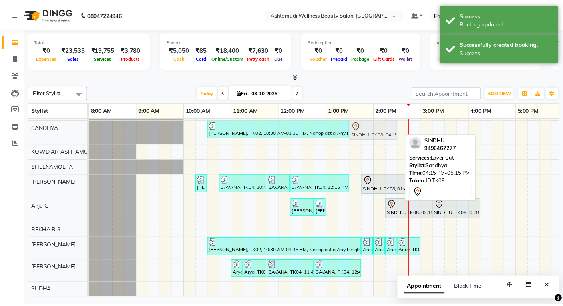
scroll to position [37, 0]
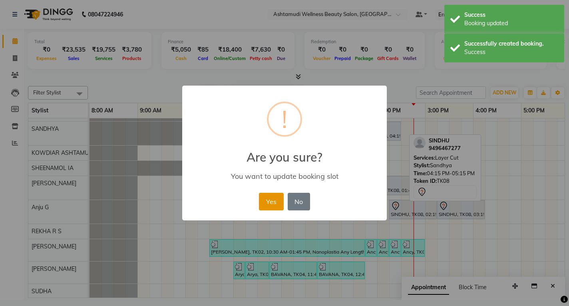
click at [271, 197] on button "Yes" at bounding box center [271, 202] width 24 height 18
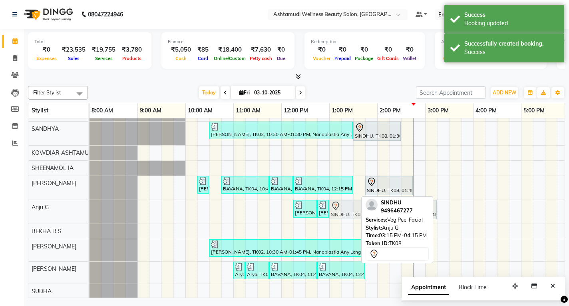
drag, startPoint x: 468, startPoint y: 208, endPoint x: 359, endPoint y: 210, distance: 108.7
click at [89, 210] on div "[PERSON_NAME], TK05, 12:15 PM-12:45 PM, Upper Lip Threading [PERSON_NAME], TK05…" at bounding box center [89, 212] width 0 height 24
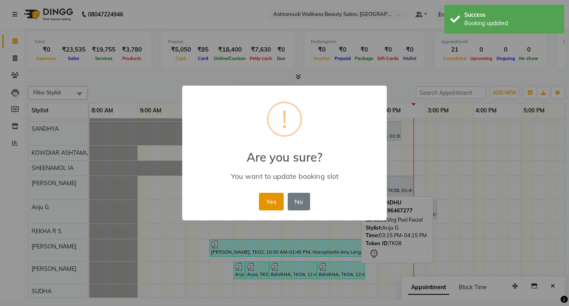
click at [269, 206] on button "Yes" at bounding box center [271, 202] width 24 height 18
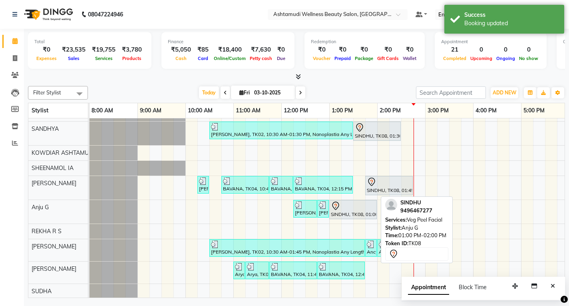
click at [365, 206] on div at bounding box center [353, 206] width 44 height 10
click at [354, 207] on div at bounding box center [353, 206] width 44 height 10
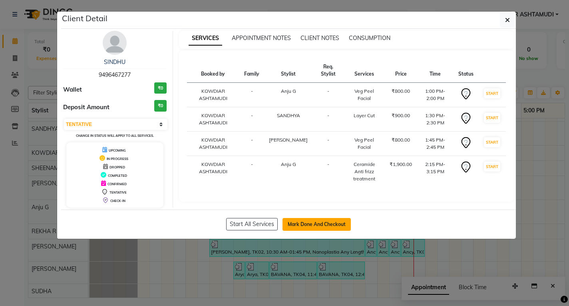
click at [316, 224] on button "Mark Done And Checkout" at bounding box center [316, 224] width 68 height 13
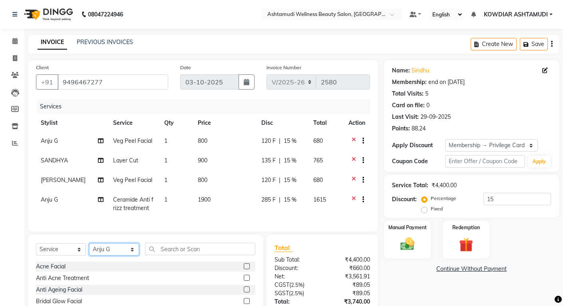
click at [115, 255] on select "Select Stylist [PERSON_NAME] [PERSON_NAME] KOWDIAR ASHTAMUDI REKHA R S [PERSON_…" at bounding box center [114, 249] width 50 height 12
click at [89, 249] on select "Select Stylist [PERSON_NAME] [PERSON_NAME] KOWDIAR ASHTAMUDI REKHA R S [PERSON_…" at bounding box center [114, 249] width 50 height 12
click at [167, 245] on div "Select Service Product Membership Package Voucher Prepaid Gift Card Select Styl…" at bounding box center [145, 294] width 235 height 118
click at [168, 251] on input "text" at bounding box center [200, 249] width 110 height 12
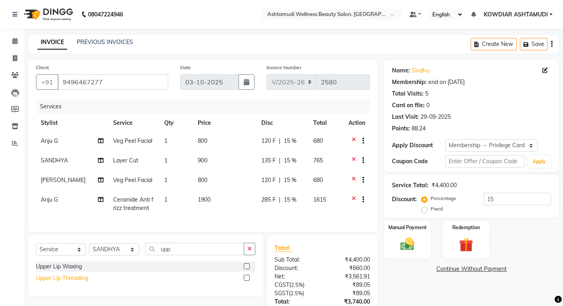
click at [68, 282] on div "Upper Lip Threading" at bounding box center [62, 278] width 52 height 8
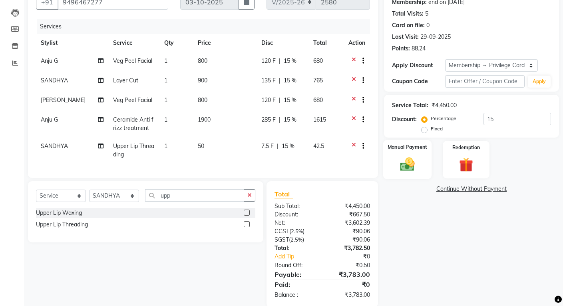
click at [417, 163] on img at bounding box center [407, 163] width 24 height 17
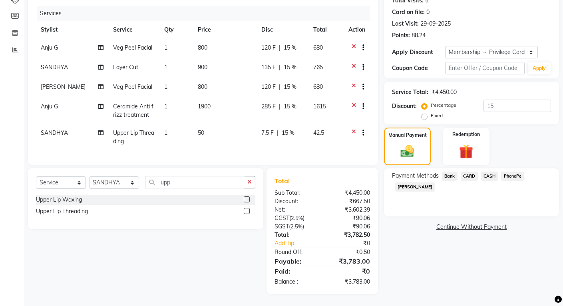
scroll to position [99, 0]
click at [500, 171] on div "PhonePe" at bounding box center [511, 176] width 26 height 11
click at [485, 171] on span "CASH" at bounding box center [489, 175] width 17 height 9
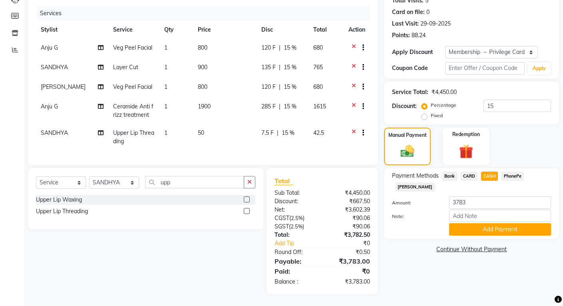
click at [511, 171] on span "PhonePe" at bounding box center [512, 175] width 23 height 9
click at [488, 209] on input "Note:" at bounding box center [500, 215] width 102 height 12
click at [474, 223] on button "Add Payment" at bounding box center [500, 229] width 102 height 12
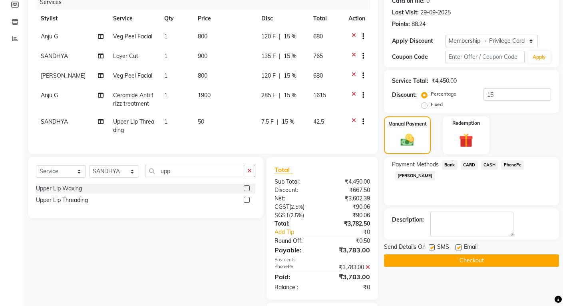
scroll to position [144, 0]
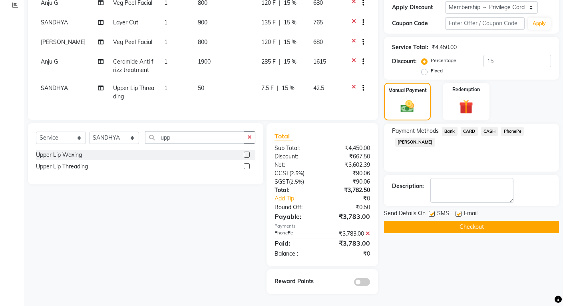
click at [431, 211] on label at bounding box center [432, 214] width 6 height 6
click at [431, 211] on input "checkbox" at bounding box center [431, 213] width 5 height 5
click at [459, 211] on label at bounding box center [458, 214] width 6 height 6
click at [459, 211] on input "checkbox" at bounding box center [457, 213] width 5 height 5
click at [460, 221] on button "Checkout" at bounding box center [471, 227] width 175 height 12
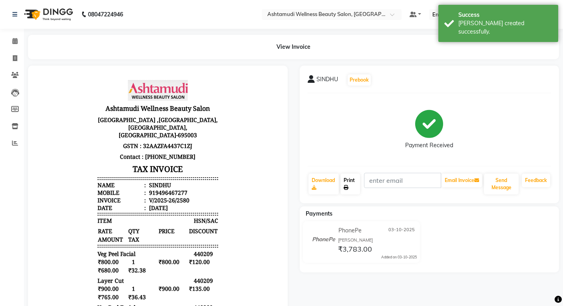
click at [348, 186] on icon at bounding box center [346, 187] width 5 height 5
click at [14, 40] on icon at bounding box center [14, 41] width 5 height 6
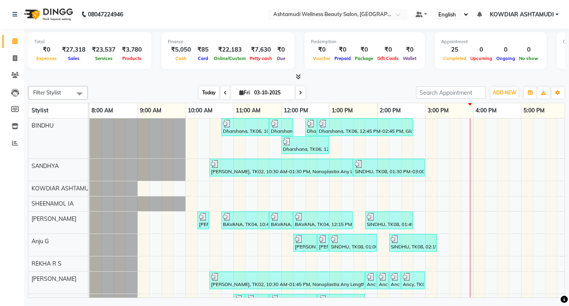
click at [214, 89] on span "Today" at bounding box center [209, 92] width 20 height 12
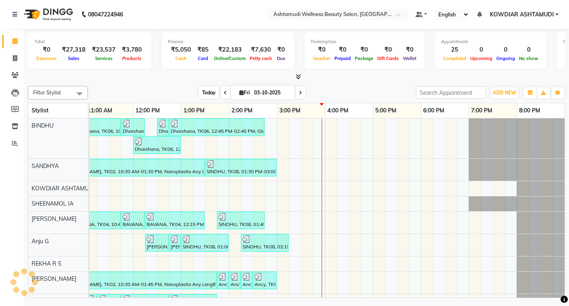
click at [211, 93] on span "Today" at bounding box center [209, 92] width 20 height 12
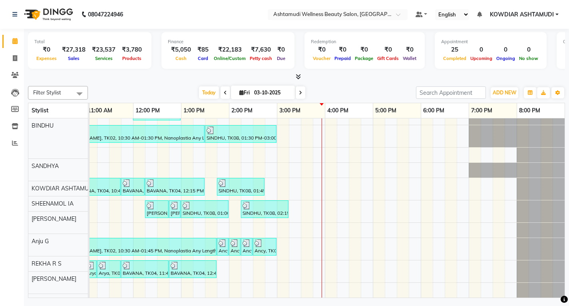
scroll to position [40, 0]
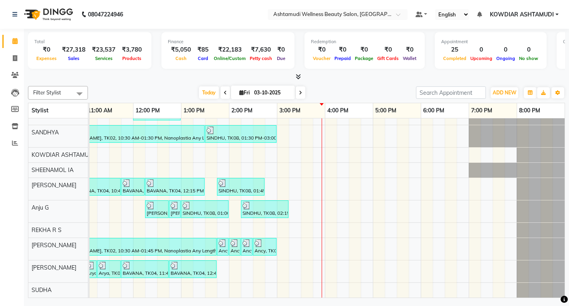
click at [300, 201] on div "Dharshana, TK06, 10:45 AM-11:45 AM, Ceramide Anti frizz treatment Dharshana, TK…" at bounding box center [252, 191] width 623 height 213
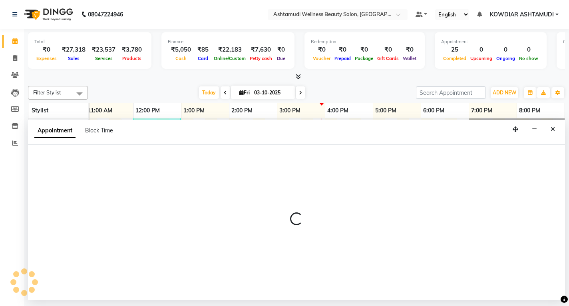
click at [300, 201] on div at bounding box center [296, 222] width 537 height 155
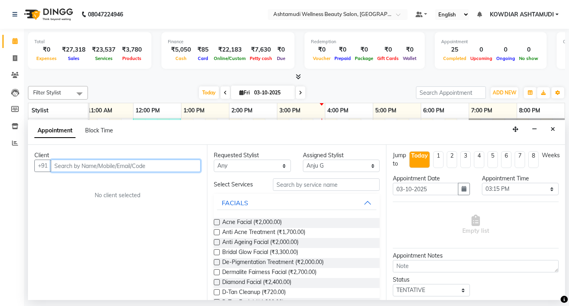
click at [76, 165] on input "text" at bounding box center [126, 165] width 150 height 12
click at [66, 165] on input "7444705100" at bounding box center [109, 165] width 117 height 12
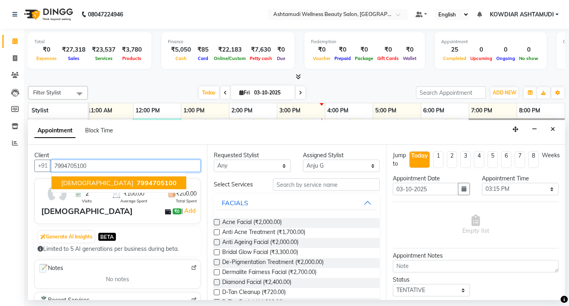
click at [137, 181] on span "7994705100" at bounding box center [157, 183] width 40 height 8
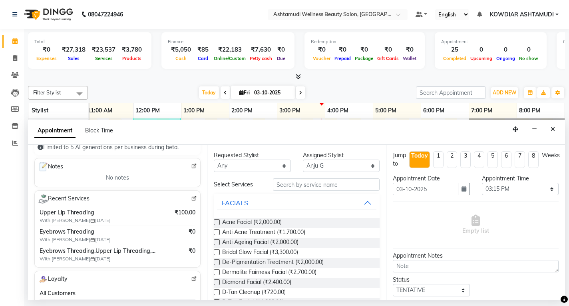
scroll to position [120, 0]
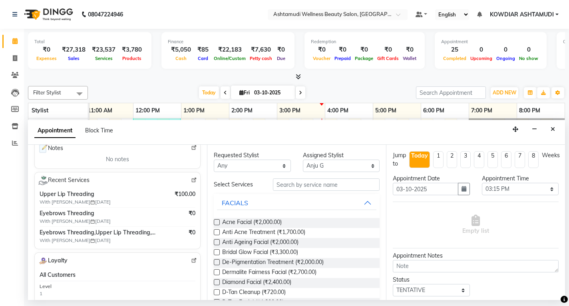
click at [322, 185] on input "text" at bounding box center [326, 184] width 107 height 12
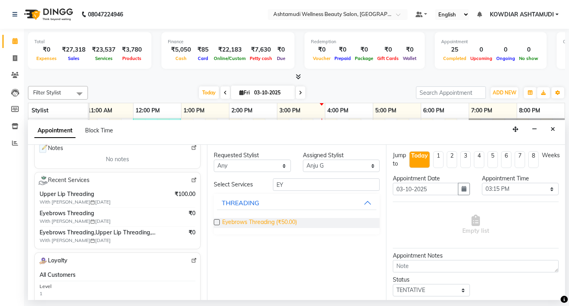
click at [270, 223] on span "Eyebrows Threading (₹50.00)" at bounding box center [259, 223] width 75 height 10
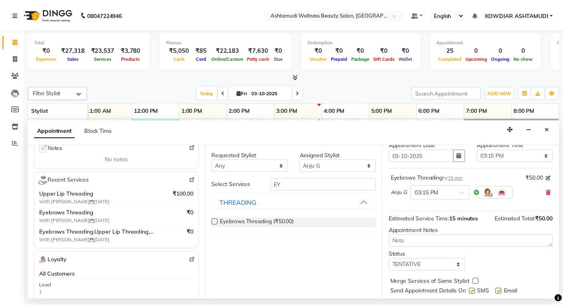
scroll to position [55, 0]
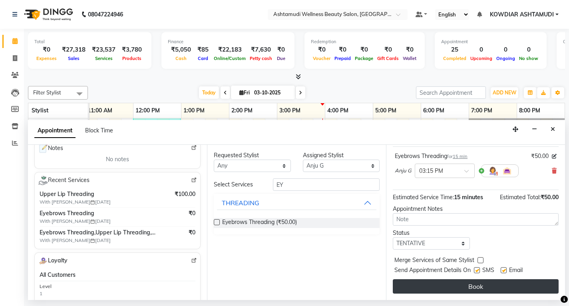
click at [433, 288] on button "Book" at bounding box center [476, 286] width 166 height 14
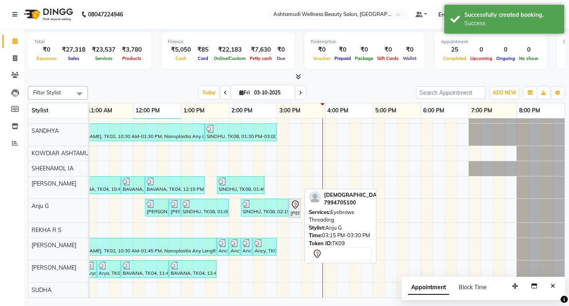
click at [296, 204] on icon at bounding box center [295, 205] width 10 height 10
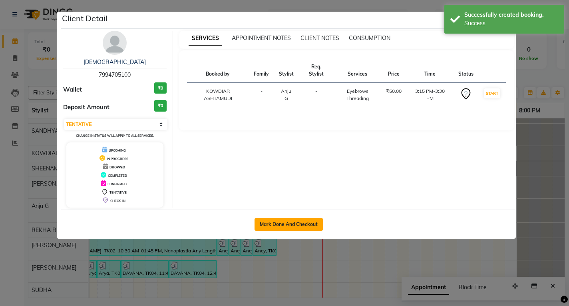
click at [294, 227] on button "Mark Done And Checkout" at bounding box center [289, 224] width 68 height 13
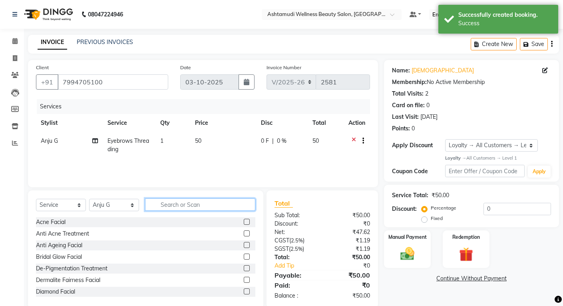
click at [185, 203] on input "text" at bounding box center [200, 204] width 110 height 12
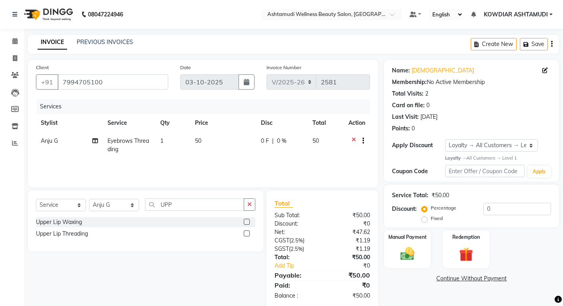
click at [246, 234] on label at bounding box center [247, 233] width 6 height 6
click at [246, 234] on input "checkbox" at bounding box center [246, 233] width 5 height 5
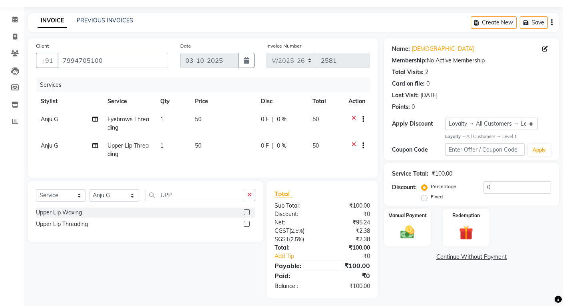
scroll to position [32, 0]
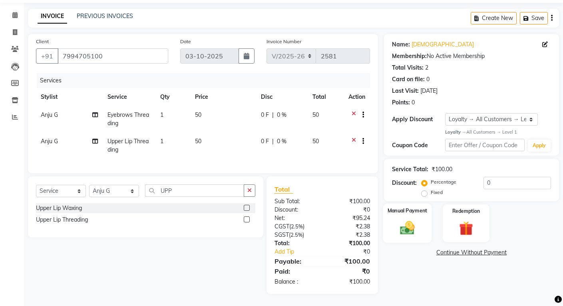
click at [413, 212] on div "Manual Payment" at bounding box center [407, 222] width 49 height 39
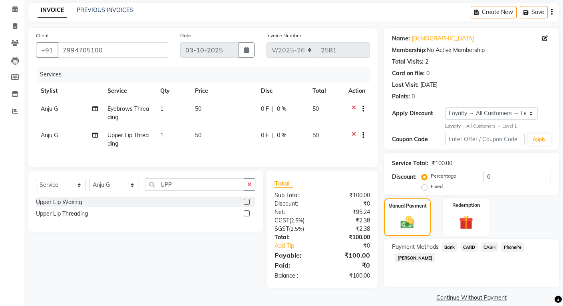
click at [510, 245] on span "PhonePe" at bounding box center [512, 246] width 23 height 9
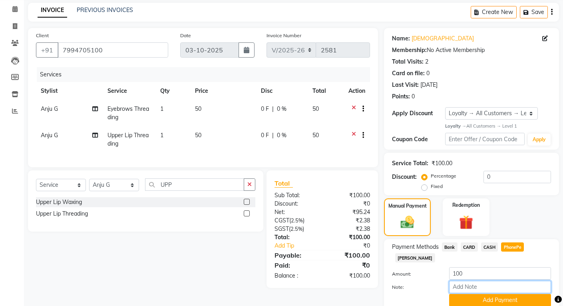
click at [505, 280] on input "Note:" at bounding box center [500, 286] width 102 height 12
click at [498, 294] on button "Add Payment" at bounding box center [500, 300] width 102 height 12
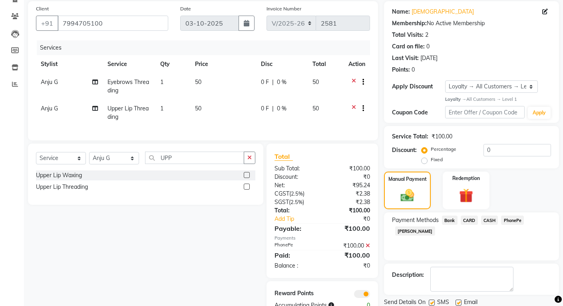
scroll to position [88, 0]
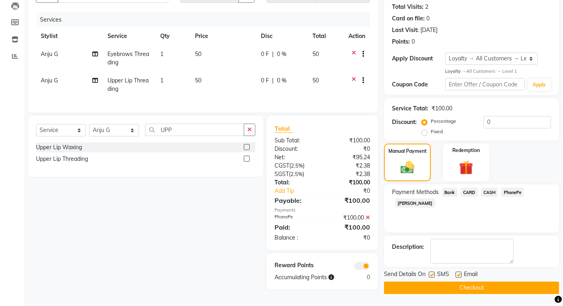
click at [489, 286] on button "Checkout" at bounding box center [471, 287] width 175 height 12
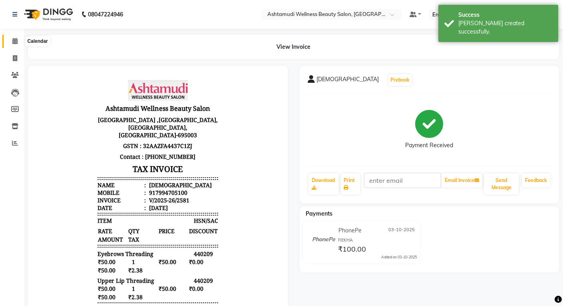
click at [11, 40] on span at bounding box center [15, 41] width 14 height 9
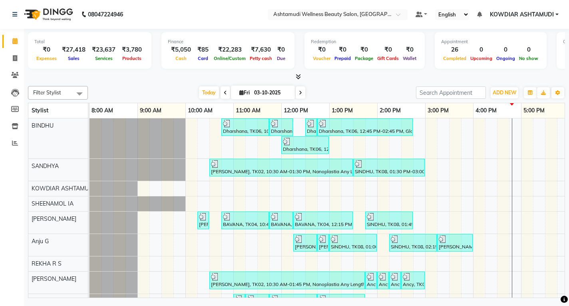
click at [440, 129] on div "Dharshana, TK06, 10:45 AM-11:45 AM, Ceramide Anti frizz treatment Dharshana, TK…" at bounding box center [400, 224] width 623 height 213
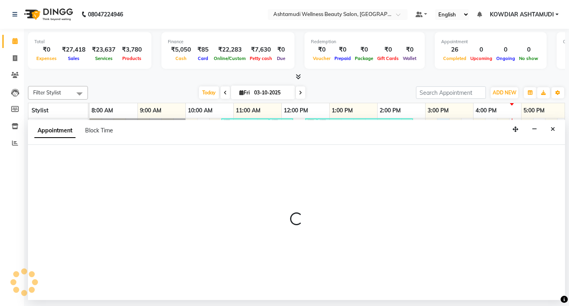
click at [440, 129] on div "Appointment Block Time" at bounding box center [296, 132] width 537 height 25
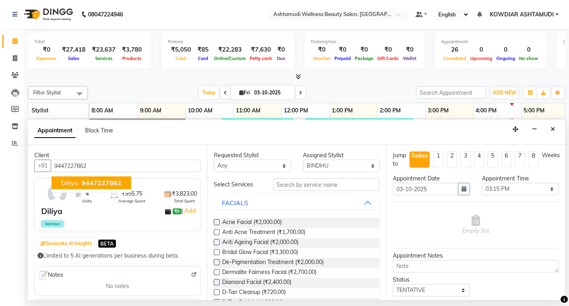
drag, startPoint x: 89, startPoint y: 181, endPoint x: 226, endPoint y: 181, distance: 136.6
click at [90, 181] on span "9447227862" at bounding box center [102, 183] width 40 height 8
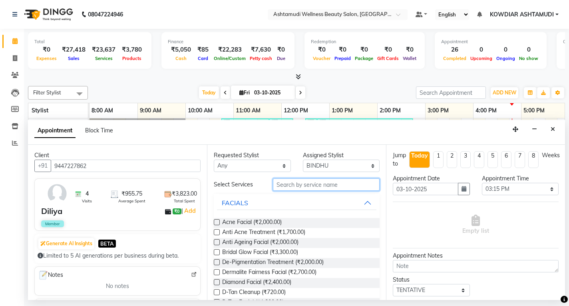
click at [315, 180] on input "text" at bounding box center [326, 184] width 107 height 12
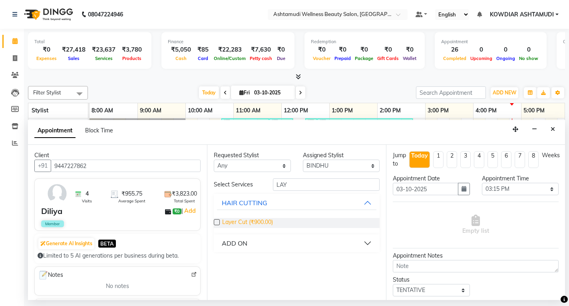
click at [272, 221] on span "Layer Cut (₹900.00)" at bounding box center [247, 223] width 51 height 10
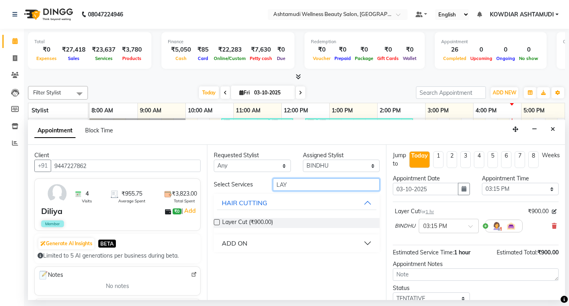
click at [297, 185] on input "LAY" at bounding box center [326, 184] width 107 height 12
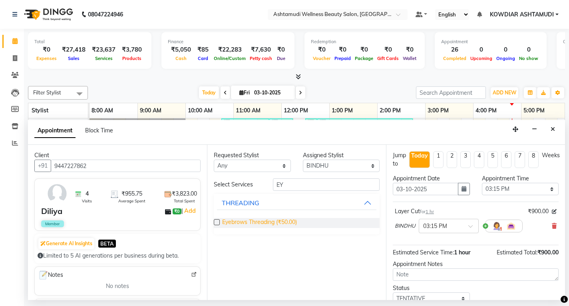
drag, startPoint x: 284, startPoint y: 221, endPoint x: 291, endPoint y: 219, distance: 7.2
click at [284, 221] on span "Eyebrows Threading (₹50.00)" at bounding box center [259, 223] width 75 height 10
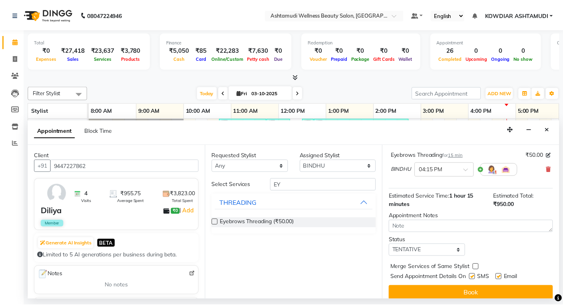
scroll to position [100, 0]
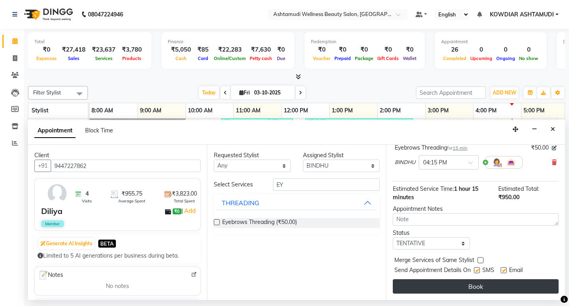
click at [477, 284] on button "Book" at bounding box center [476, 286] width 166 height 14
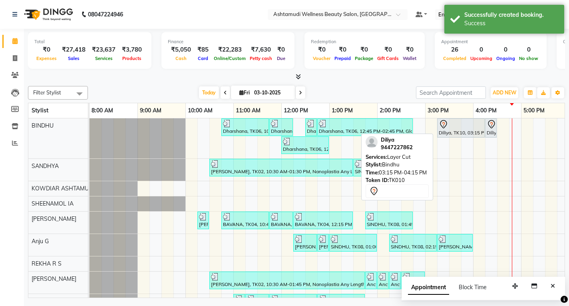
click at [459, 130] on div "Diliya, TK10, 03:15 PM-04:15 PM, Layer Cut" at bounding box center [461, 127] width 46 height 17
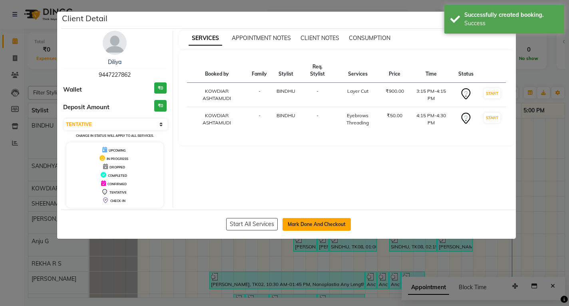
click at [306, 223] on button "Mark Done And Checkout" at bounding box center [316, 224] width 68 height 13
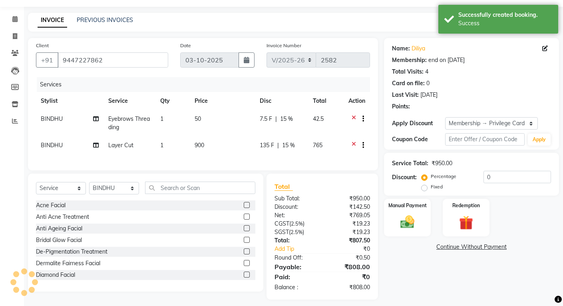
scroll to position [34, 0]
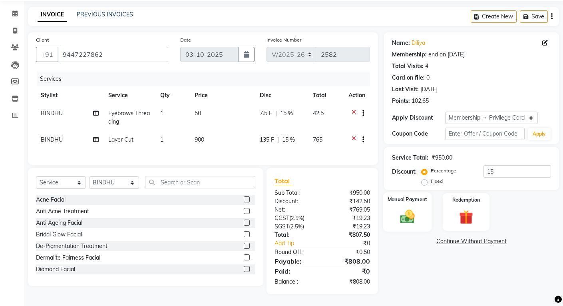
click at [408, 200] on div "Manual Payment" at bounding box center [407, 211] width 49 height 39
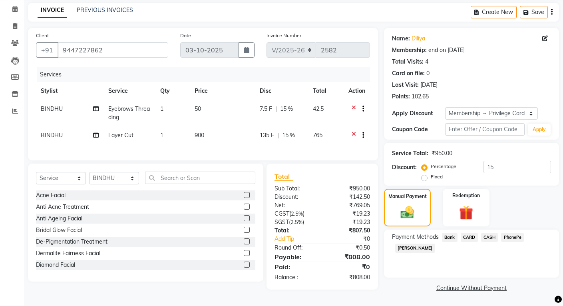
click at [507, 234] on span "PhonePe" at bounding box center [512, 237] width 23 height 9
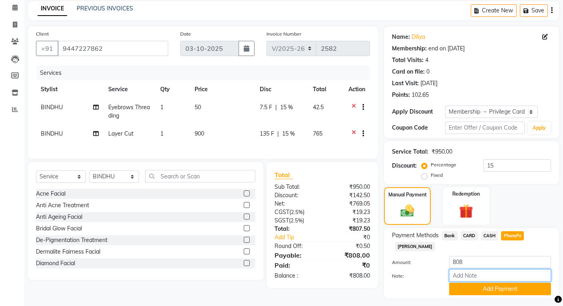
click at [503, 269] on input "Note:" at bounding box center [500, 275] width 102 height 12
click at [503, 282] on button "Add Payment" at bounding box center [500, 288] width 102 height 12
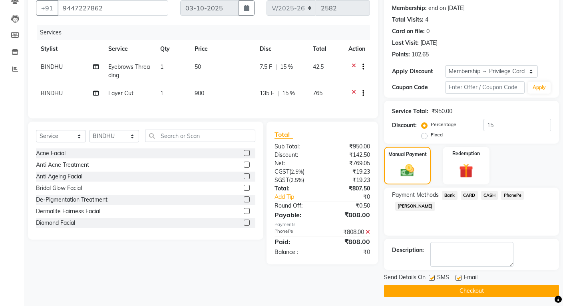
scroll to position [77, 0]
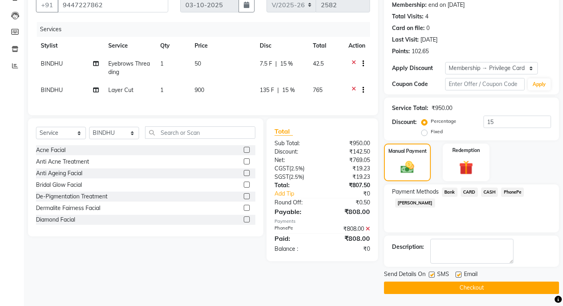
click at [502, 288] on button "Checkout" at bounding box center [471, 287] width 175 height 12
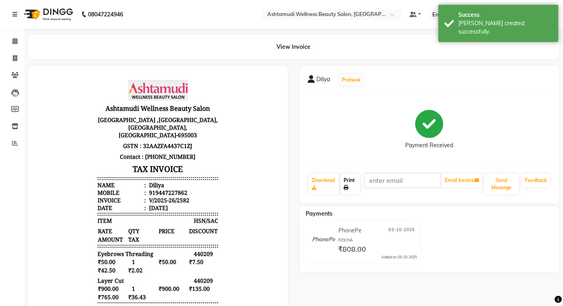
click at [349, 183] on link "Print" at bounding box center [350, 183] width 20 height 21
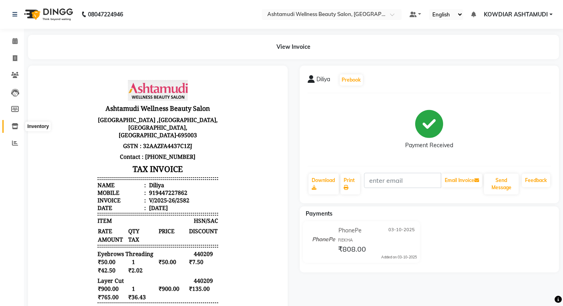
click at [16, 128] on icon at bounding box center [15, 126] width 7 height 6
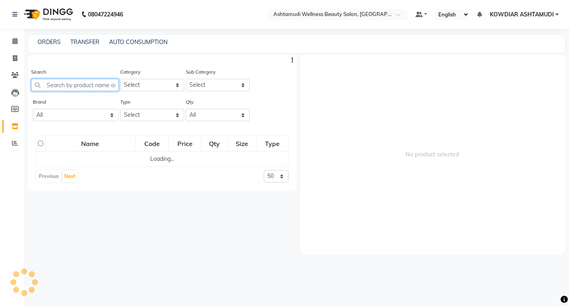
click at [73, 87] on input "text" at bounding box center [75, 85] width 88 height 12
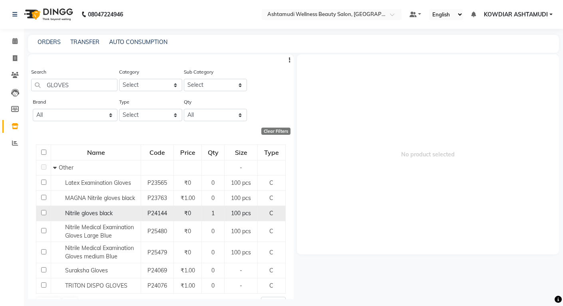
click at [44, 210] on input "checkbox" at bounding box center [43, 212] width 5 height 5
click at [122, 209] on div "Nitrile gloves black" at bounding box center [96, 213] width 86 height 8
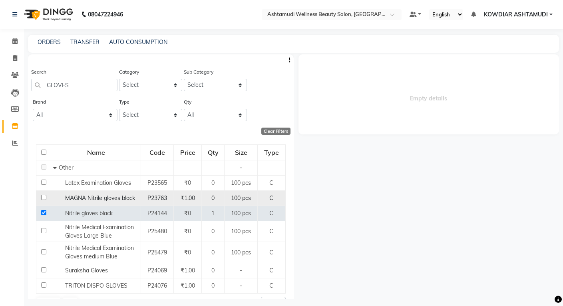
click at [112, 194] on span "MAGNA Nitrile gloves black" at bounding box center [100, 197] width 70 height 7
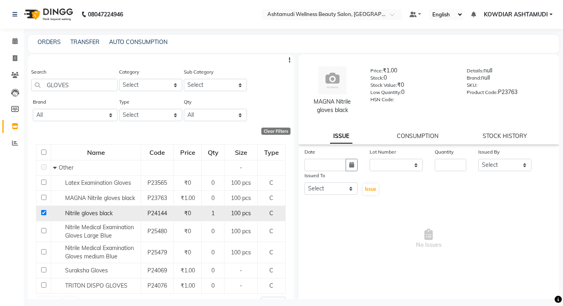
click at [97, 211] on span "Nitrile gloves black" at bounding box center [89, 212] width 48 height 7
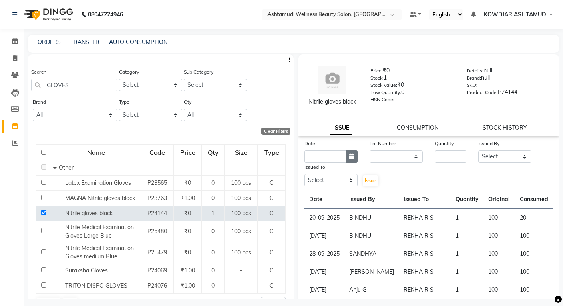
click at [346, 156] on button "button" at bounding box center [352, 156] width 12 height 12
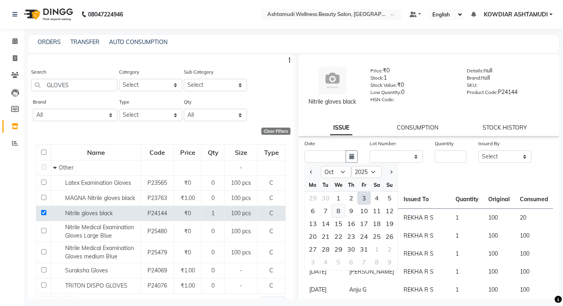
click at [338, 206] on div "8" at bounding box center [338, 210] width 13 height 13
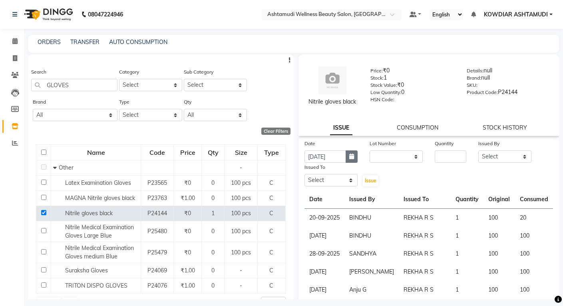
click at [349, 155] on icon "button" at bounding box center [351, 156] width 5 height 6
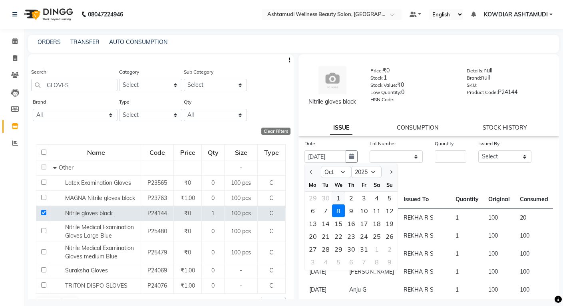
click at [340, 197] on div "1" at bounding box center [338, 197] width 13 height 13
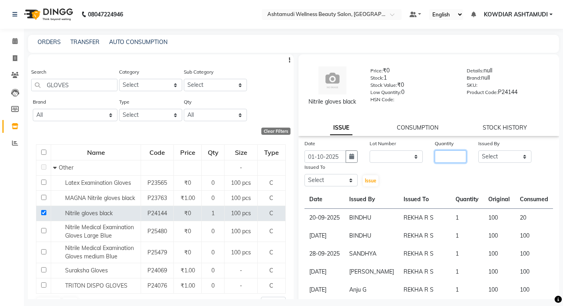
click at [443, 154] on input "number" at bounding box center [451, 156] width 32 height 12
click at [505, 155] on select "Select [PERSON_NAME] [PERSON_NAME] KOWDIAR ASHTAMUDI REKHA R S [PERSON_NAME] [P…" at bounding box center [504, 156] width 53 height 12
click at [478, 150] on select "Select [PERSON_NAME] [PERSON_NAME] KOWDIAR ASHTAMUDI REKHA R S [PERSON_NAME] [P…" at bounding box center [504, 156] width 53 height 12
click at [44, 214] on input "checkbox" at bounding box center [43, 212] width 5 height 5
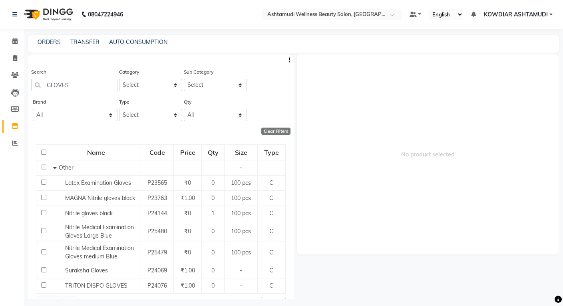
drag, startPoint x: 78, startPoint y: 77, endPoint x: 42, endPoint y: 92, distance: 39.0
click at [0, 78] on html "08047224946 Select Location × Ashtamudi Wellness Beauty Salon, Kowdiar Default …" at bounding box center [281, 153] width 563 height 306
click at [73, 85] on input "GLOVES" at bounding box center [74, 85] width 86 height 12
drag, startPoint x: 82, startPoint y: 84, endPoint x: -6, endPoint y: 84, distance: 87.9
click at [0, 84] on html "08047224946 Select Location × Ashtamudi Wellness Beauty Salon, Kowdiar Default …" at bounding box center [281, 153] width 563 height 306
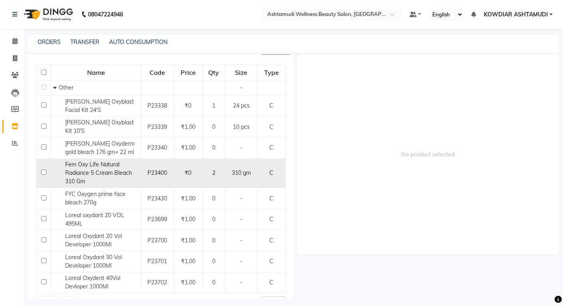
scroll to position [92, 0]
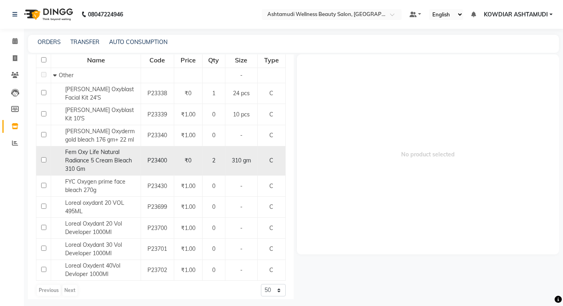
click at [45, 157] on input "checkbox" at bounding box center [43, 159] width 5 height 5
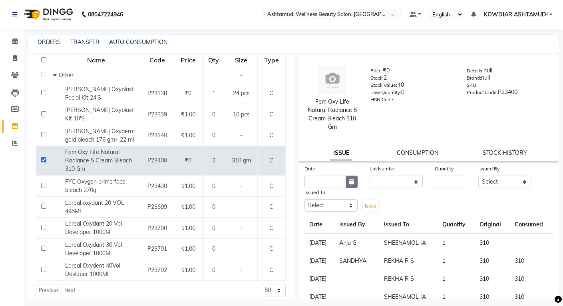
click at [349, 180] on icon "button" at bounding box center [351, 182] width 5 height 6
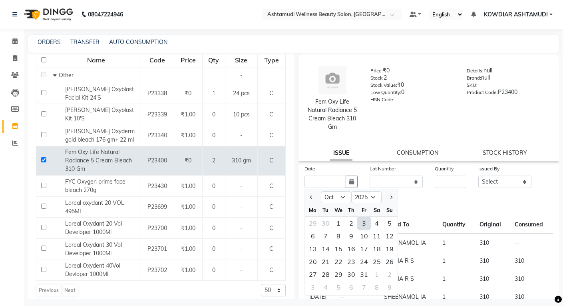
click at [374, 143] on div "Fem Oxy Life Natural Radiance 5 Cream Bleach 310 Gm Price: ₹0 Stock: 2 Stock Va…" at bounding box center [428, 107] width 261 height 107
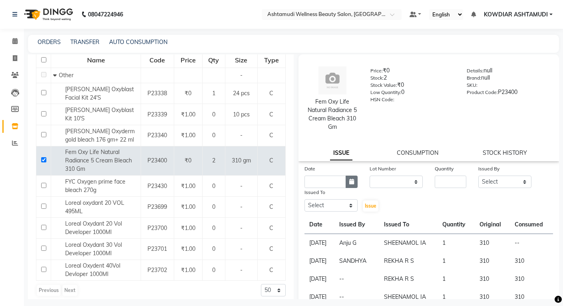
click at [349, 181] on icon "button" at bounding box center [351, 182] width 5 height 6
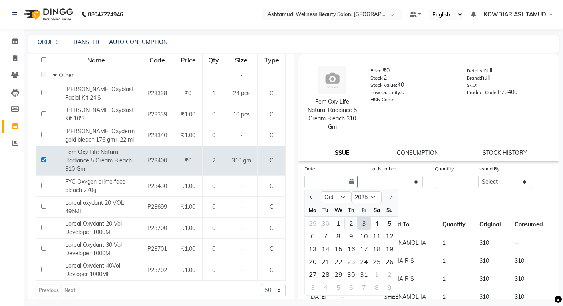
click at [352, 227] on div "2" at bounding box center [351, 223] width 13 height 13
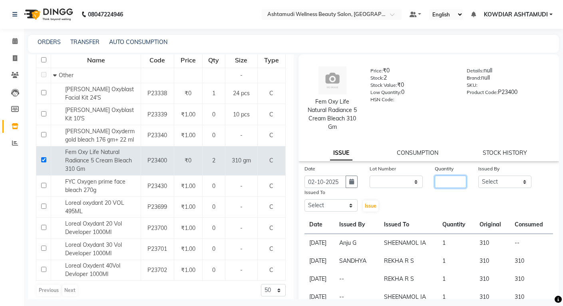
click at [446, 185] on input "number" at bounding box center [451, 181] width 32 height 12
click at [499, 179] on select "Select [PERSON_NAME] [PERSON_NAME] KOWDIAR ASHTAMUDI REKHA R S [PERSON_NAME] [P…" at bounding box center [504, 181] width 53 height 12
click at [478, 175] on select "Select [PERSON_NAME] [PERSON_NAME] KOWDIAR ASHTAMUDI REKHA R S [PERSON_NAME] [P…" at bounding box center [504, 181] width 53 height 12
drag, startPoint x: 348, startPoint y: 205, endPoint x: 349, endPoint y: 212, distance: 6.9
click at [348, 205] on select "Select [PERSON_NAME] [PERSON_NAME] KOWDIAR ASHTAMUDI REKHA R S [PERSON_NAME] [P…" at bounding box center [330, 205] width 53 height 12
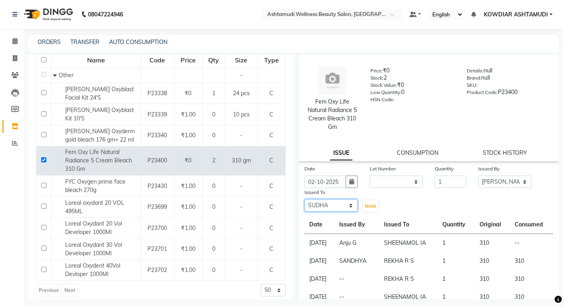
click at [304, 199] on select "Select [PERSON_NAME] [PERSON_NAME] KOWDIAR ASHTAMUDI REKHA R S [PERSON_NAME] [P…" at bounding box center [330, 205] width 53 height 12
click at [344, 203] on select "Select [PERSON_NAME] [PERSON_NAME] KOWDIAR ASHTAMUDI REKHA R S [PERSON_NAME] [P…" at bounding box center [330, 205] width 53 height 12
click at [304, 199] on select "Select [PERSON_NAME] [PERSON_NAME] KOWDIAR ASHTAMUDI REKHA R S [PERSON_NAME] [P…" at bounding box center [330, 205] width 53 height 12
click at [371, 209] on button "Issue" at bounding box center [371, 205] width 16 height 11
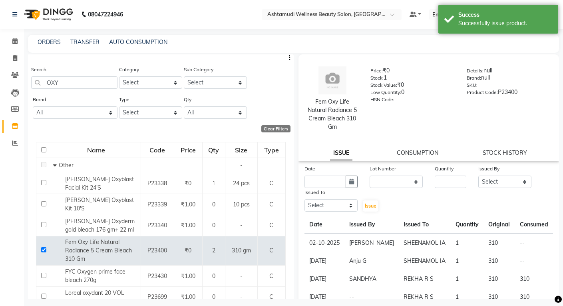
scroll to position [0, 0]
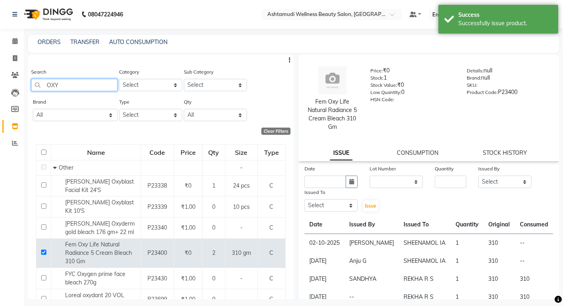
drag, startPoint x: 77, startPoint y: 84, endPoint x: -6, endPoint y: 74, distance: 83.4
click at [0, 74] on html "08047224946 Select Location × Ashtamudi Wellness Beauty Salon, Kowdiar Default …" at bounding box center [281, 153] width 563 height 306
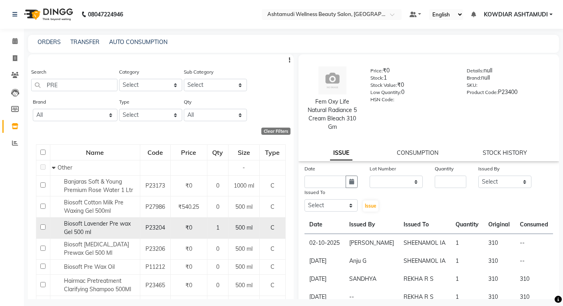
click at [81, 226] on span "Biosoft Lavender Pre wax Gel 500 ml" at bounding box center [97, 228] width 67 height 16
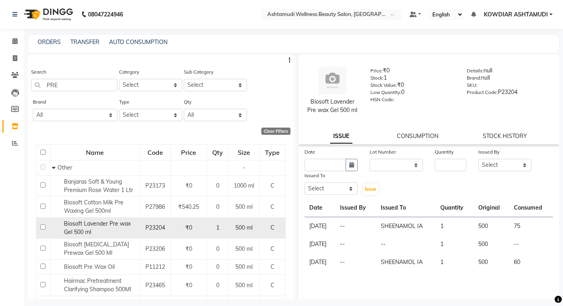
click at [44, 227] on input "checkbox" at bounding box center [42, 226] width 5 height 5
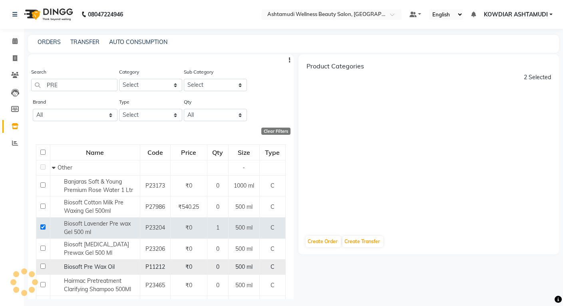
scroll to position [40, 0]
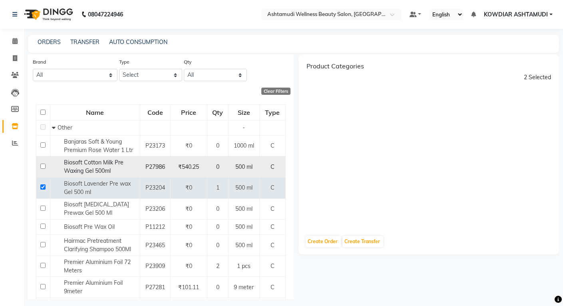
click at [88, 167] on span "Biosoft Cotton Milk Pre Waxing Gel 500ml" at bounding box center [94, 167] width 60 height 16
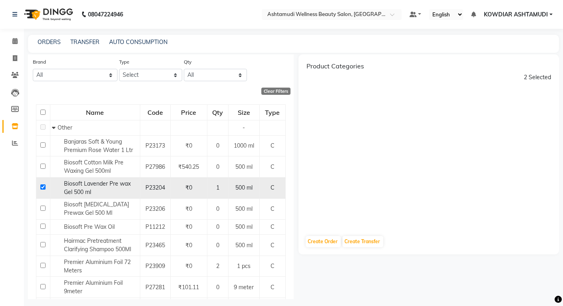
click at [38, 186] on td at bounding box center [43, 187] width 14 height 21
click at [42, 188] on input "checkbox" at bounding box center [42, 186] width 5 height 5
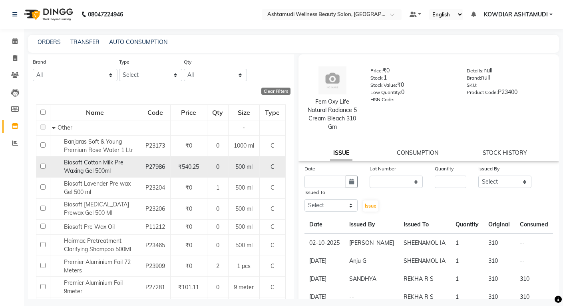
click at [40, 164] on td at bounding box center [43, 166] width 14 height 21
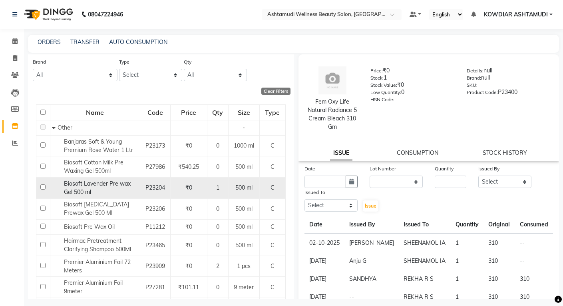
click at [80, 187] on div "Biosoft Lavender Pre wax Gel 500 ml" at bounding box center [95, 187] width 86 height 17
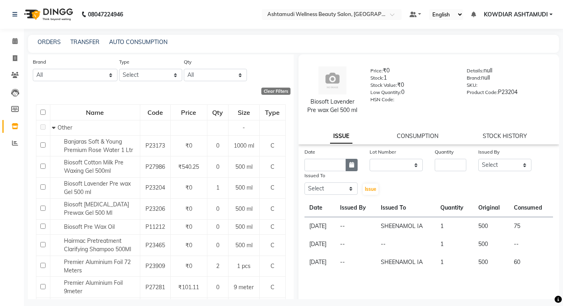
click at [351, 163] on icon "button" at bounding box center [351, 165] width 5 height 6
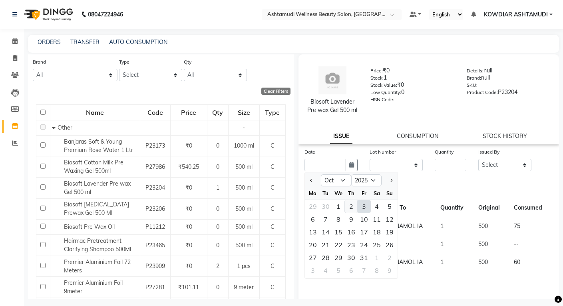
click at [348, 203] on div "2" at bounding box center [351, 206] width 13 height 13
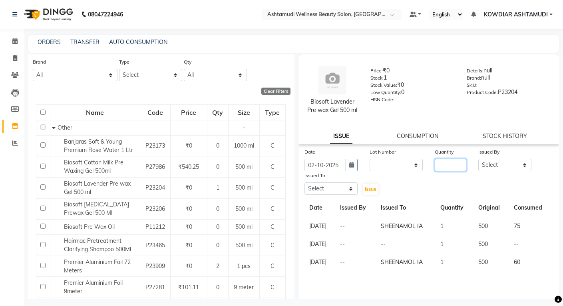
click at [440, 166] on input "number" at bounding box center [451, 165] width 32 height 12
click at [472, 161] on div "Issued By Select [PERSON_NAME] [PERSON_NAME] KOWDIAR ASHTAMUDI REKHA R S [PERSO…" at bounding box center [504, 159] width 65 height 24
drag, startPoint x: 485, startPoint y: 165, endPoint x: 485, endPoint y: 171, distance: 6.0
click at [485, 165] on select "Select [PERSON_NAME] [PERSON_NAME] KOWDIAR ASHTAMUDI REKHA R S [PERSON_NAME] [P…" at bounding box center [504, 165] width 53 height 12
click at [478, 159] on select "Select [PERSON_NAME] [PERSON_NAME] KOWDIAR ASHTAMUDI REKHA R S [PERSON_NAME] [P…" at bounding box center [504, 165] width 53 height 12
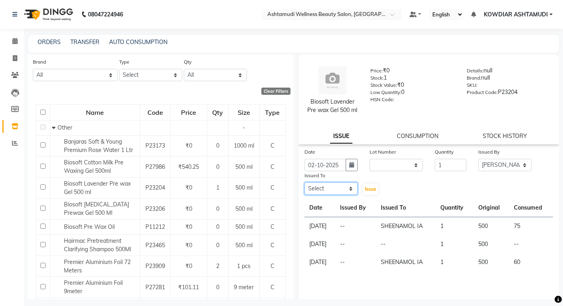
drag, startPoint x: 338, startPoint y: 192, endPoint x: 339, endPoint y: 199, distance: 7.6
click at [338, 192] on select "Select [PERSON_NAME] [PERSON_NAME] KOWDIAR ASHTAMUDI REKHA R S [PERSON_NAME] [P…" at bounding box center [330, 188] width 53 height 12
click at [304, 182] on select "Select [PERSON_NAME] [PERSON_NAME] KOWDIAR ASHTAMUDI REKHA R S [PERSON_NAME] [P…" at bounding box center [330, 188] width 53 height 12
click at [363, 190] on button "Issue" at bounding box center [371, 188] width 16 height 11
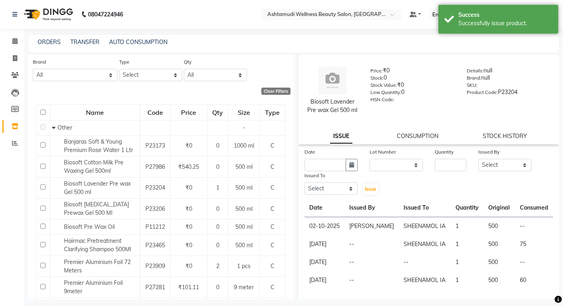
click at [318, 223] on td "02-10-2025" at bounding box center [324, 226] width 40 height 18
click at [318, 228] on td "02-10-2025" at bounding box center [324, 226] width 40 height 18
click at [308, 228] on td "02-10-2025" at bounding box center [324, 226] width 40 height 18
click at [310, 227] on td "02-10-2025" at bounding box center [324, 226] width 40 height 18
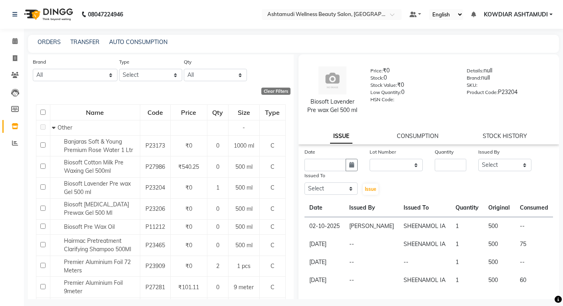
click at [334, 59] on div "Biosoft Lavender Pre wax Gel 500 [PERSON_NAME]: ₹0 Stock: 0 Stock Value: ₹0 Low…" at bounding box center [428, 90] width 273 height 64
click at [235, 35] on div "ORDERS TRANSFER AUTO CONSUMPTION" at bounding box center [293, 44] width 531 height 18
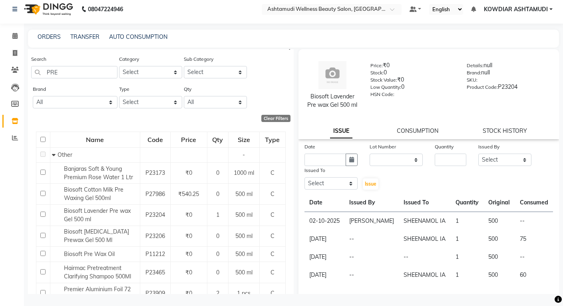
scroll to position [0, 0]
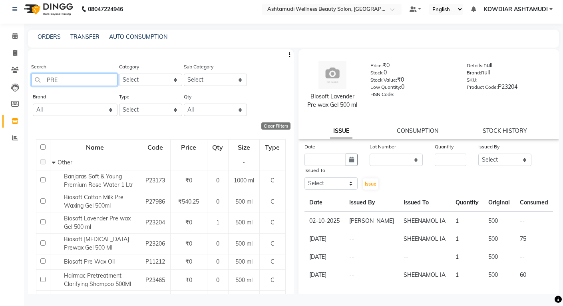
drag, startPoint x: 68, startPoint y: 84, endPoint x: -6, endPoint y: 79, distance: 74.0
click at [0, 79] on html "08047224946 Select Location × Ashtamudi Wellness Beauty Salon, Kowdiar Default …" at bounding box center [281, 148] width 563 height 306
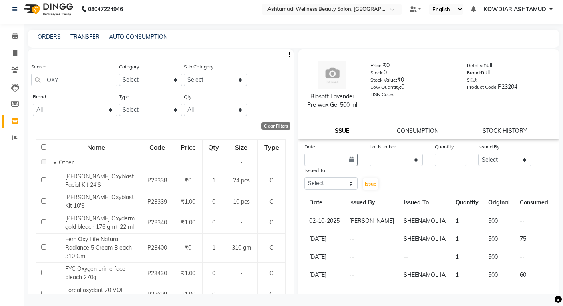
click at [224, 15] on nav "[PHONE_NUMBER] Need Help? Call us on 08047224946 Select Location × Ashtamudi We…" at bounding box center [281, 9] width 563 height 29
click at [12, 36] on icon at bounding box center [14, 36] width 5 height 6
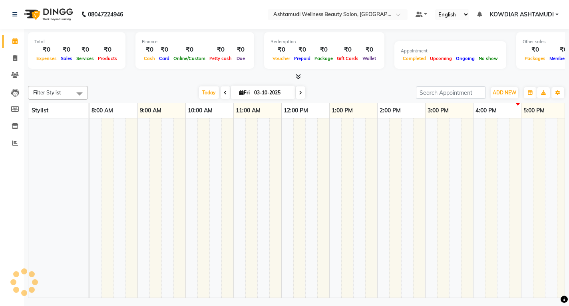
click at [13, 50] on li "Invoice" at bounding box center [12, 58] width 24 height 17
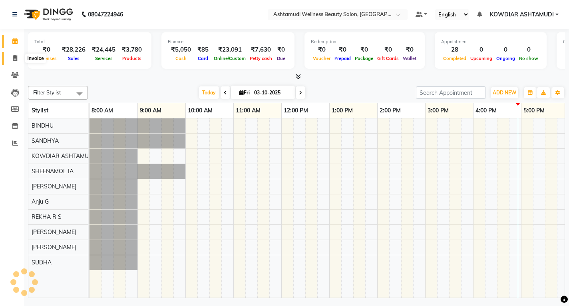
click at [14, 54] on span at bounding box center [15, 58] width 14 height 9
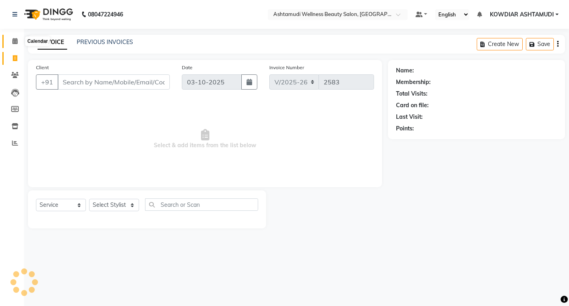
click at [14, 44] on icon at bounding box center [14, 41] width 5 height 6
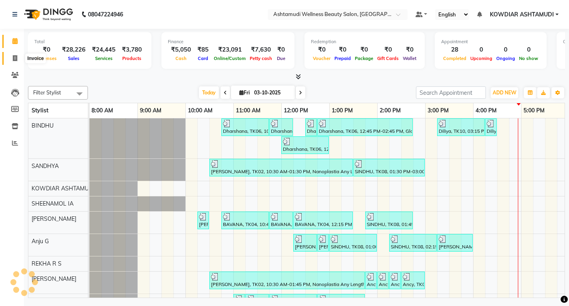
click at [14, 58] on icon at bounding box center [15, 58] width 4 height 6
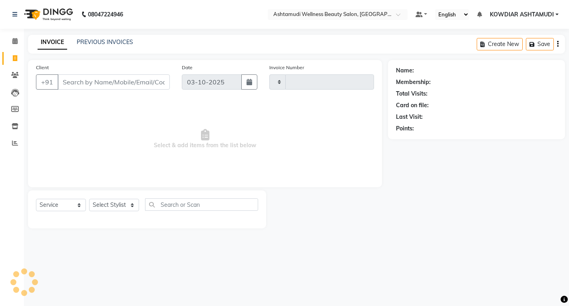
click at [191, 20] on nav "08047224946 Select Location × Ashtamudi Wellness Beauty Salon, Kowdiar Default …" at bounding box center [284, 14] width 569 height 29
click at [19, 127] on span at bounding box center [15, 126] width 14 height 9
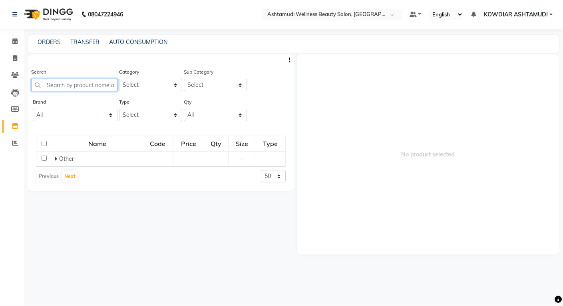
click at [84, 86] on input "text" at bounding box center [74, 85] width 86 height 12
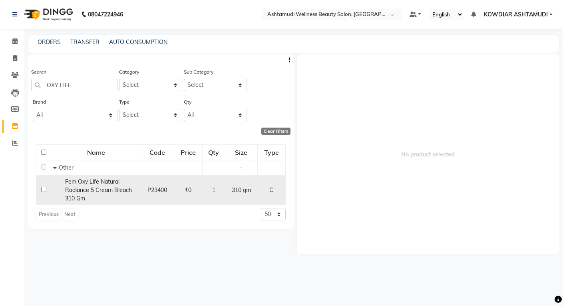
click at [44, 191] on input "checkbox" at bounding box center [43, 189] width 5 height 5
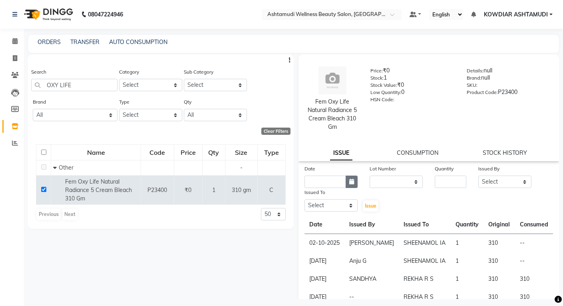
click at [353, 182] on button "button" at bounding box center [352, 181] width 12 height 12
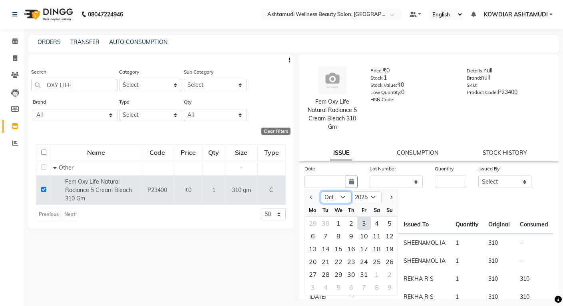
click at [341, 197] on select "Jan Feb Mar Apr May Jun [DATE] Aug Sep Oct Nov Dec" at bounding box center [336, 197] width 30 height 12
click at [321, 191] on select "Jan Feb Mar Apr May Jun [DATE] Aug Sep Oct Nov Dec" at bounding box center [336, 197] width 30 height 12
click at [325, 272] on div "30" at bounding box center [325, 274] width 13 height 13
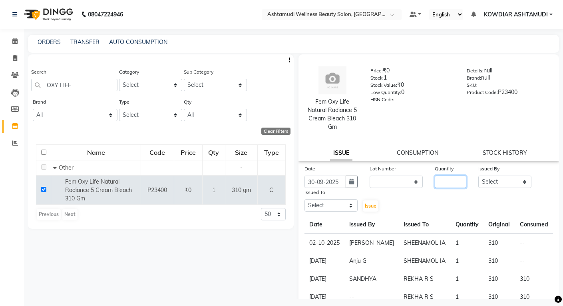
click at [446, 183] on input "number" at bounding box center [451, 181] width 32 height 12
drag, startPoint x: 507, startPoint y: 181, endPoint x: 507, endPoint y: 186, distance: 5.6
click at [507, 181] on select "Select [PERSON_NAME] [PERSON_NAME] KOWDIAR ASHTAMUDI REKHA R S [PERSON_NAME] [P…" at bounding box center [504, 181] width 53 height 12
click at [478, 175] on select "Select [PERSON_NAME] [PERSON_NAME] KOWDIAR ASHTAMUDI REKHA R S [PERSON_NAME] [P…" at bounding box center [504, 181] width 53 height 12
click at [352, 203] on select "Select [PERSON_NAME] [PERSON_NAME] KOWDIAR ASHTAMUDI REKHA R S [PERSON_NAME] [P…" at bounding box center [330, 205] width 53 height 12
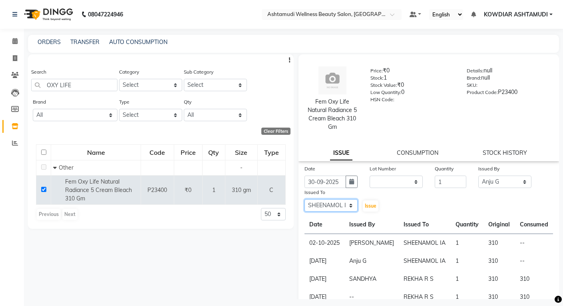
click at [304, 199] on select "Select [PERSON_NAME] [PERSON_NAME] KOWDIAR ASHTAMUDI REKHA R S [PERSON_NAME] [P…" at bounding box center [330, 205] width 53 height 12
click at [363, 208] on button "Issue" at bounding box center [371, 205] width 16 height 11
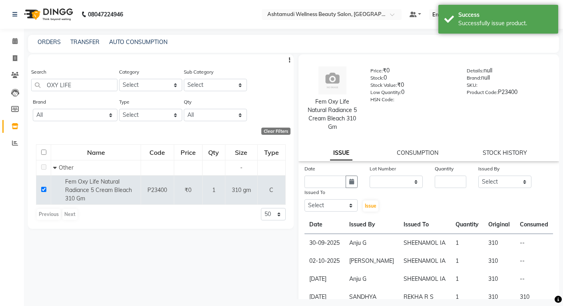
click at [252, 36] on div "ORDERS TRANSFER AUTO CONSUMPTION" at bounding box center [293, 44] width 531 height 18
click at [16, 43] on icon at bounding box center [14, 41] width 5 height 6
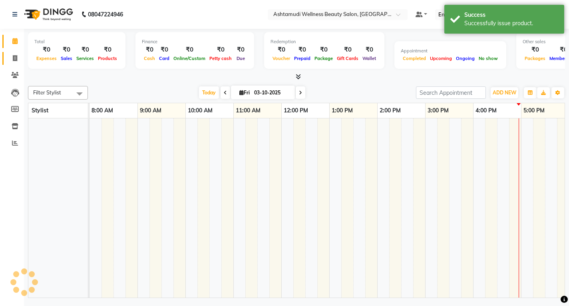
click at [17, 63] on link "Invoice" at bounding box center [11, 58] width 19 height 13
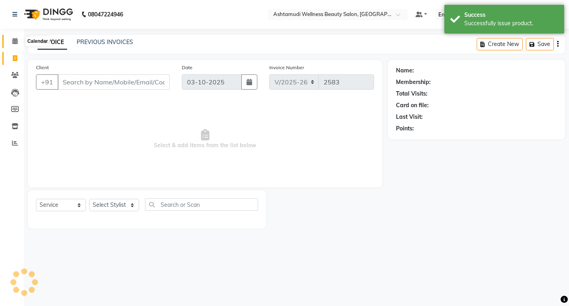
click at [17, 43] on icon at bounding box center [14, 41] width 5 height 6
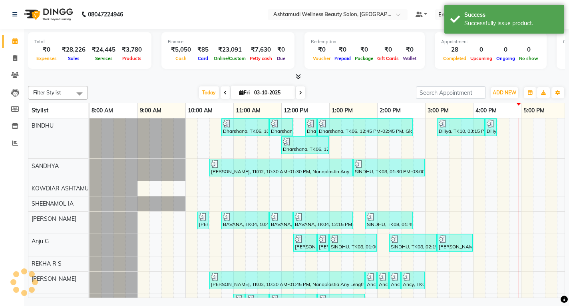
click at [203, 23] on nav "08047224946 Select Location × Ashtamudi Wellness Beauty Salon, Kowdiar Default …" at bounding box center [284, 14] width 569 height 29
